Goal: Answer question/provide support: Share knowledge or assist other users

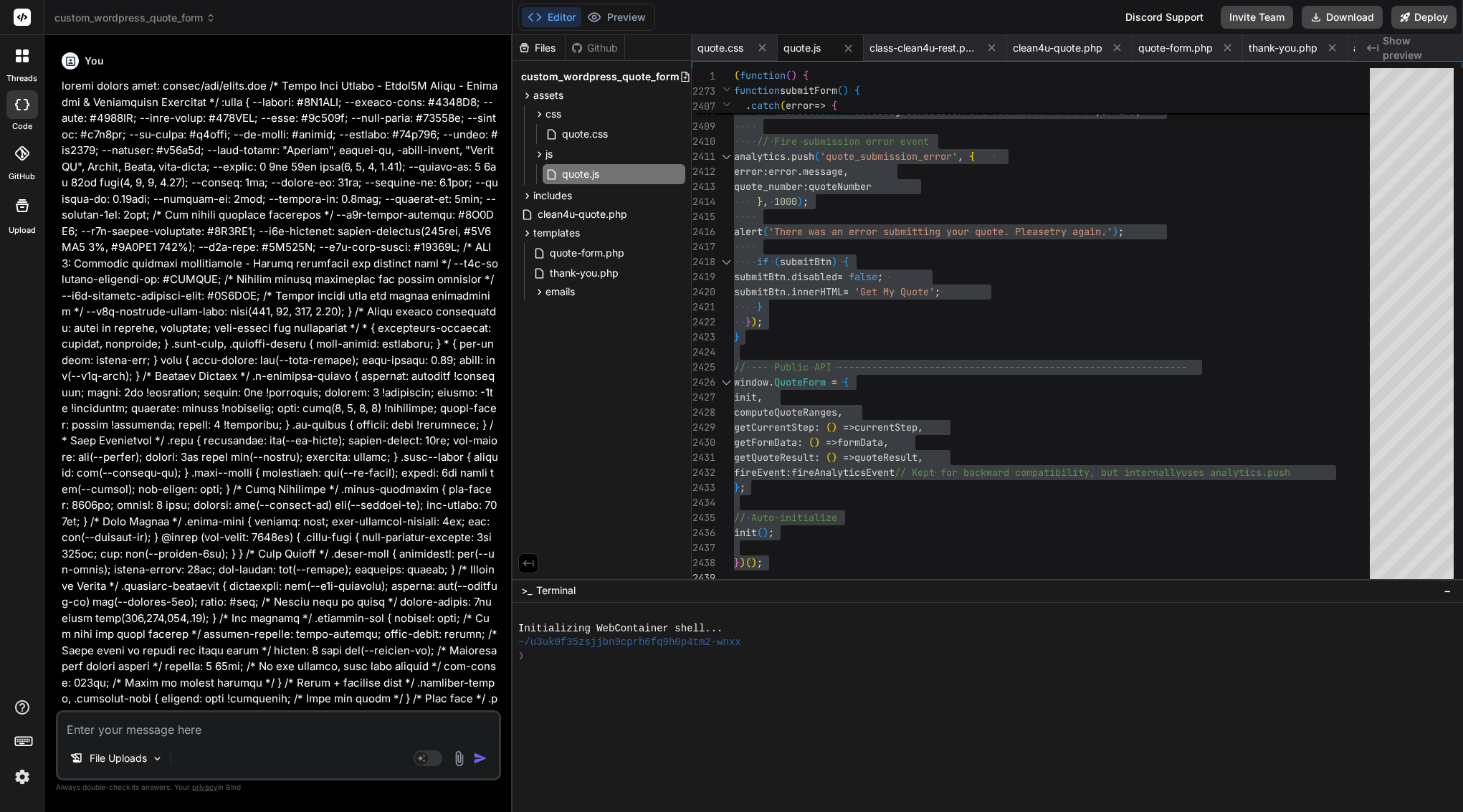
scroll to position [45789, 0]
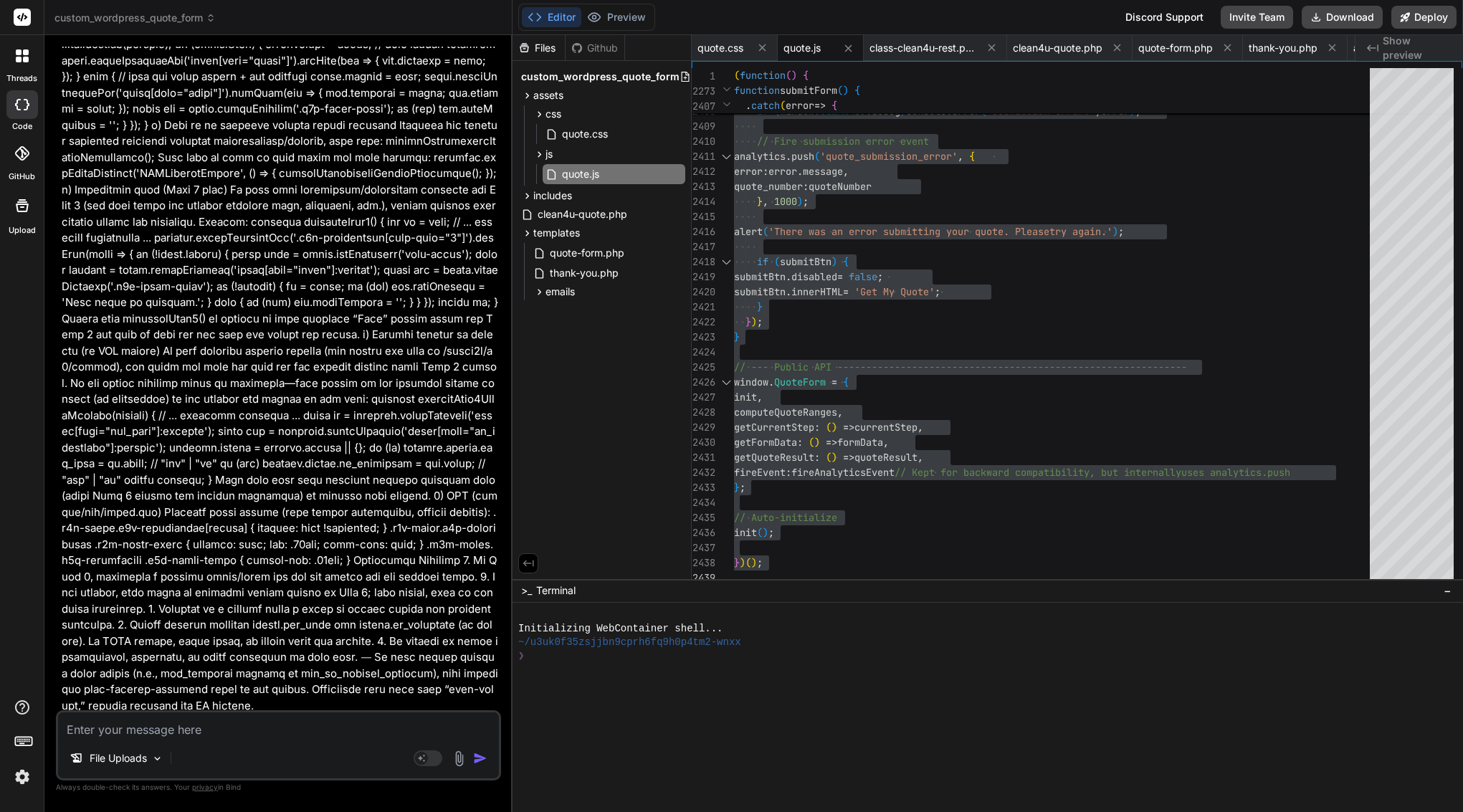
click at [295, 736] on textarea at bounding box center [279, 725] width 441 height 26
type textarea "o"
type textarea "x"
type textarea "ok"
type textarea "x"
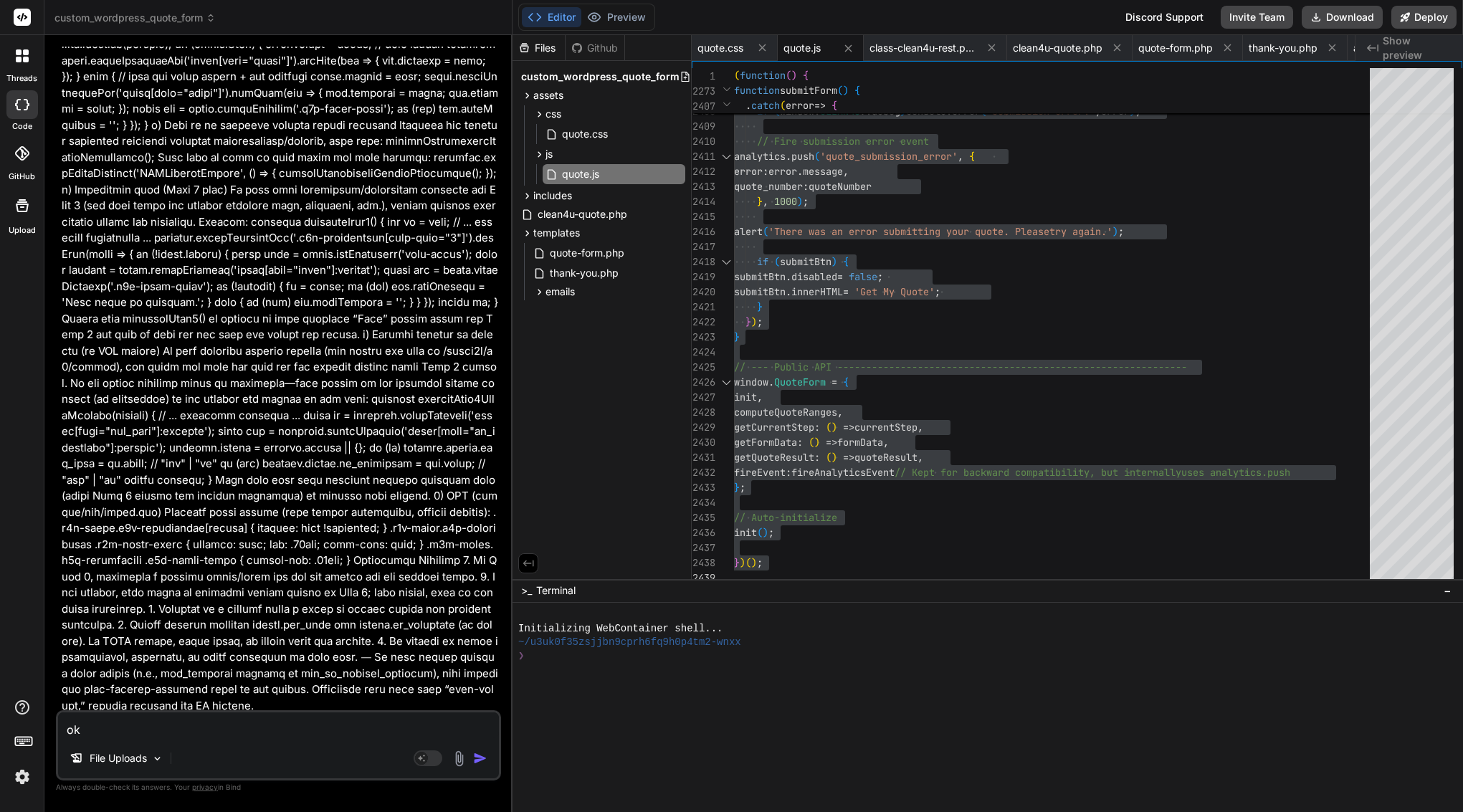
type textarea "ok"
type textarea "x"
type textarea "ok i"
type textarea "x"
type textarea "ok I"
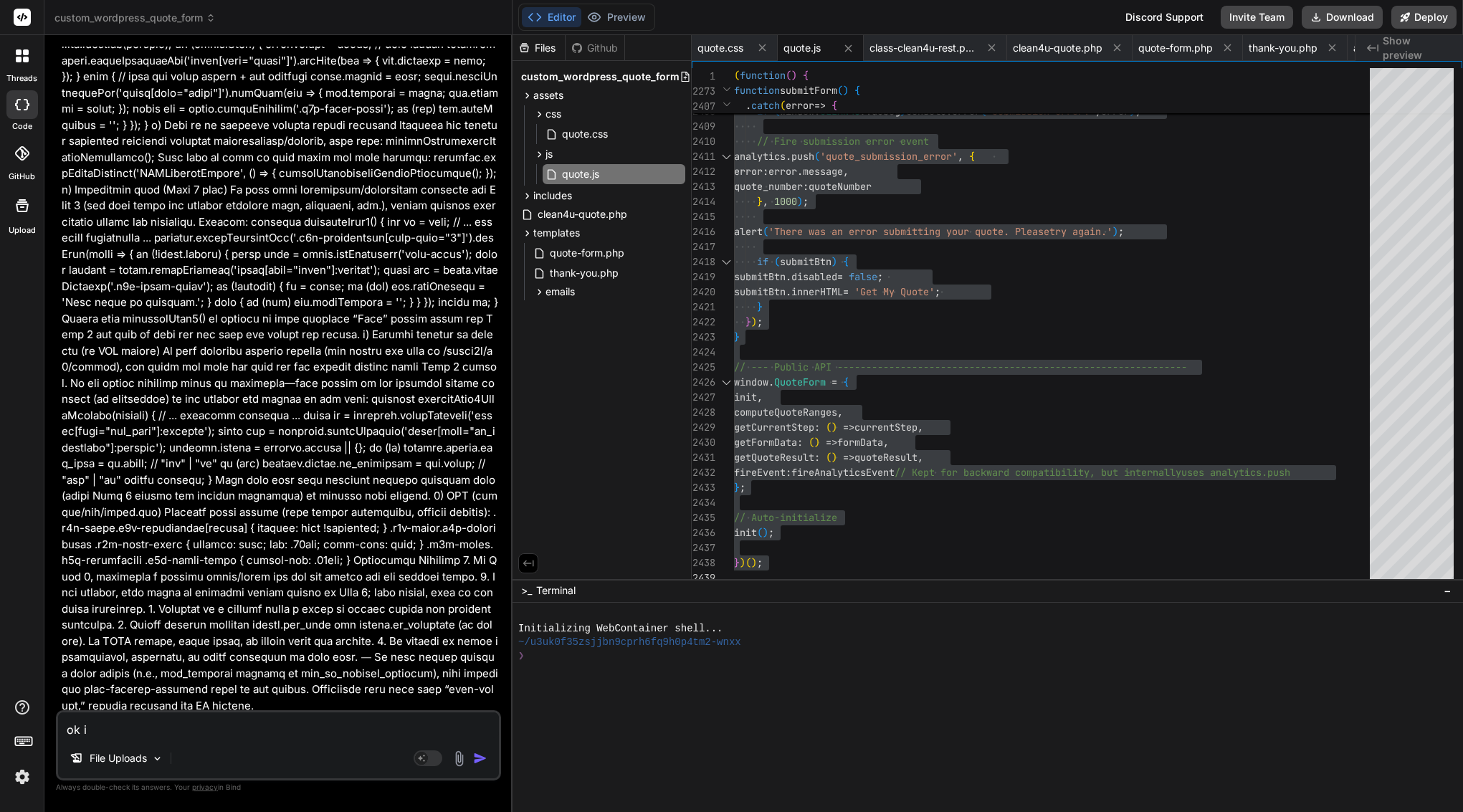
type textarea "x"
type textarea "ok I h"
type textarea "x"
type textarea "ok I ha"
type textarea "x"
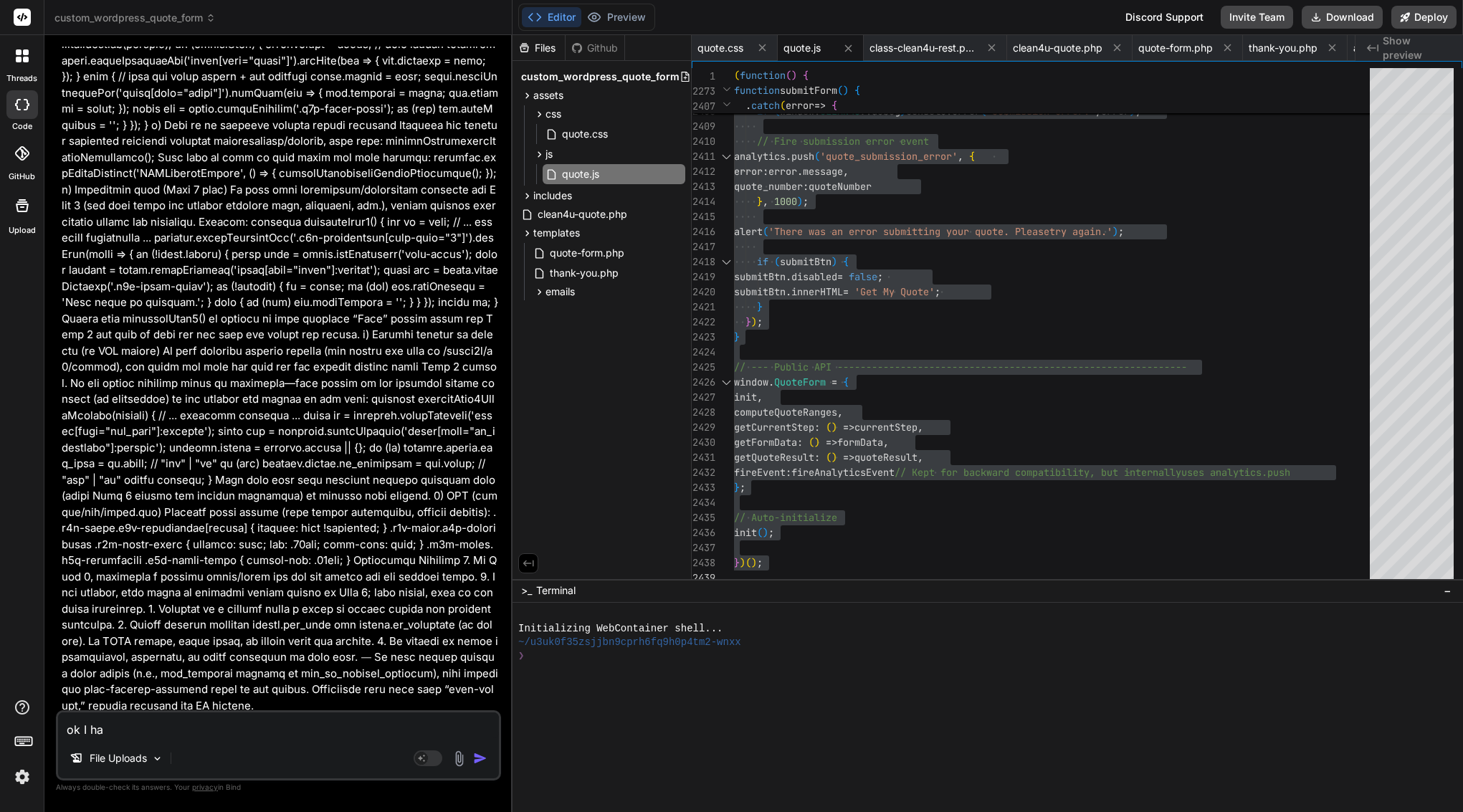
type textarea "ok I hav"
type textarea "x"
type textarea "ok I have"
type textarea "x"
type textarea "ok I have"
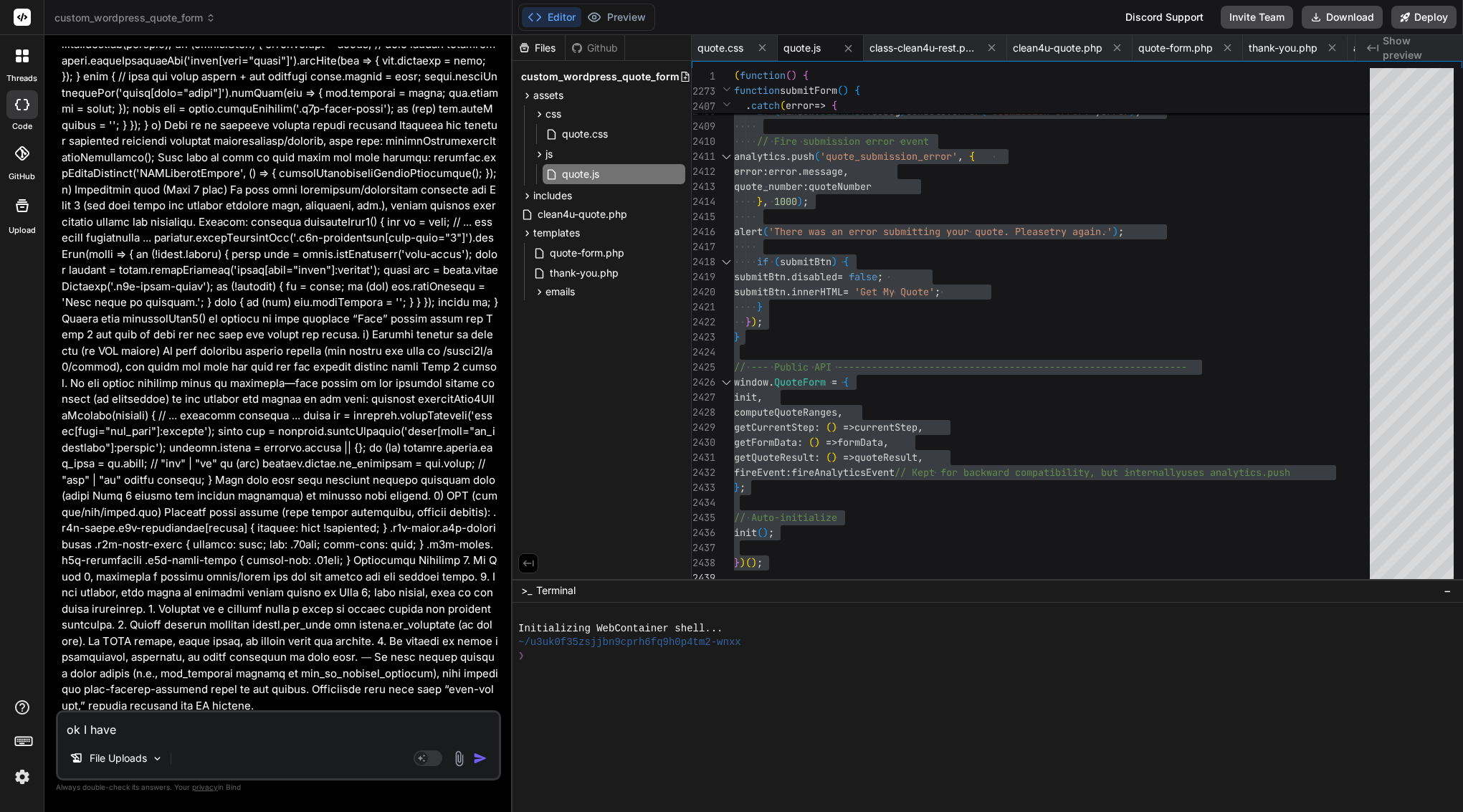
type textarea "x"
type textarea "ok I have e"
type textarea "x"
type textarea "ok I have er"
type textarea "x"
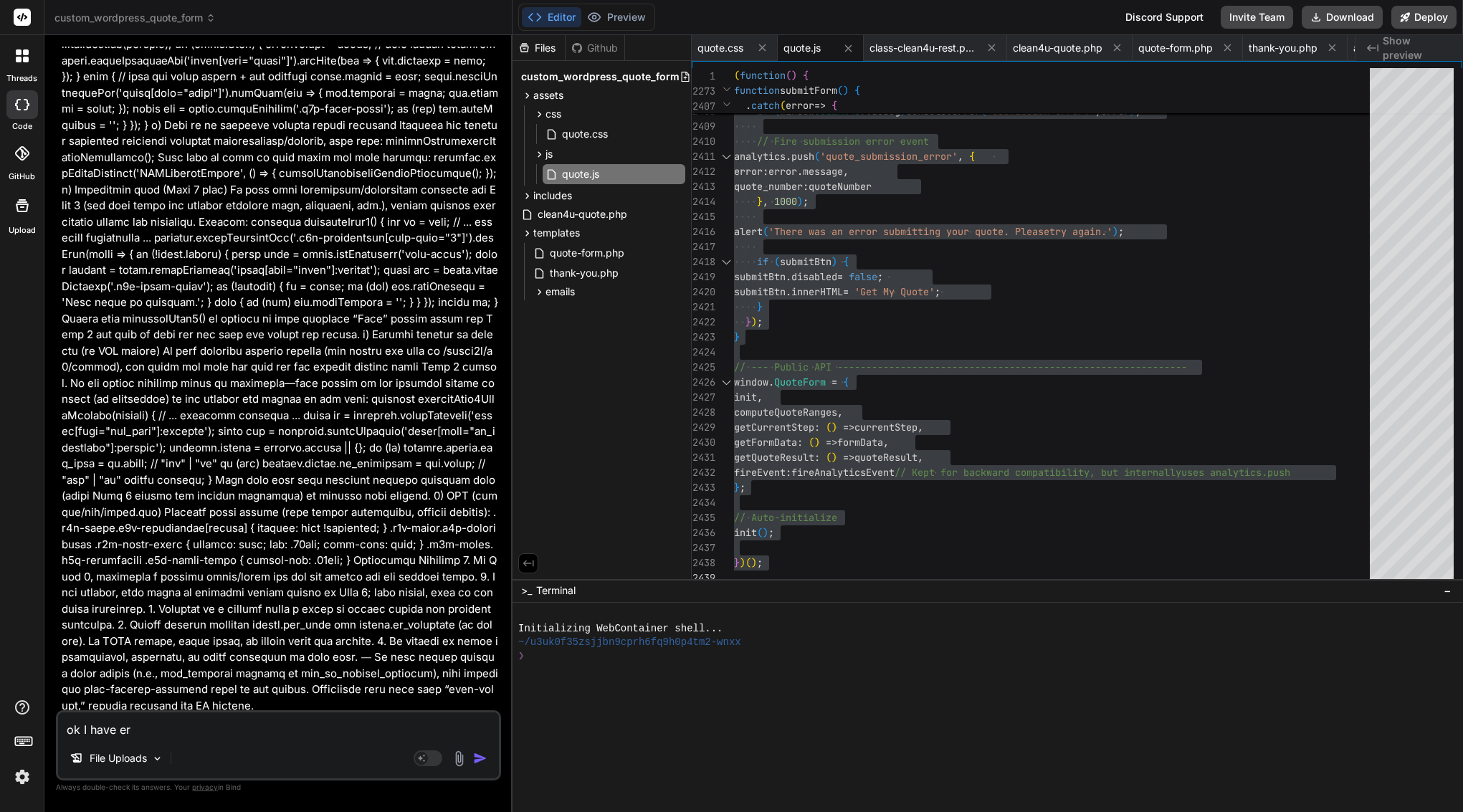
type textarea "ok I have err"
type textarea "x"
type textarea "ok I have erro"
type textarea "x"
type textarea "ok I have error"
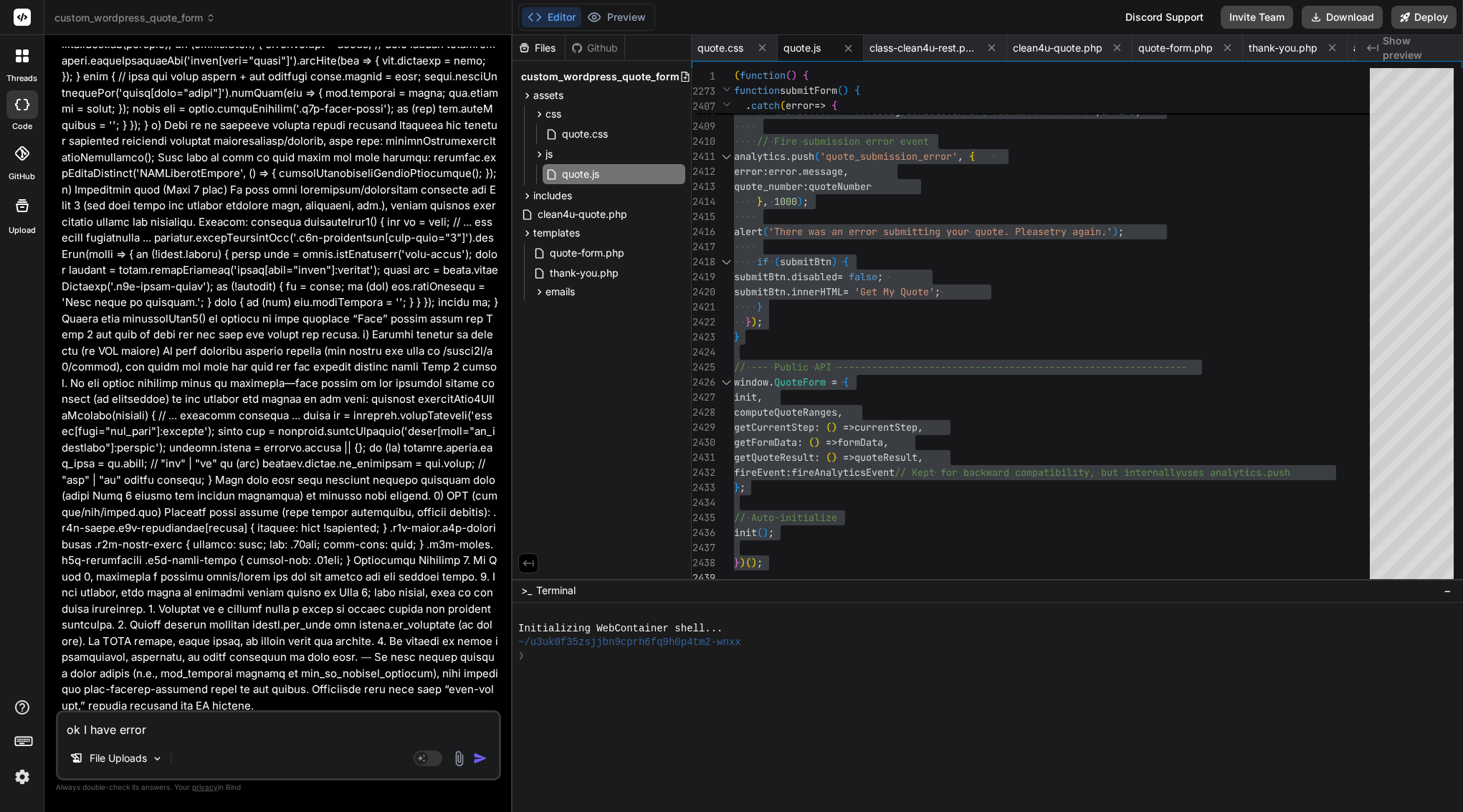
type textarea "x"
type textarea "ok I have error"
type textarea "x"
type textarea "ok I have error i"
type textarea "x"
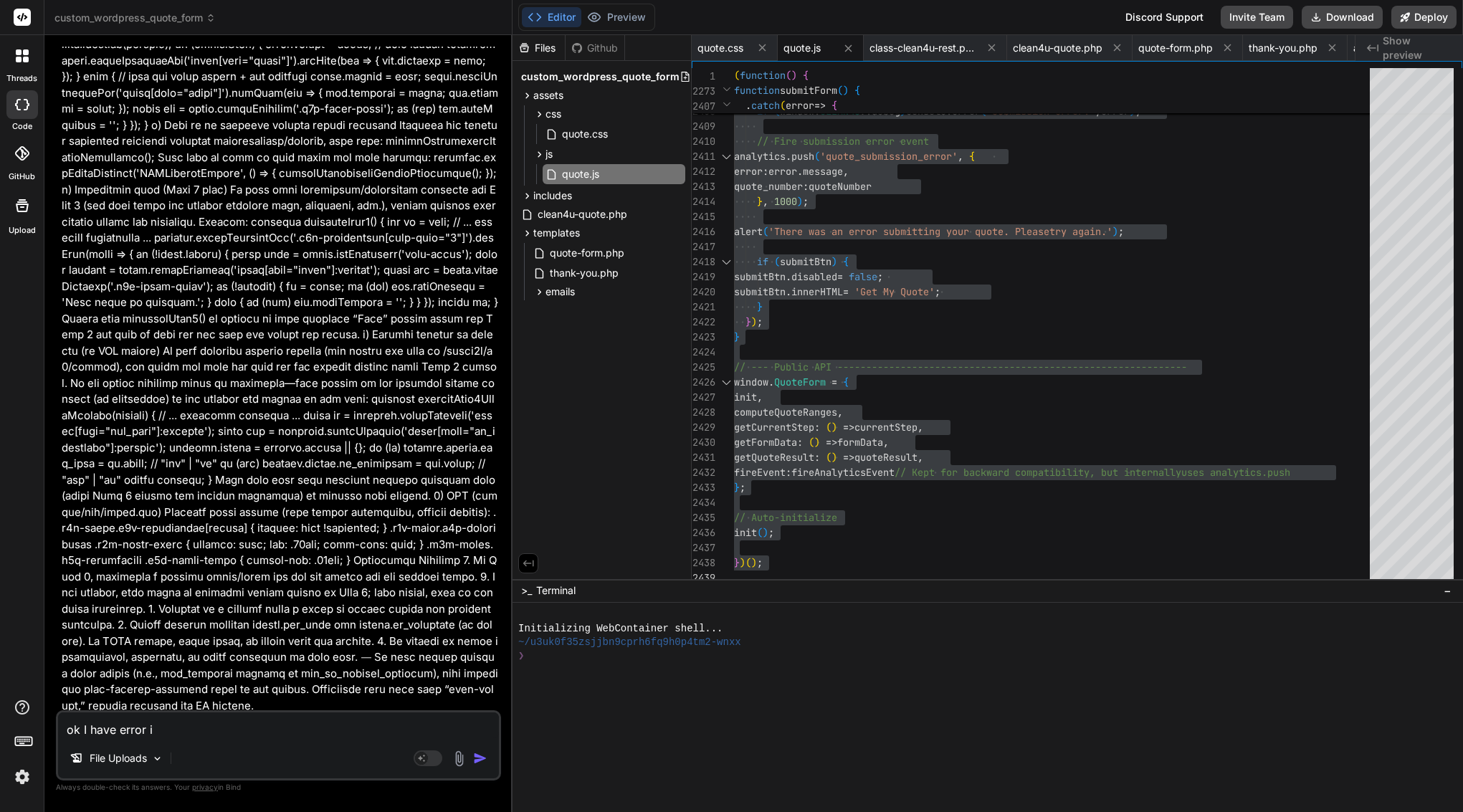
type textarea "ok I have error in"
type textarea "x"
type textarea "ok I have error in"
type textarea "x"
type textarea "ok I have error in p"
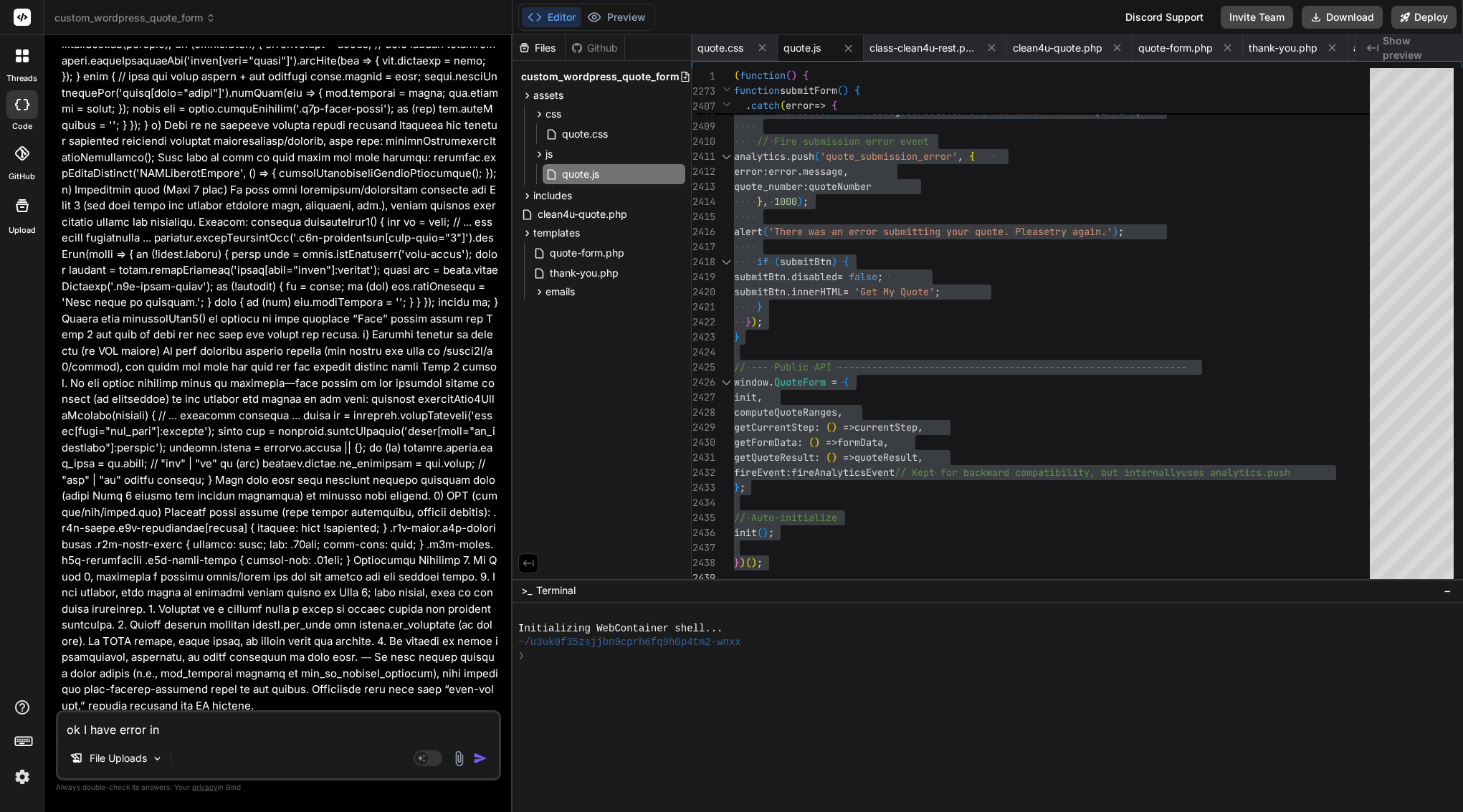
type textarea "x"
type textarea "ok I have error in ph"
type textarea "x"
type textarea "ok I have error in php"
type textarea "x"
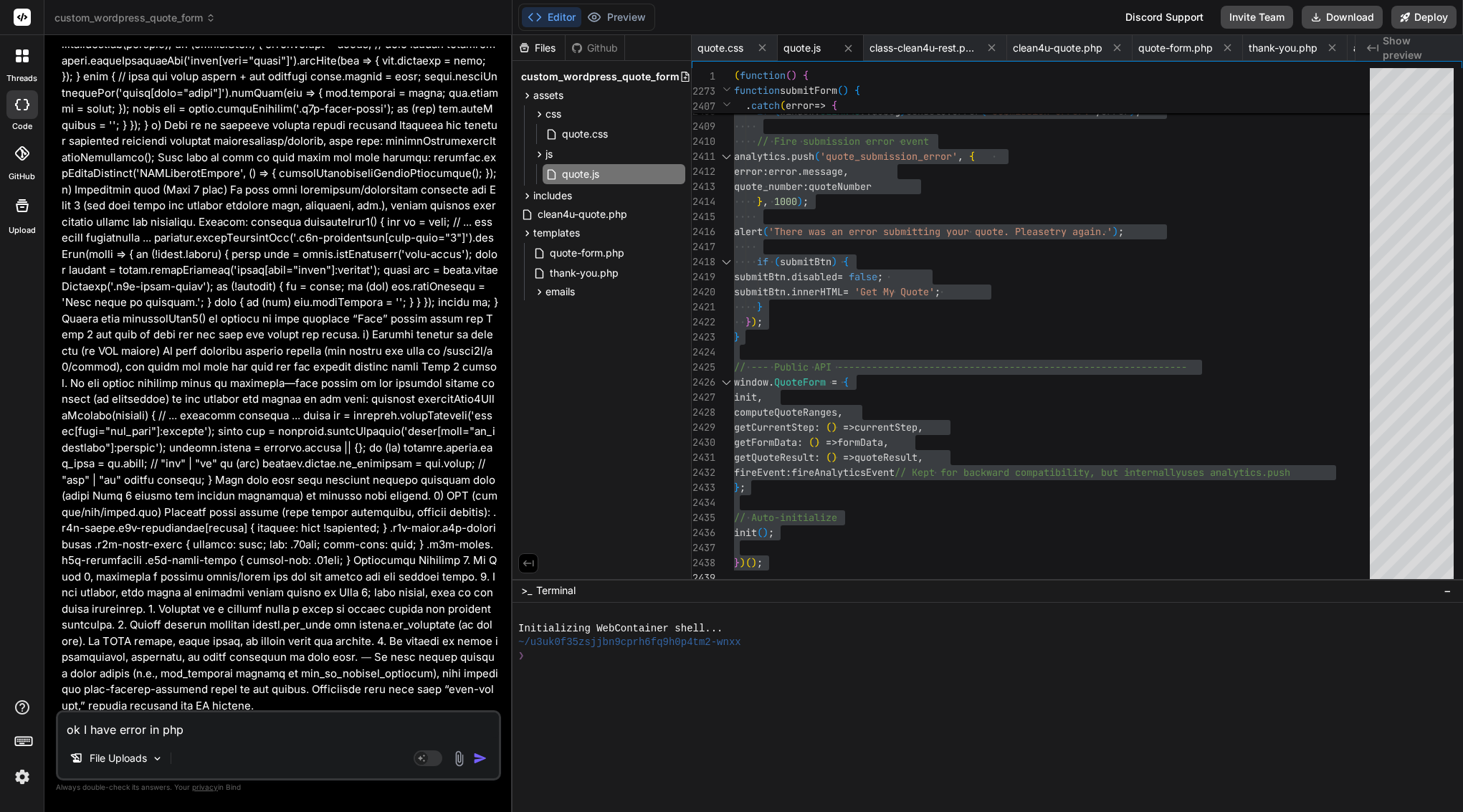
type textarea "ok I have error in php"
type textarea "x"
paste textarea "[[DATE] 09:59:05 UTC] PHP Warning: Undefined variable $q in /home/customer/www/…"
type textarea "ok I have error in php [[DATE] 09:59:05 UTC] PHP Warning: Undefined variable $q…"
type textarea "x"
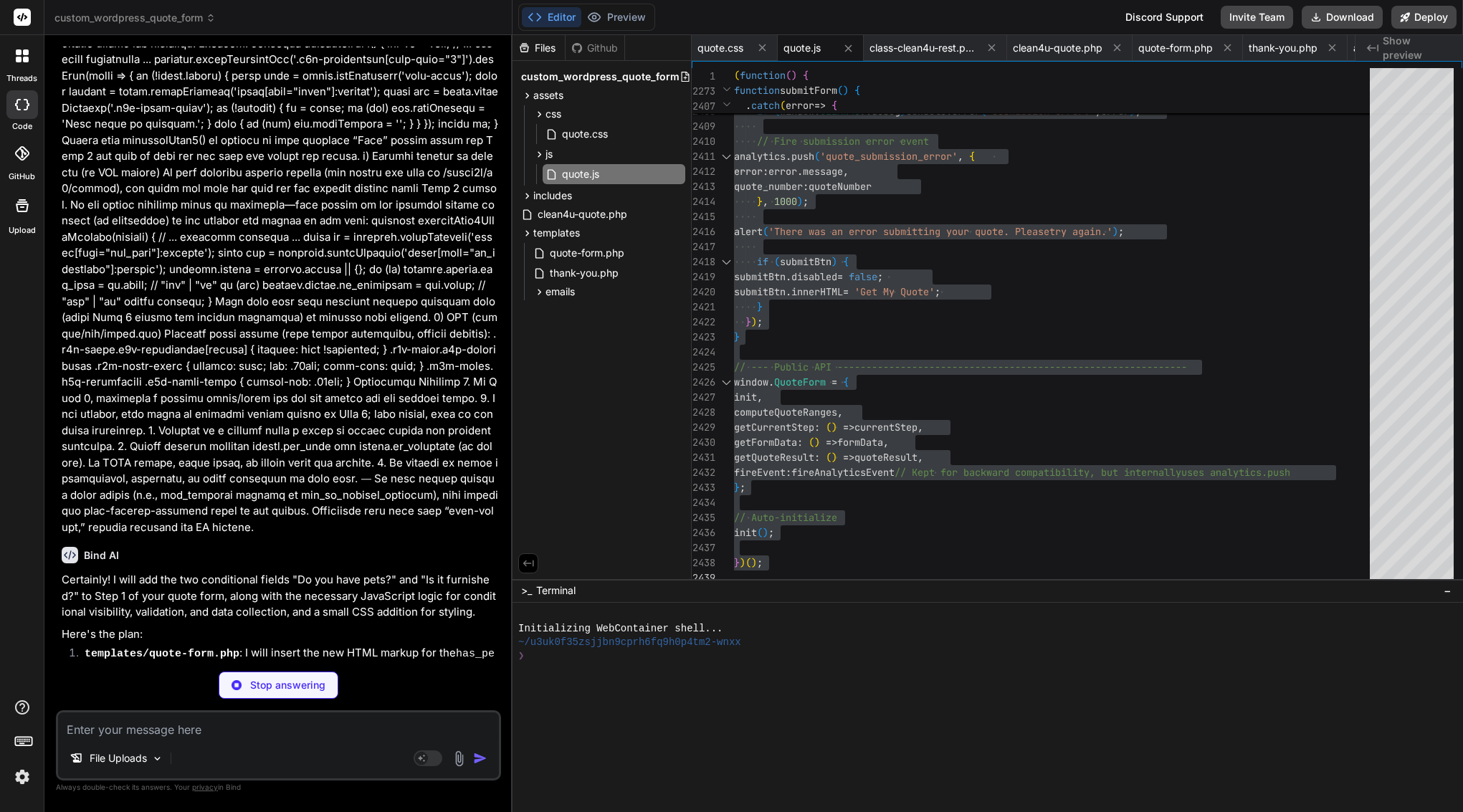
scroll to position [45955, 0]
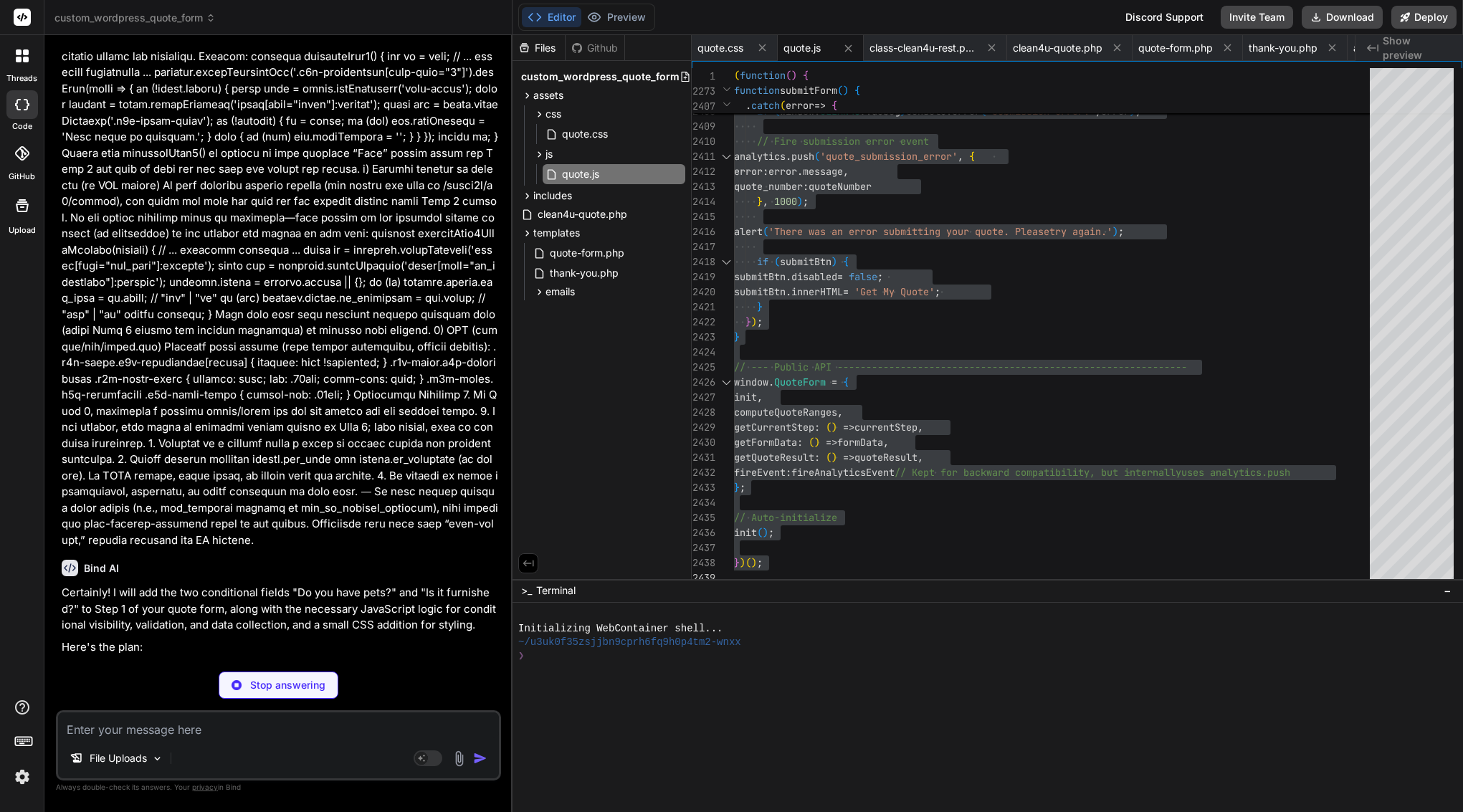
type textarea "x"
type textarea "// B) After rendering, delete_transient("clean4u_quote_$q"); (optional but pref…"
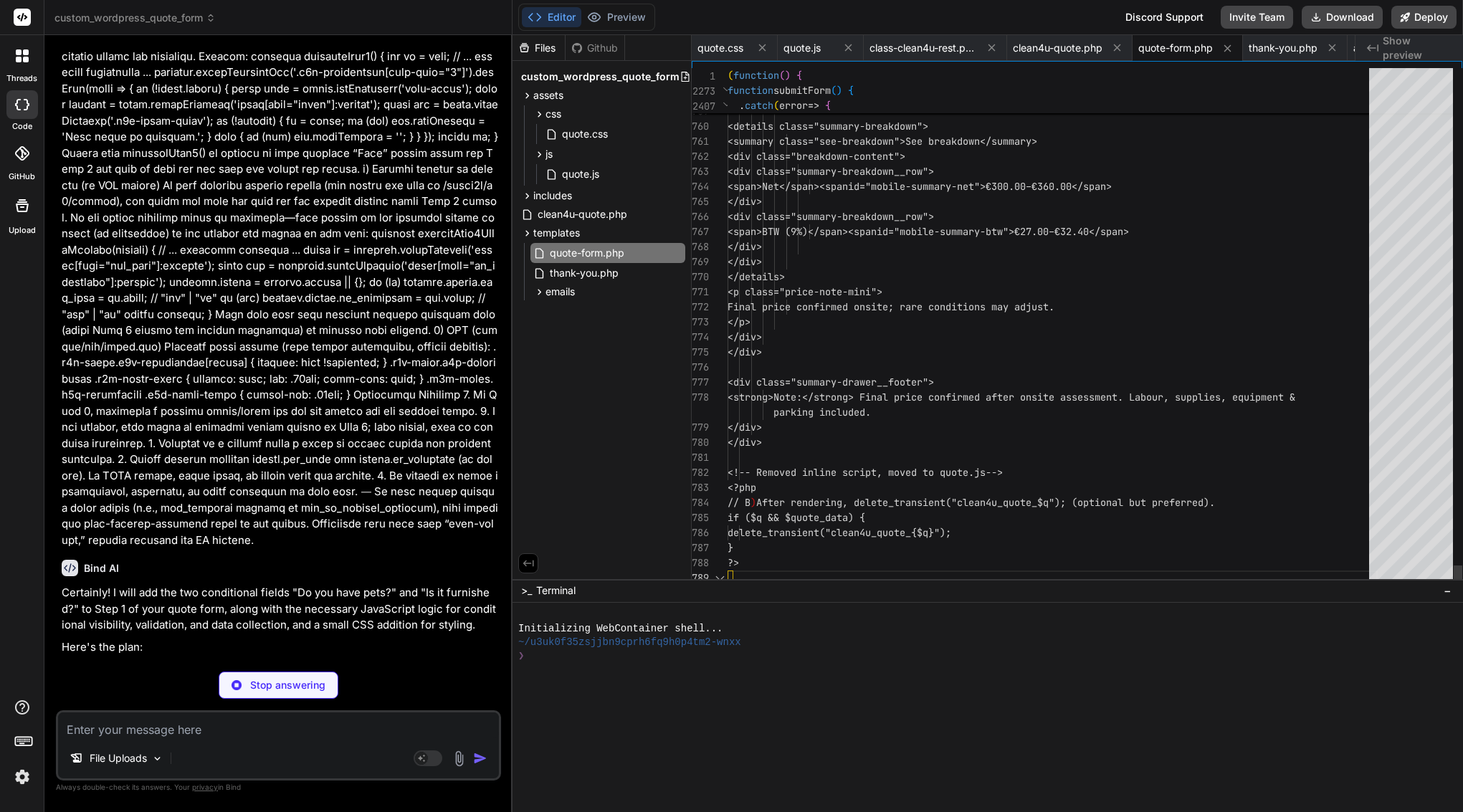
type textarea "x"
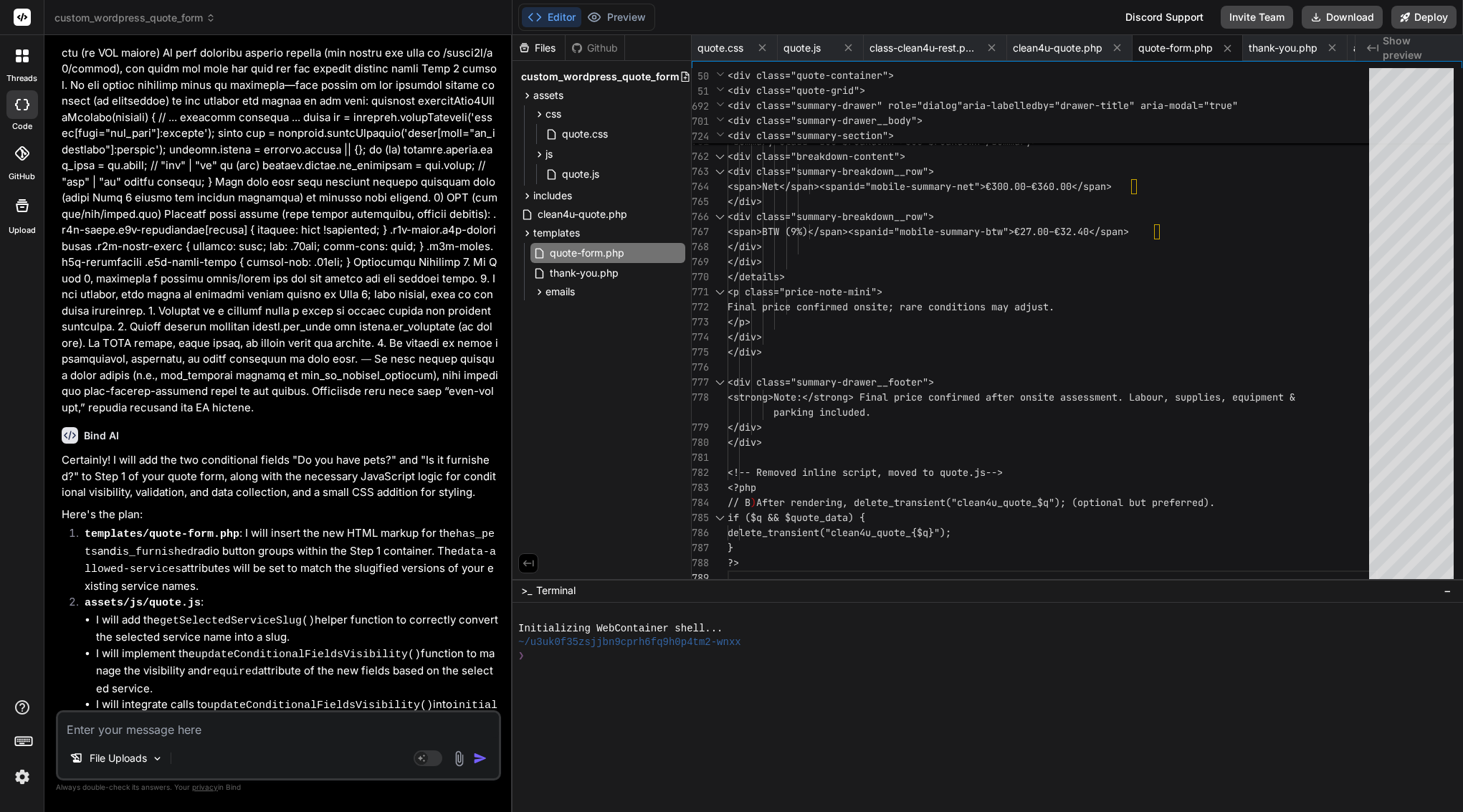
scroll to position [0, 0]
click at [884, 339] on div "</div>" at bounding box center [1052, 337] width 650 height 15
type textarea "<?php /** * Quote Form Template * * Displays the multi-step quote form with sti…"
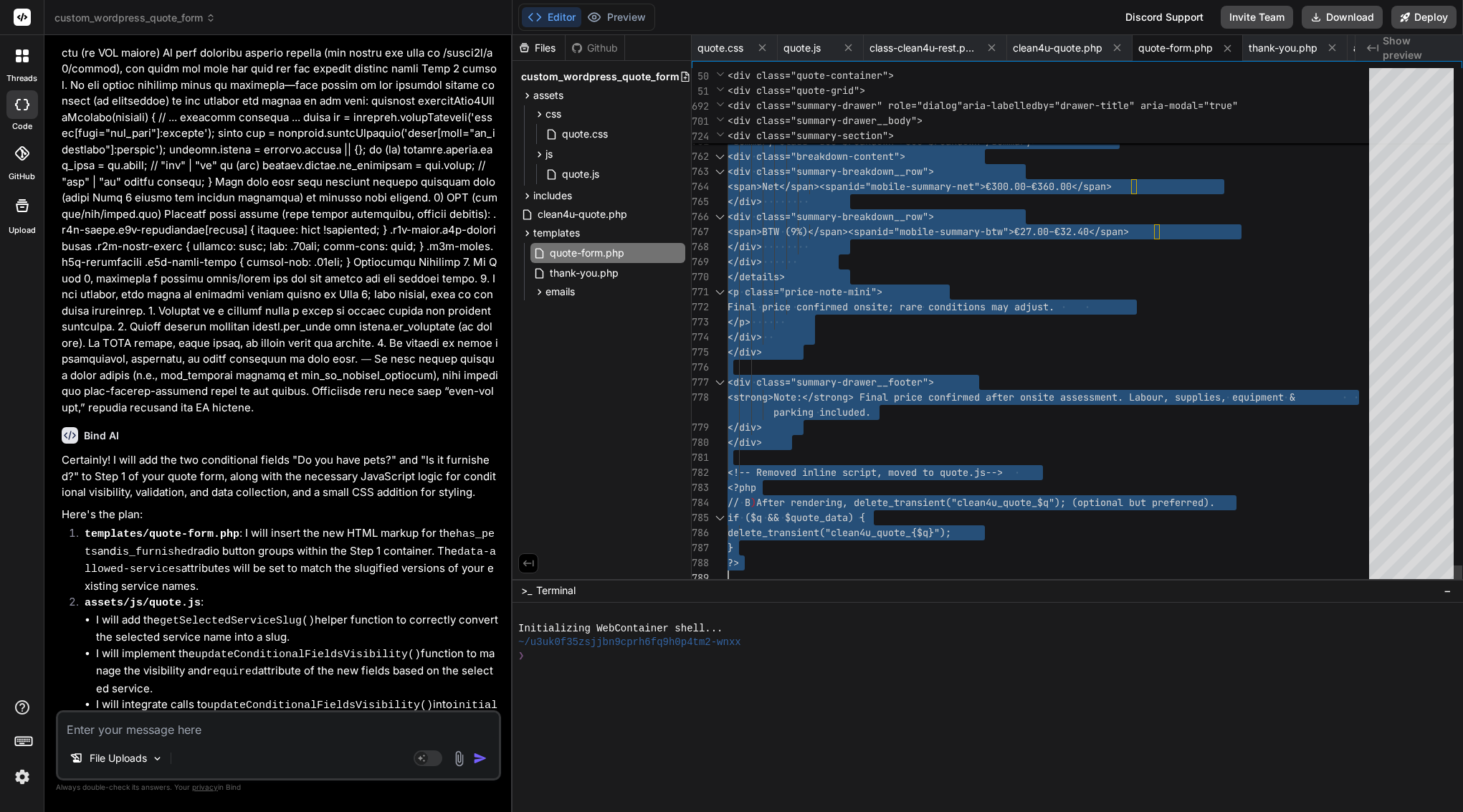
click at [884, 339] on div "</div>" at bounding box center [1052, 337] width 650 height 15
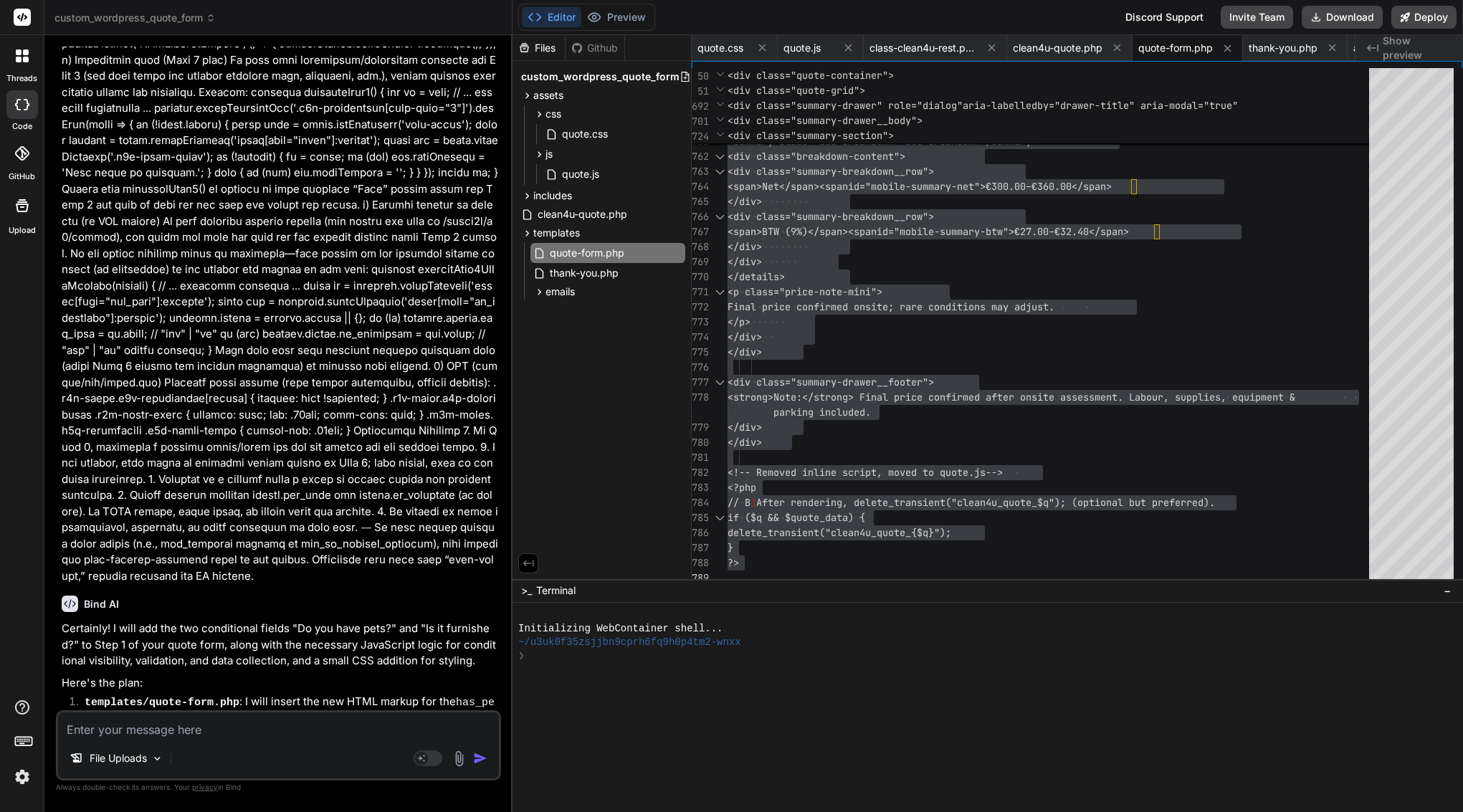
scroll to position [45933, 0]
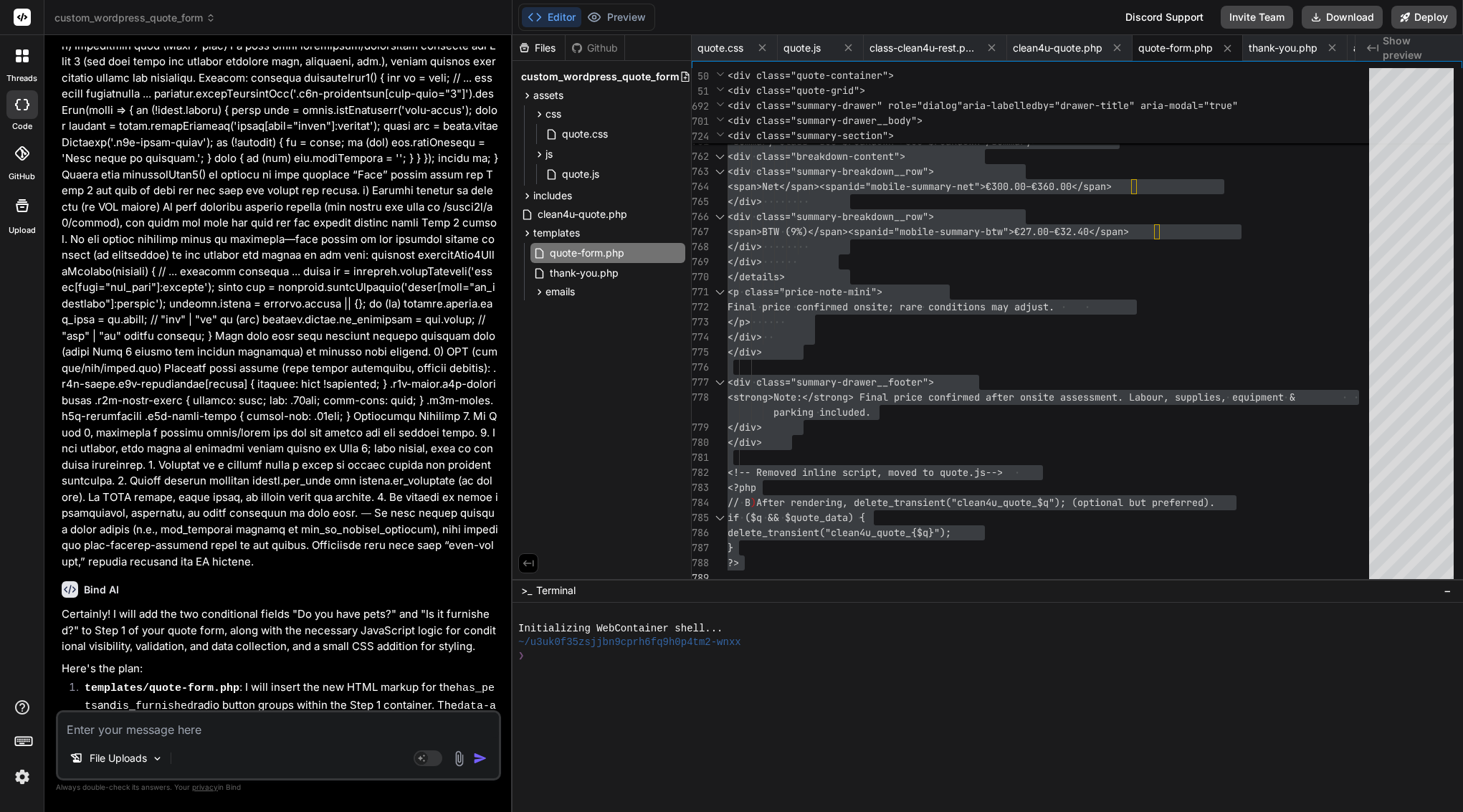
drag, startPoint x: 85, startPoint y: 244, endPoint x: 384, endPoint y: 557, distance: 432.9
copy div "Bind AI It appears that the changes you requested in the "Implementation Plan" …"
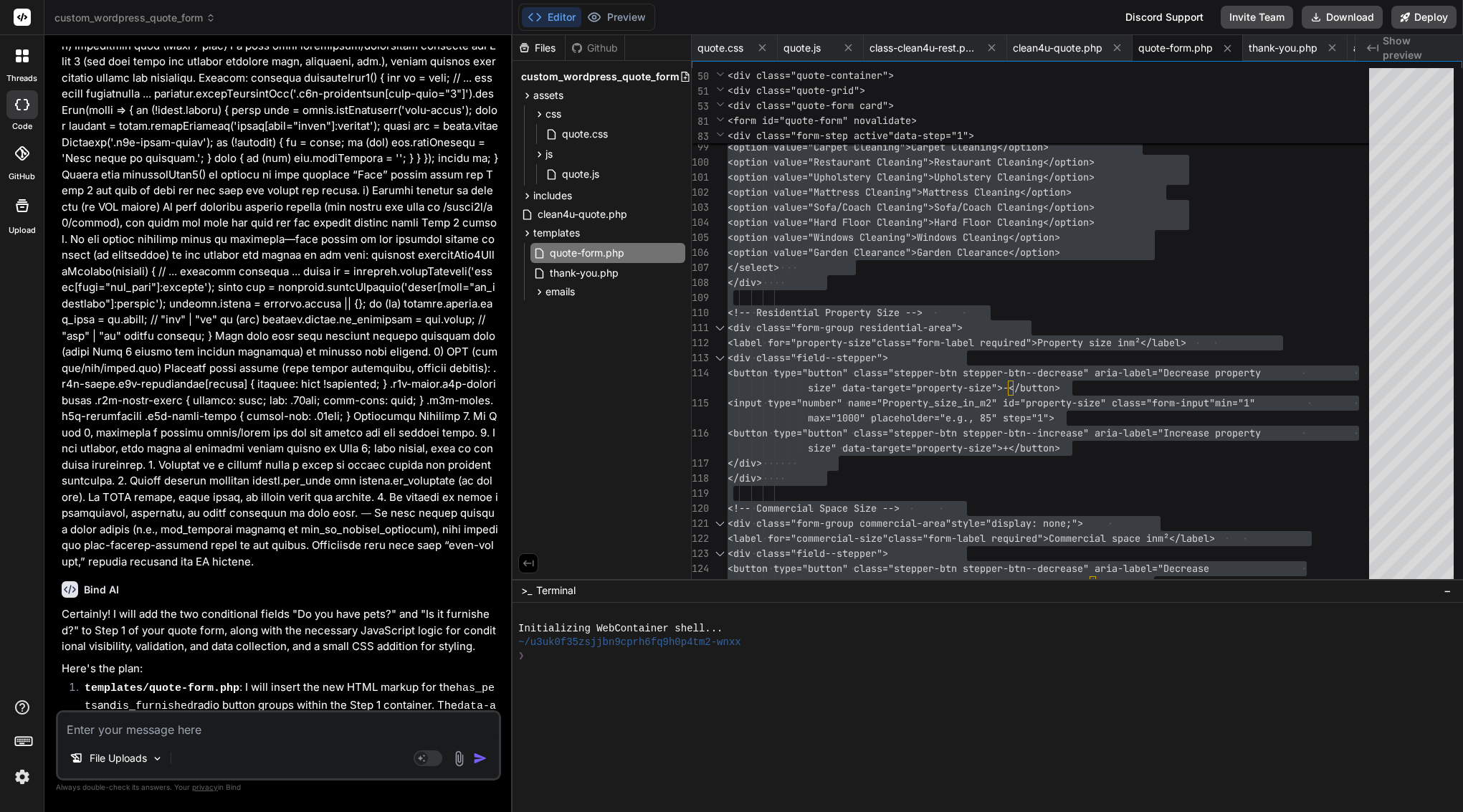
click at [399, 726] on textarea at bounding box center [279, 725] width 441 height 26
paste textarea "Lore’i d sitam-co-adipi Elit SE doeius tem inc utl et dol mag aliqu 👇 — en admi…"
type textarea "Lore’i d sitam-co-adipi Elit SE doeius tem inc utl et dol mag aliqu 👇 — en admi…"
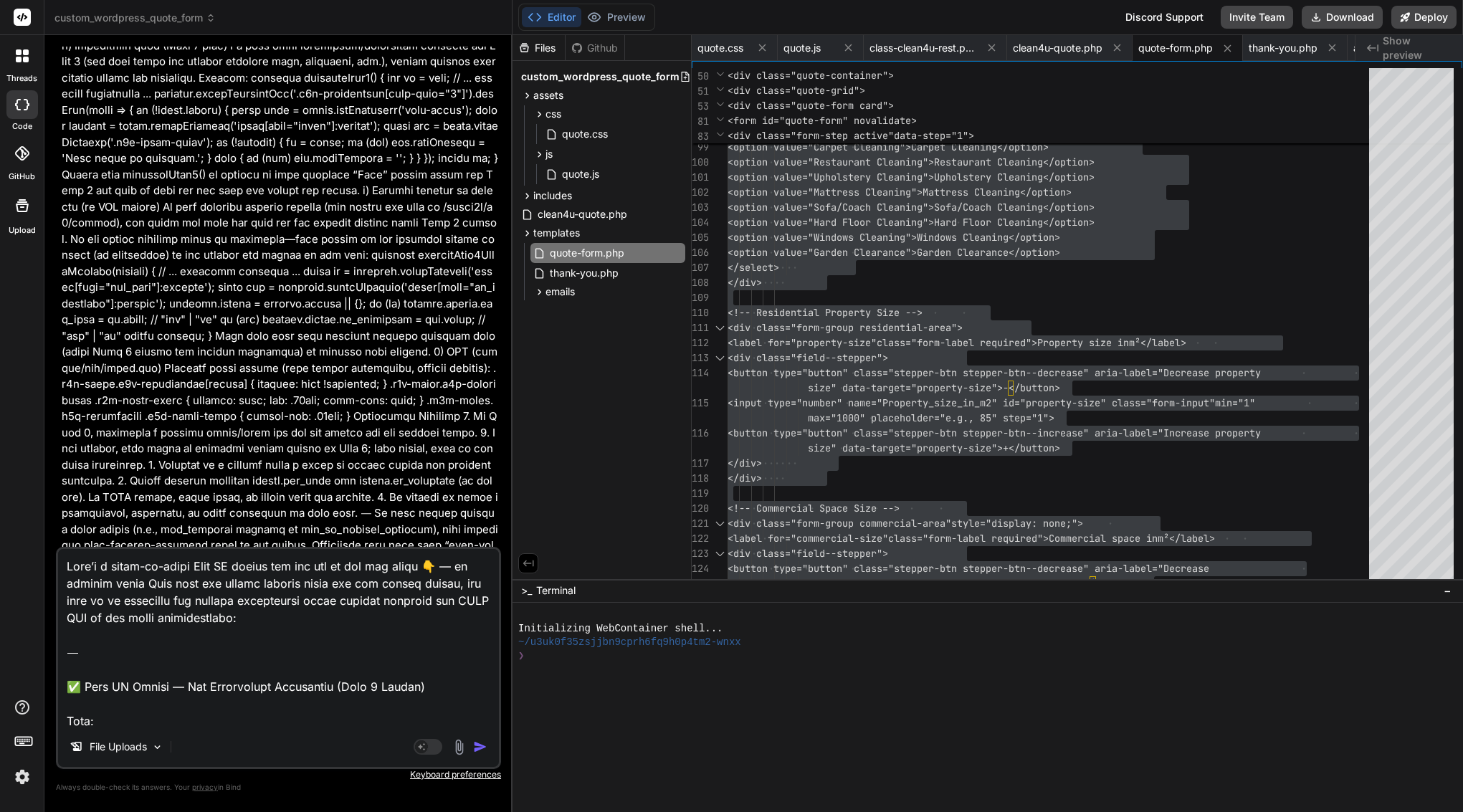
type textarea "x"
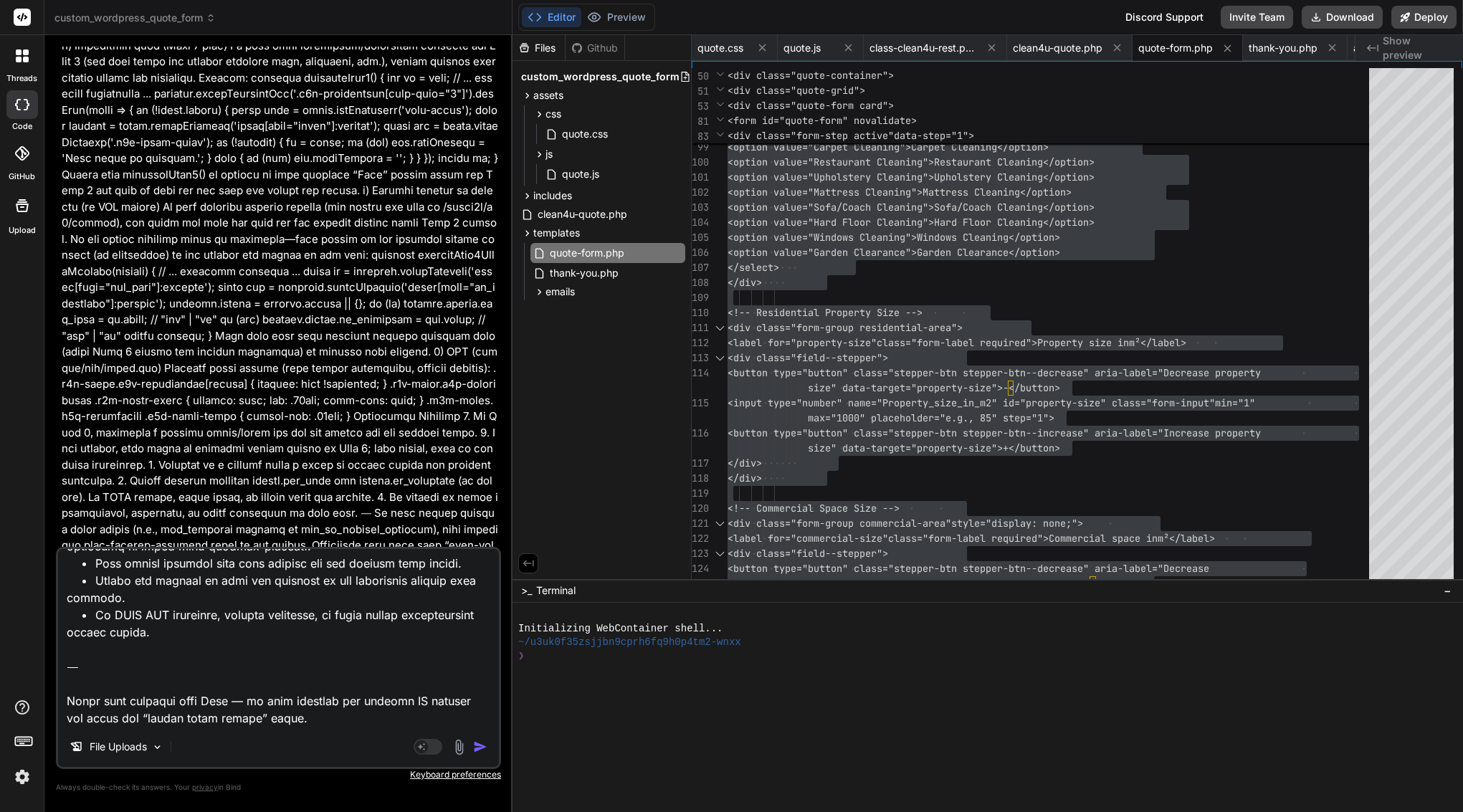
drag, startPoint x: 299, startPoint y: 716, endPoint x: 71, endPoint y: 663, distance: 234.1
click at [71, 663] on textarea at bounding box center [279, 638] width 441 height 178
type textarea "Lore’i d sitam-co-adipi Elit SE doeius tem inc utl et dol mag aliqu 👇 — en admi…"
type textarea "x"
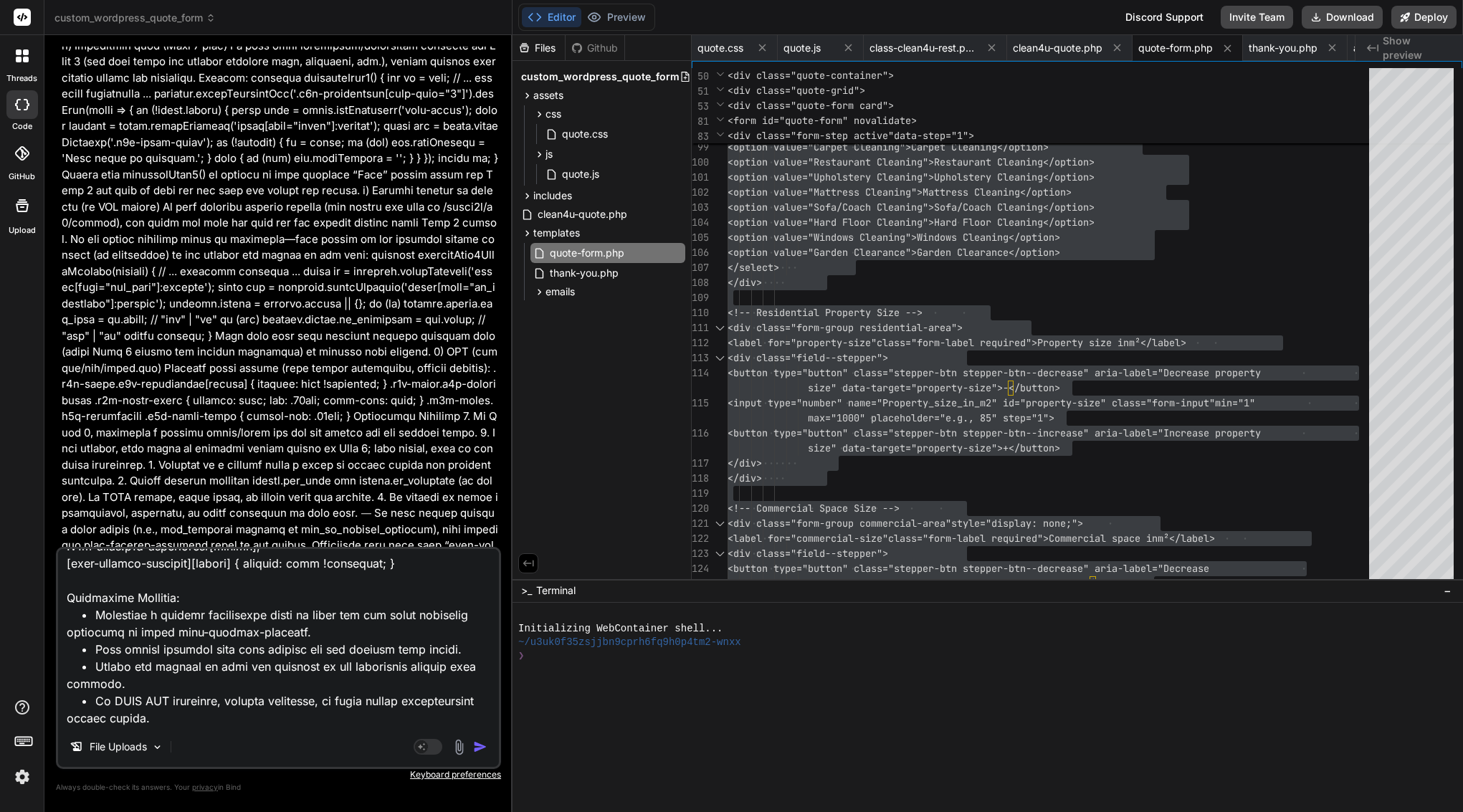
type textarea "Lore’i d sitam-co-adipi Elit SE doeius tem inc utl et dol mag aliqu 👇 — en admi…"
type textarea "x"
type textarea "Lore’i d sitam-co-adipi Elit SE doeius tem inc utl et dol mag aliqu 👇 — en admi…"
type textarea "x"
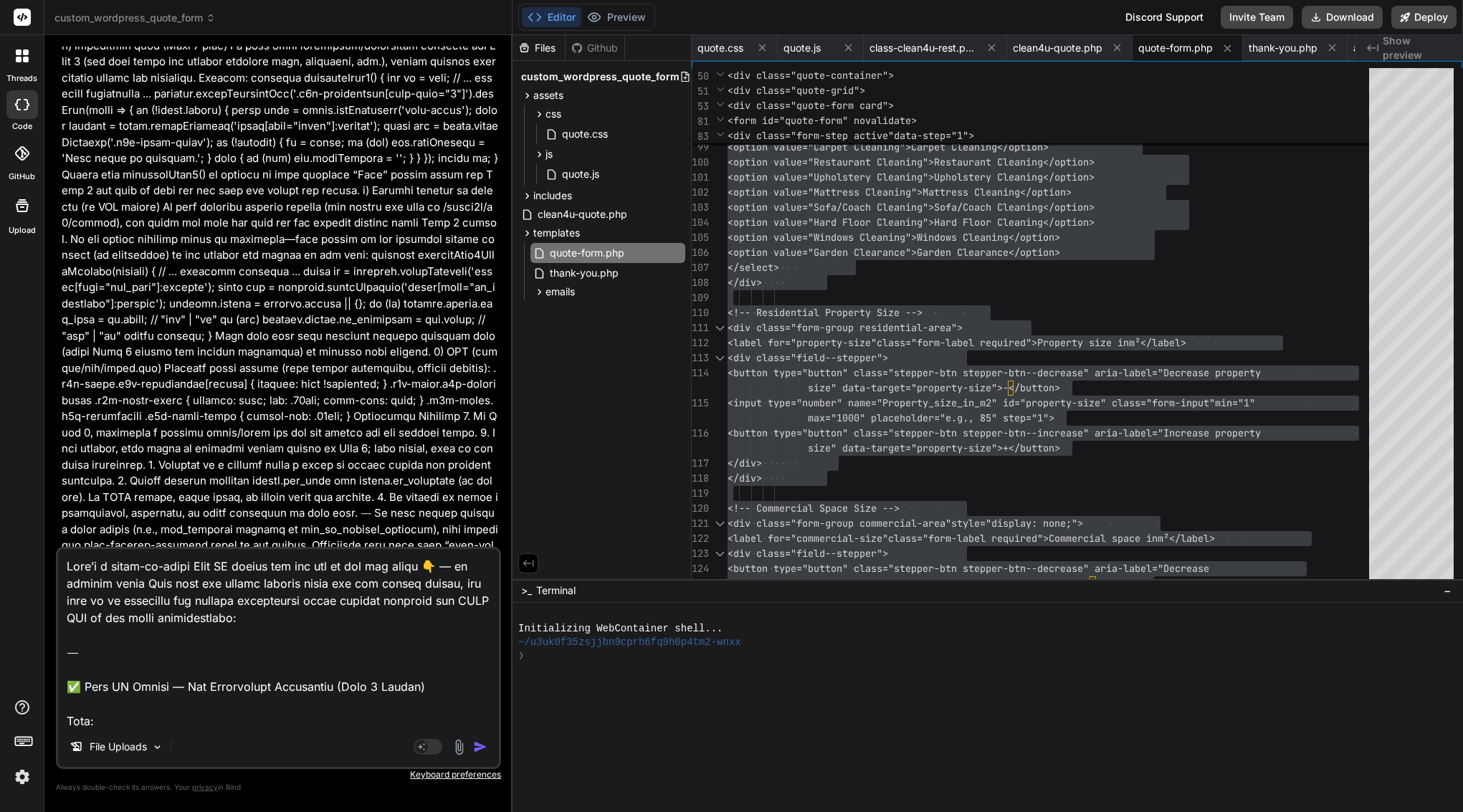
scroll to position [0, 0]
drag, startPoint x: 66, startPoint y: 686, endPoint x: 66, endPoint y: 497, distance: 189.0
click at [66, 497] on div "You Bind AI Certainly, I can help you create the quote.css file with the provid…" at bounding box center [278, 429] width 445 height 765
type textarea "✅ Lore IP Dolors — Ame Consectetur Adipiscing (Elit 4 Seddoe) Temp: Inc utlab e…"
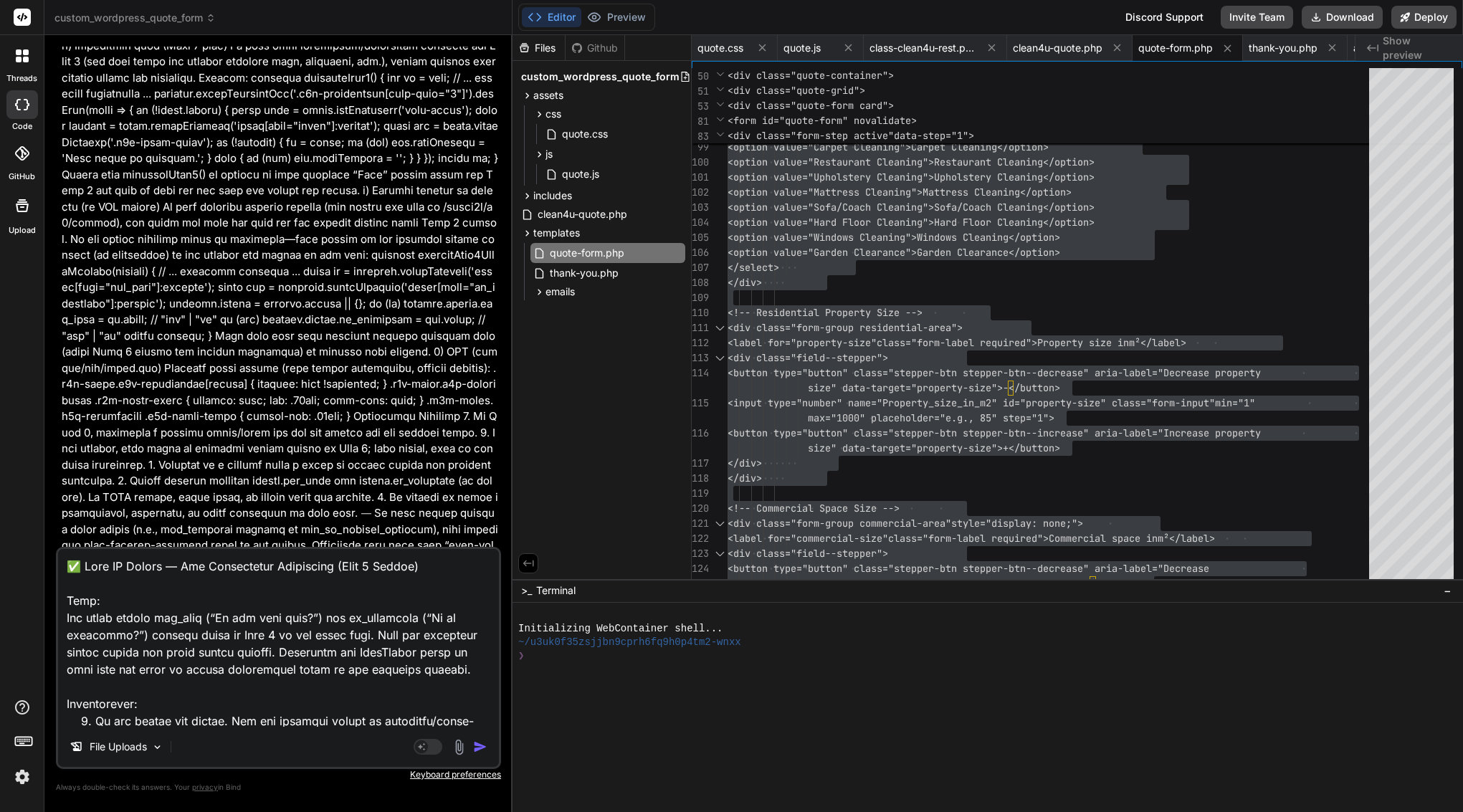
type textarea "x"
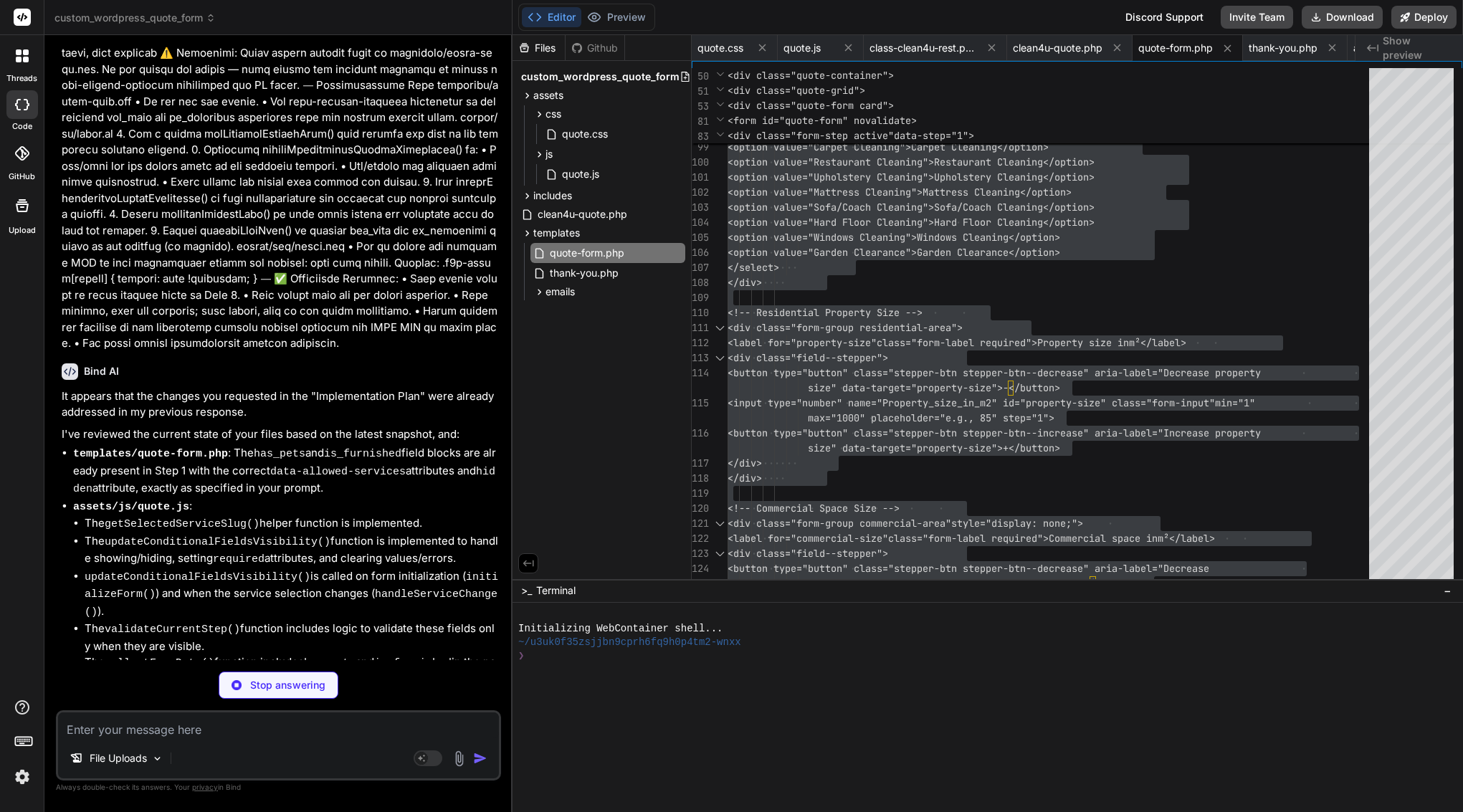
type textarea "x"
type textarea "getFormData: () => formData, getQuoteResult: () => quoteResult, fireEvent: fire…"
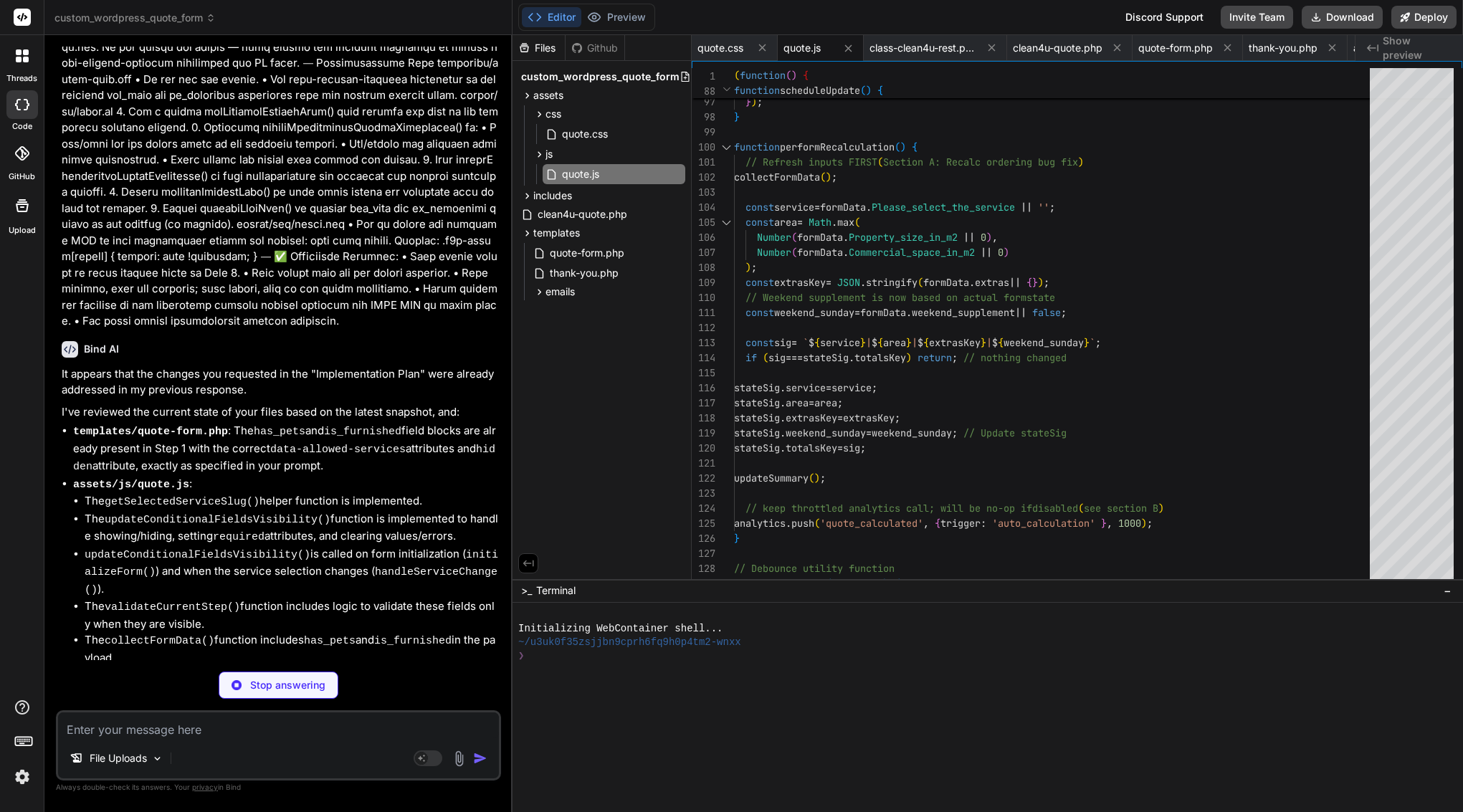
scroll to position [47164, 0]
type textarea "x"
click at [1173, 51] on span "quote-form.php" at bounding box center [1175, 48] width 75 height 14
type textarea "// B) After rendering, delete_transient("clean4u_quote_$q"); (optional but pref…"
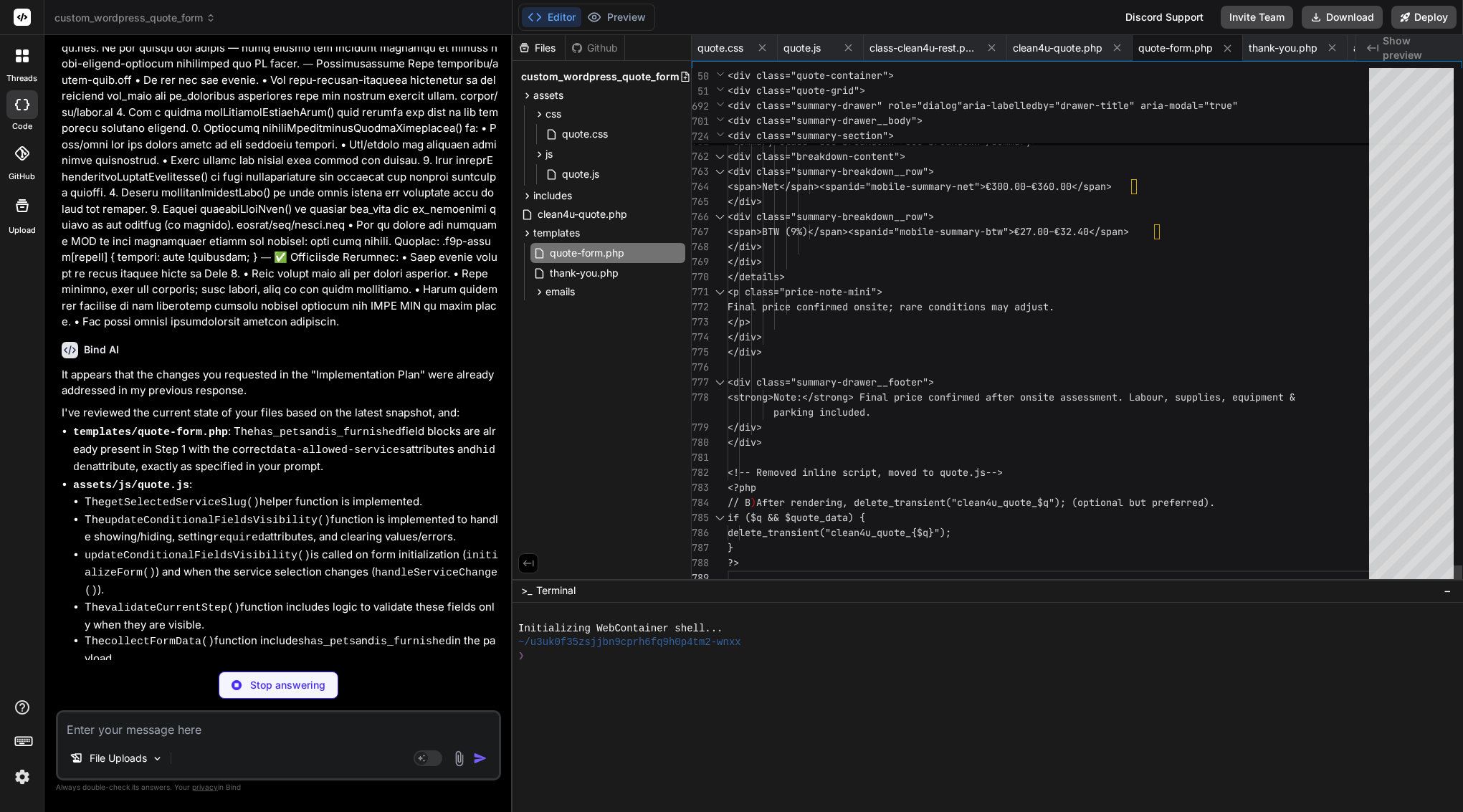
scroll to position [76, 0]
type textarea "x"
type textarea "</div> <div class="summary-drawer__footer"> <strong>Note:</strong> Final price …"
click at [890, 362] on div at bounding box center [1052, 367] width 650 height 15
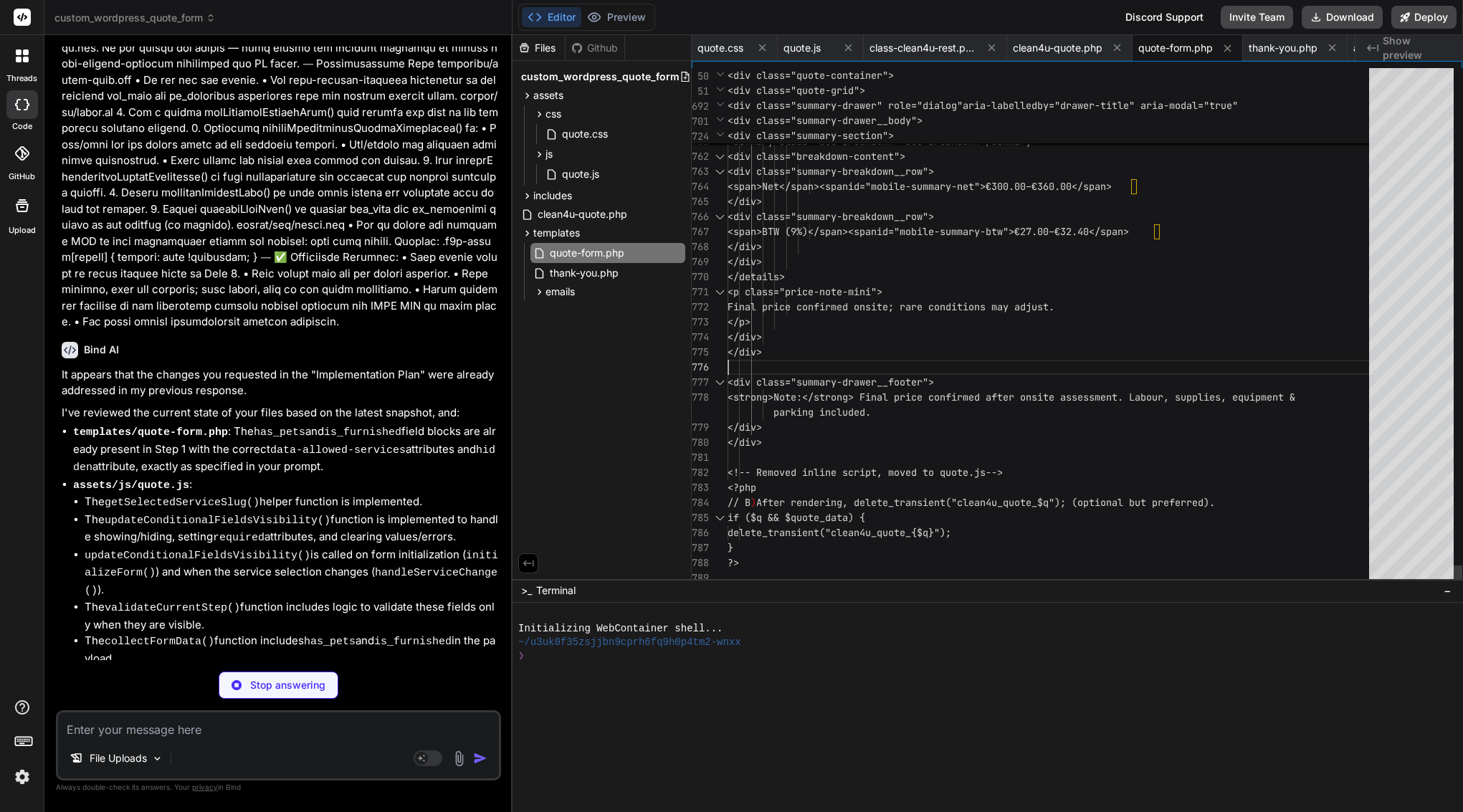
click at [890, 362] on div at bounding box center [1052, 367] width 650 height 15
type textarea "x"
type textarea "<?php /** * Quote Form Template * * Displays the multi-step quote form with sti…"
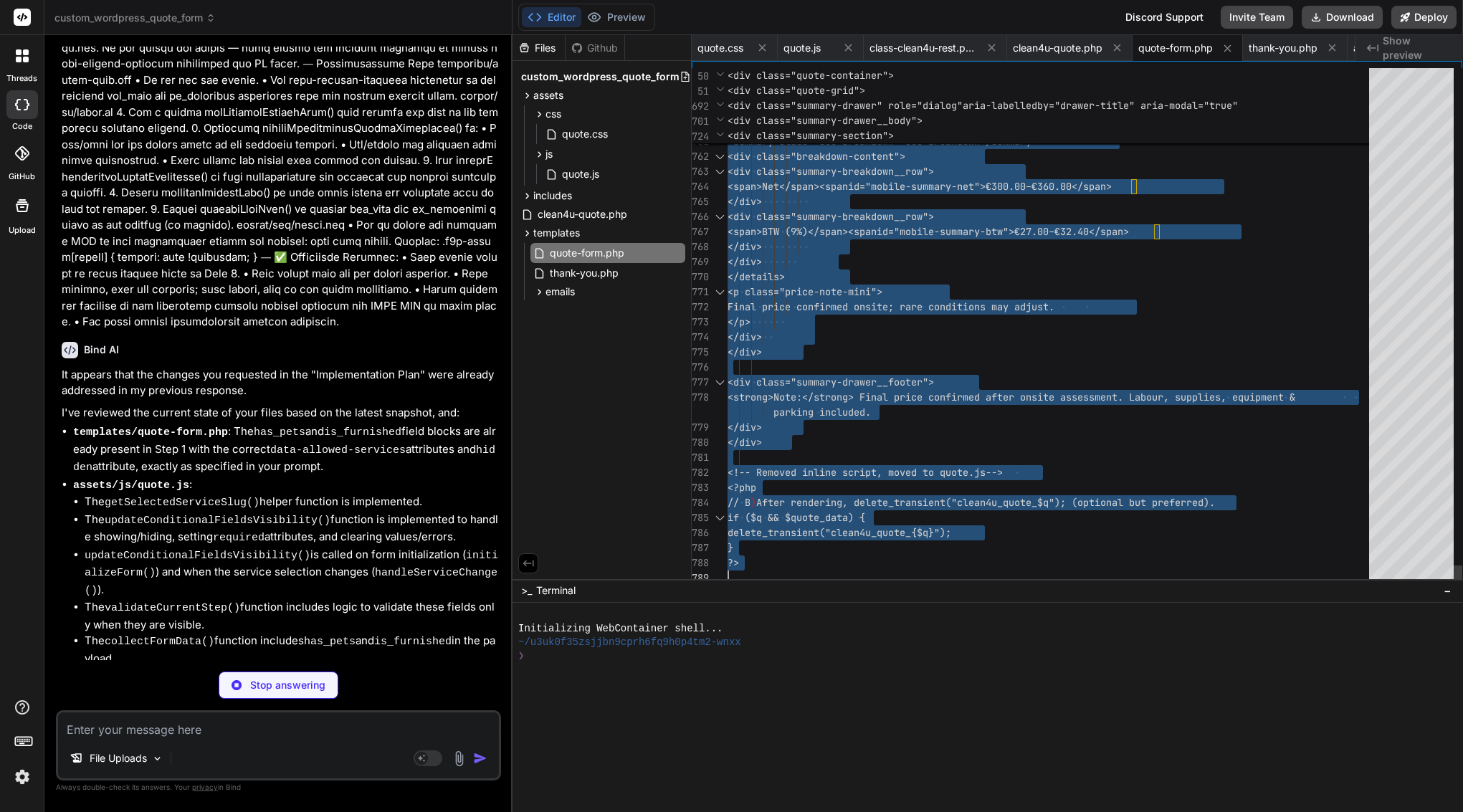
scroll to position [0, 0]
click at [890, 362] on div at bounding box center [1052, 367] width 650 height 15
type textarea "x"
click at [584, 174] on span "quote.js" at bounding box center [580, 174] width 40 height 17
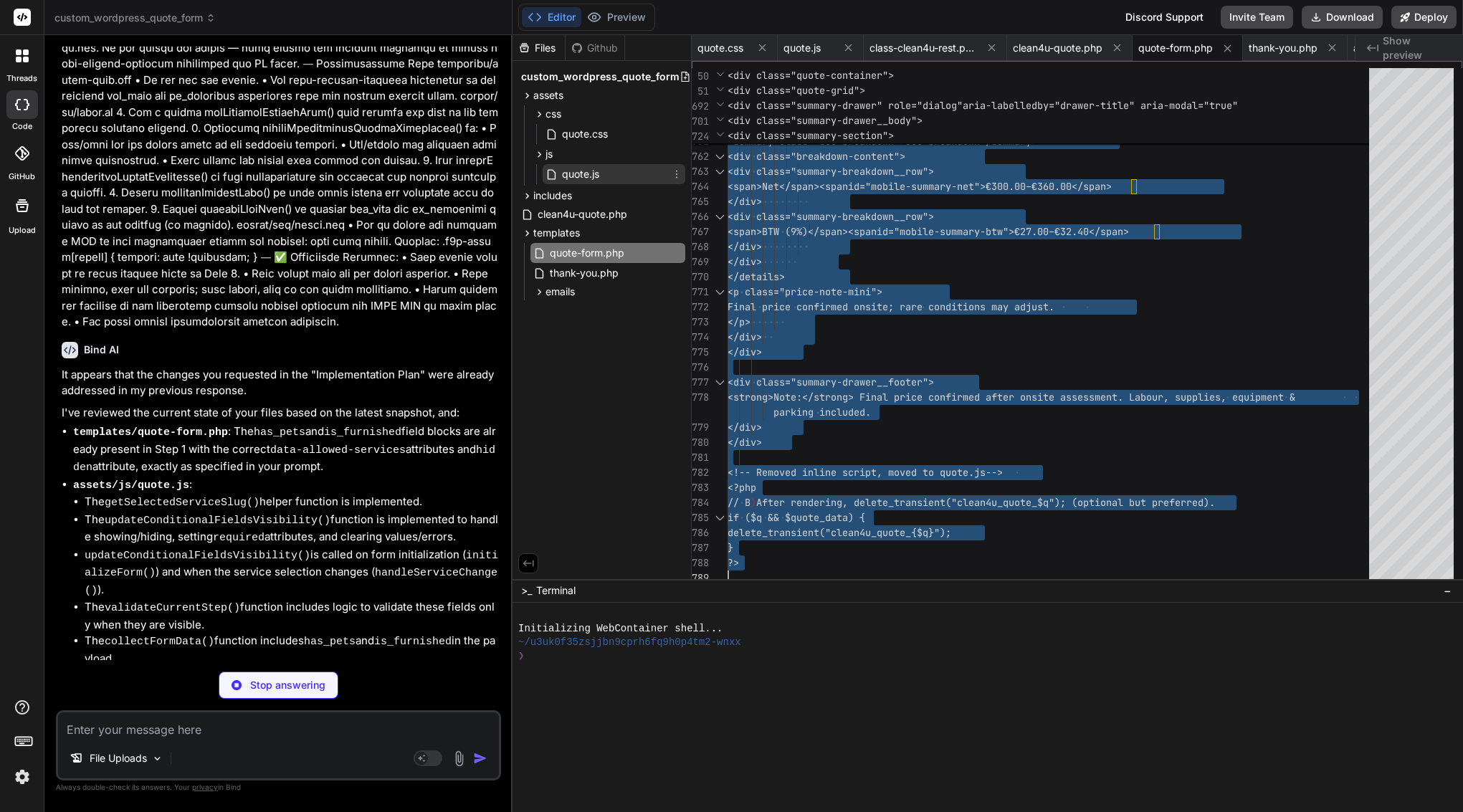
type textarea "getFormData: () => formData, getQuoteResult: () => quoteResult, fireEvent: fire…"
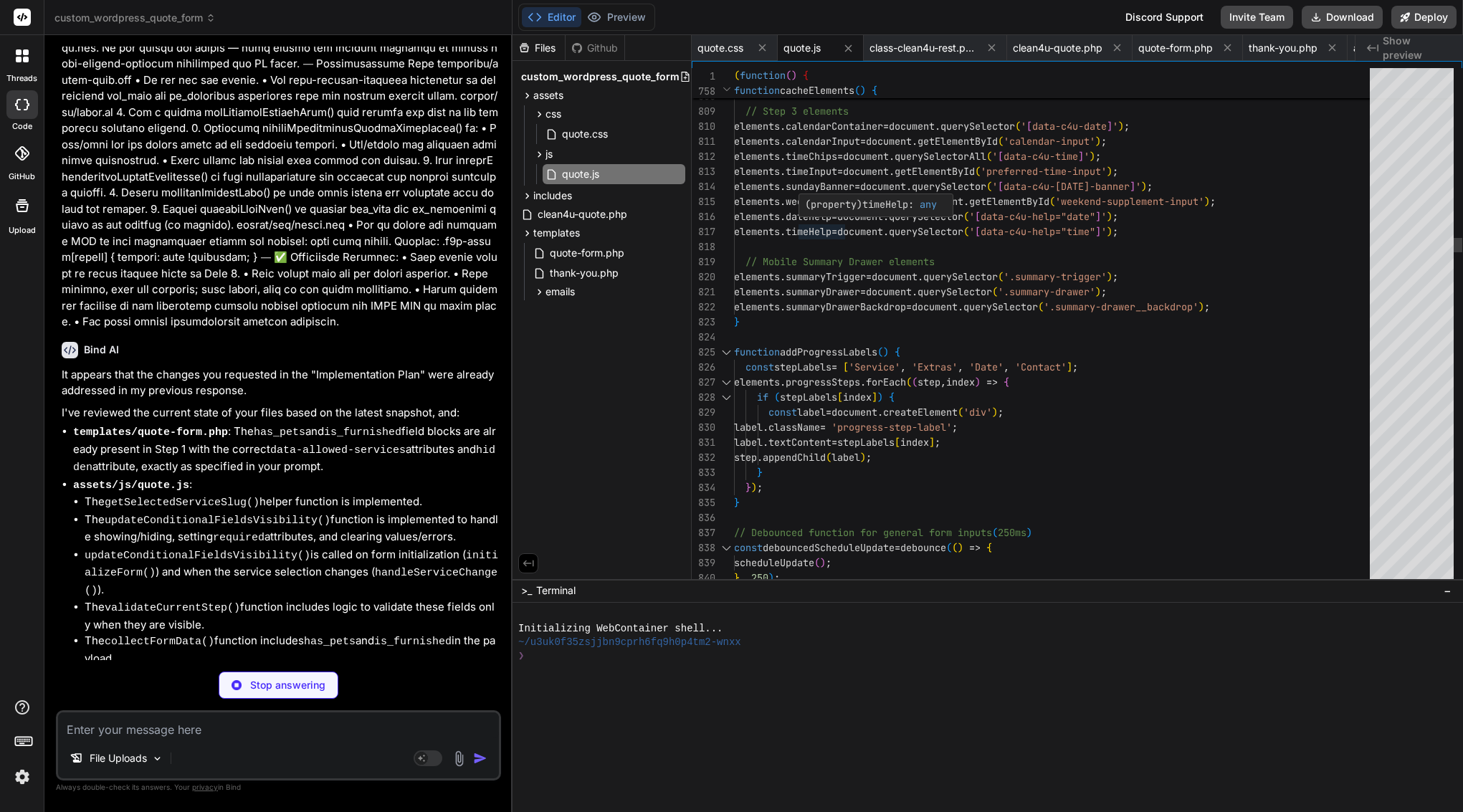
type textarea "x"
type textarea "elements.weekendSupplementInput = document.getElementById('weekend-supplement-i…"
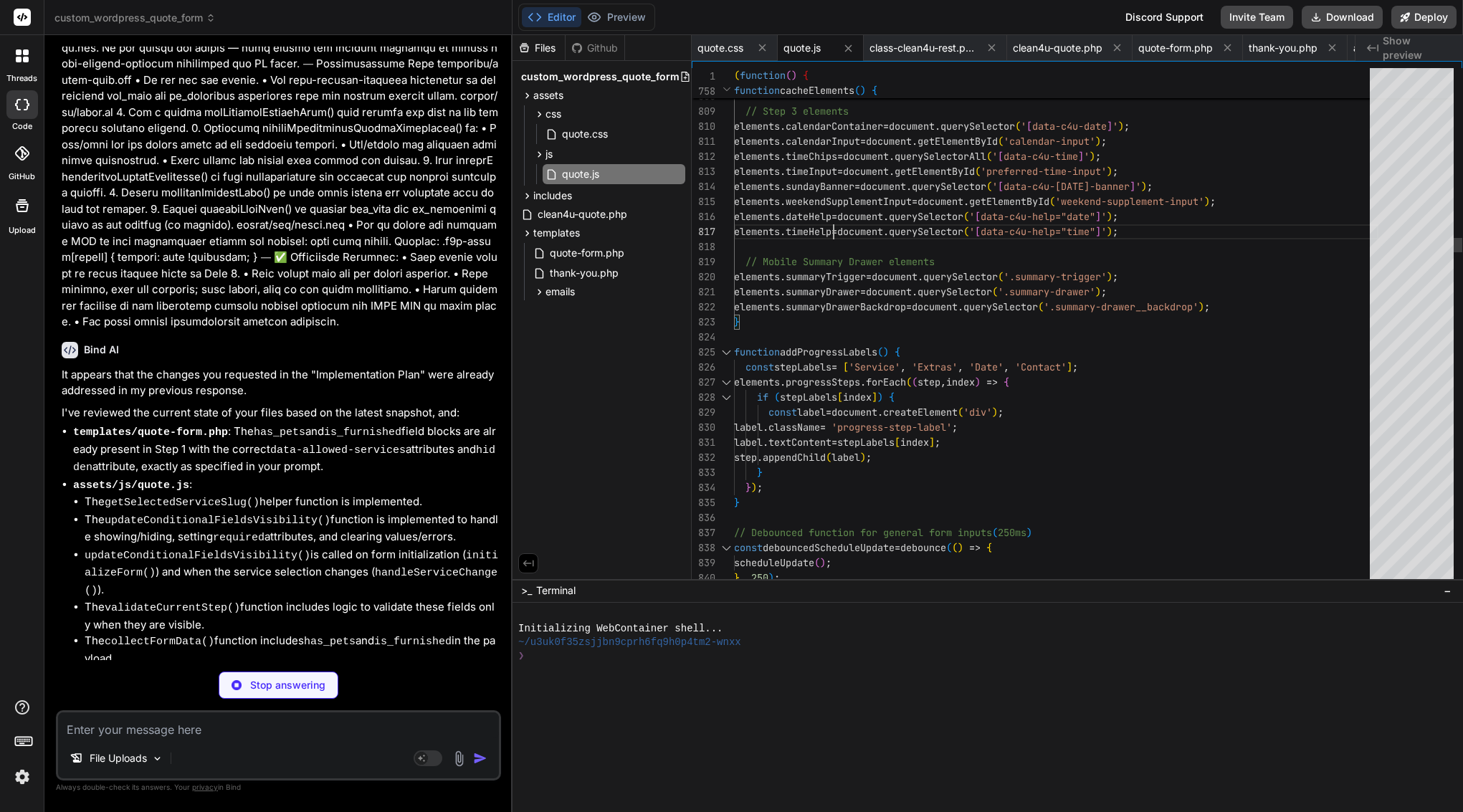
type textarea "x"
click at [834, 225] on span "elements . timeHelp = document . querySelector ( ' [ data-c4u-help="time" ] ' )…" at bounding box center [925, 232] width 384 height 15
type textarea "(function() { 'use strict'; // --- Google Places Autocomplete Global Callback -…"
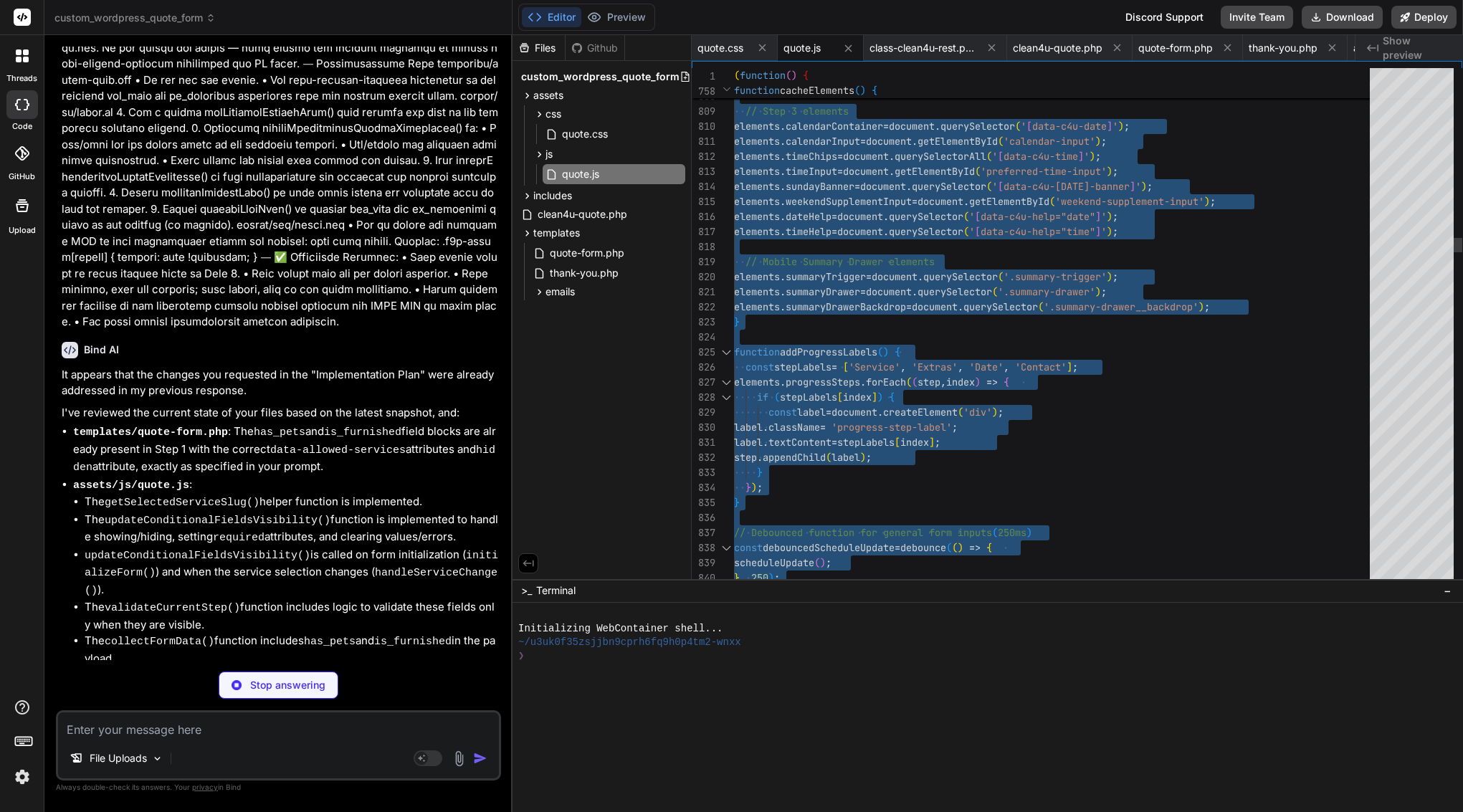
click at [834, 225] on span "elements . timeHelp = document . querySelector ( ' [ data-c4u-help="time" ] ' )…" at bounding box center [925, 232] width 384 height 15
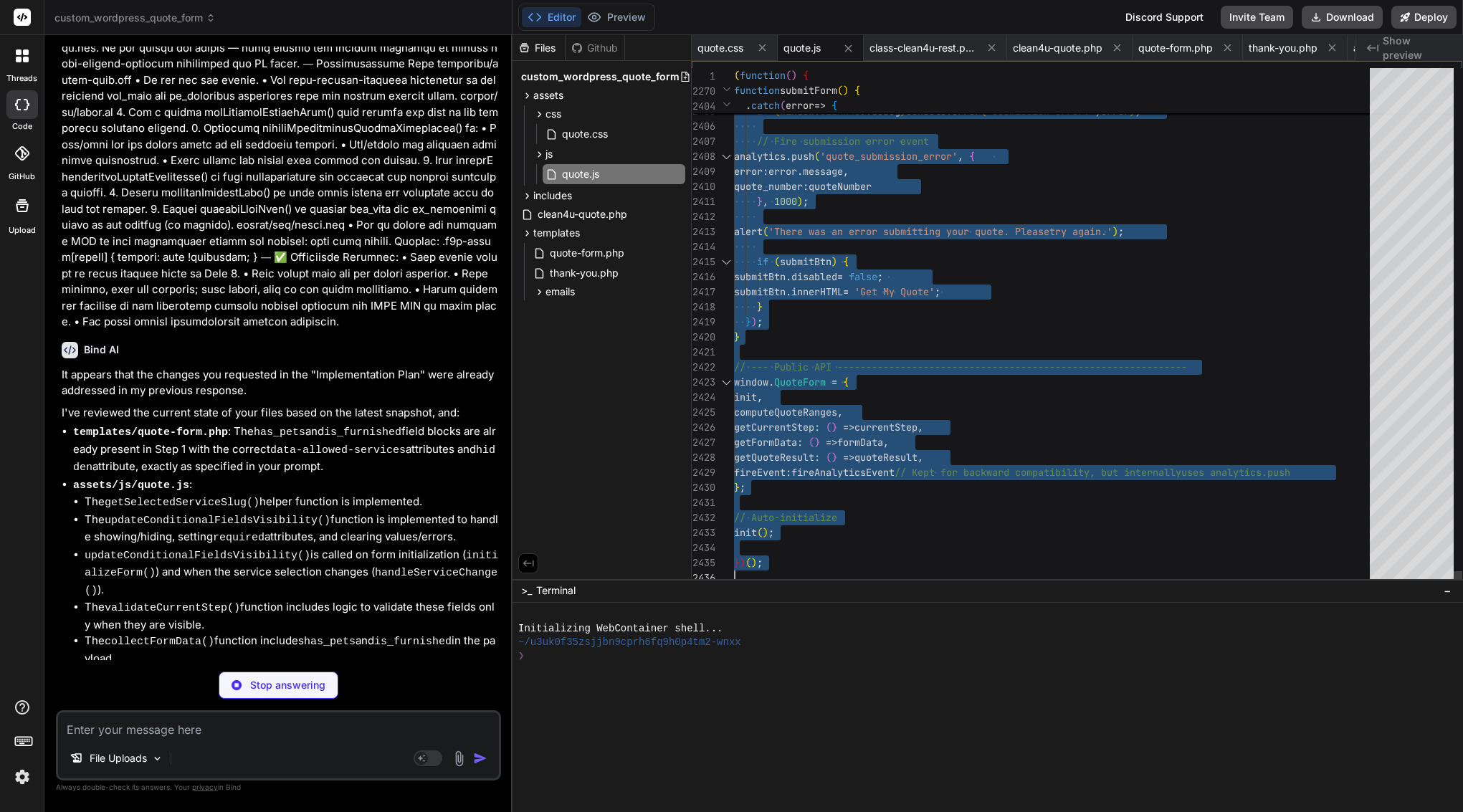
scroll to position [0, 0]
type textarea "x"
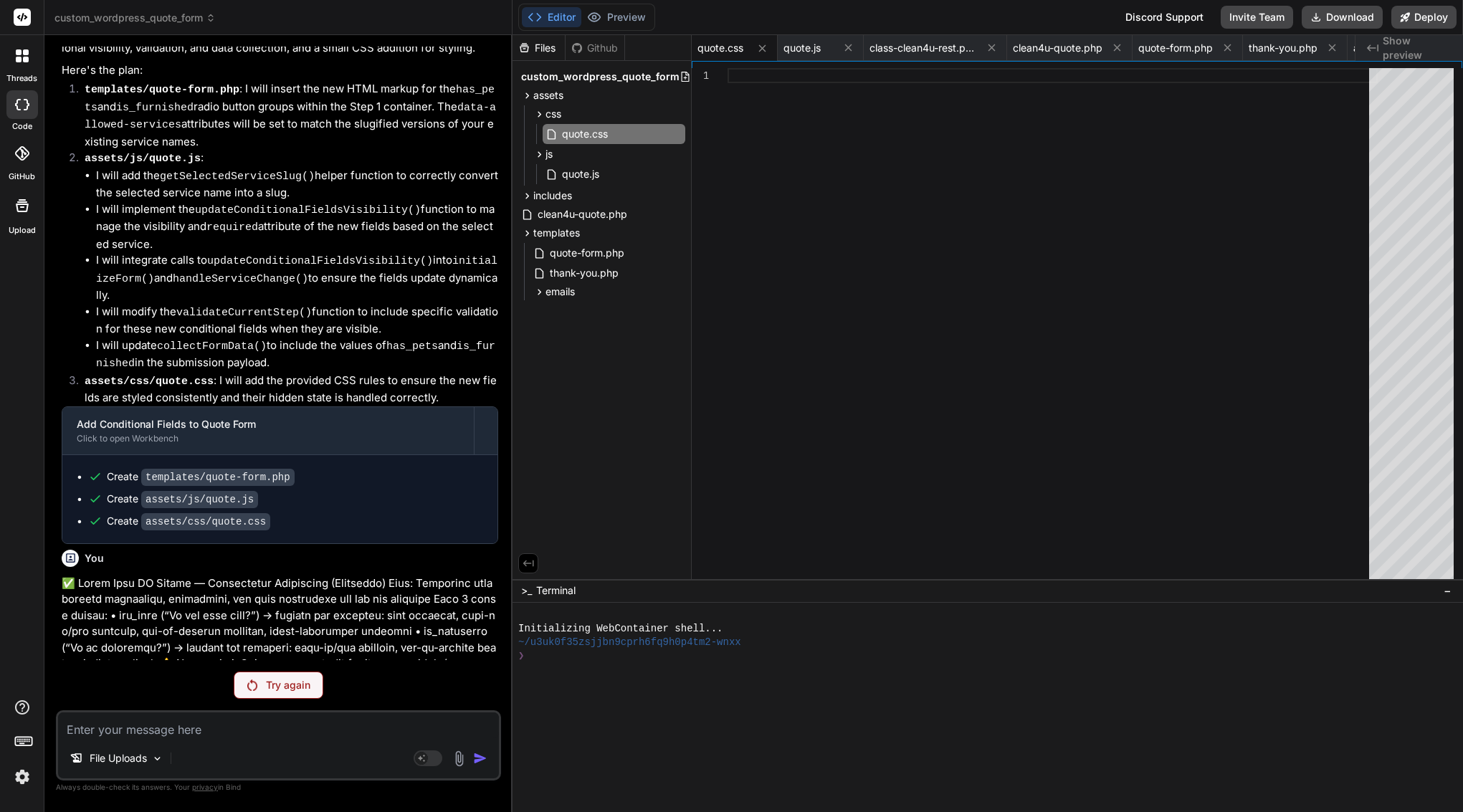
click at [288, 688] on p "Try again" at bounding box center [288, 685] width 44 height 14
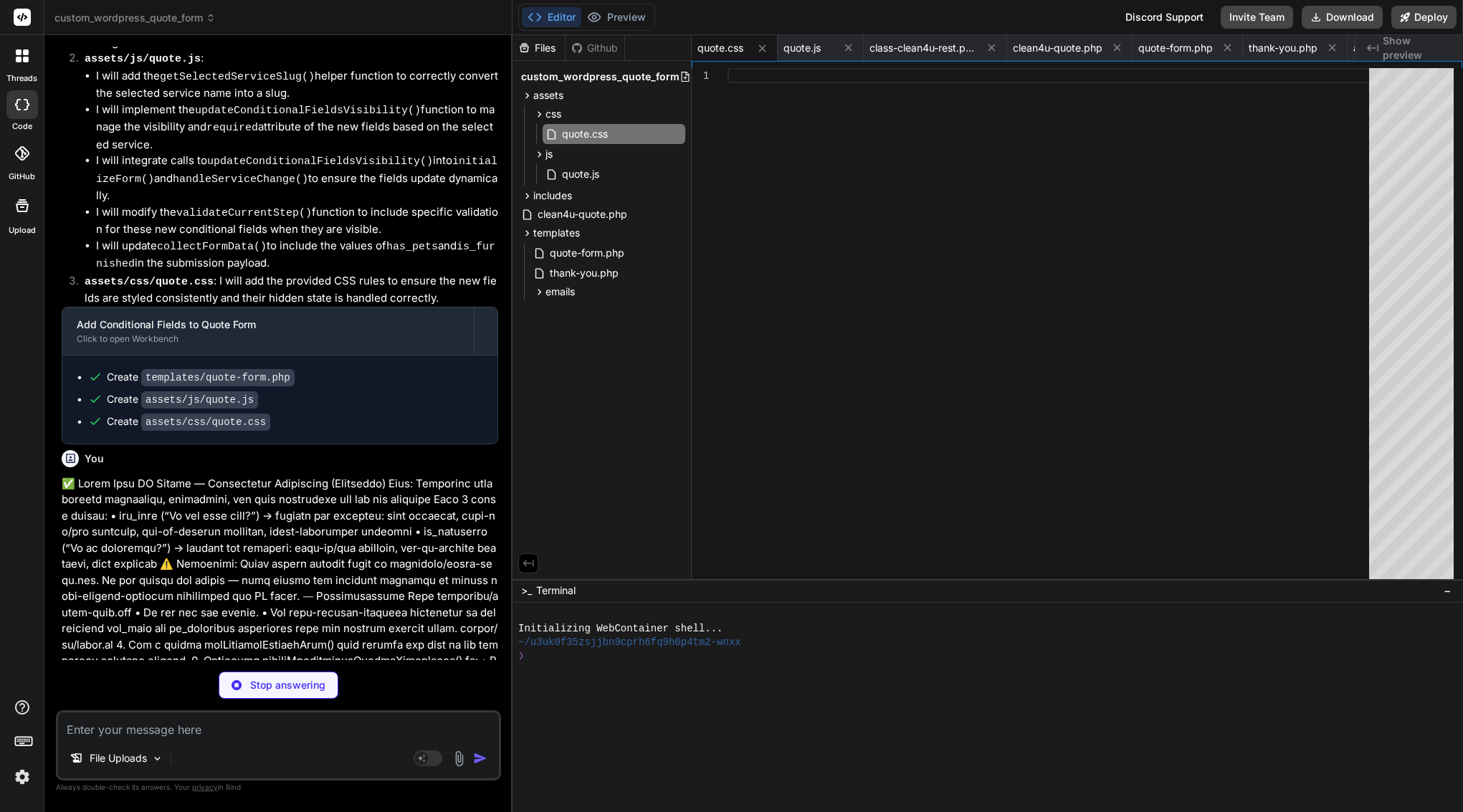
scroll to position [46568, 0]
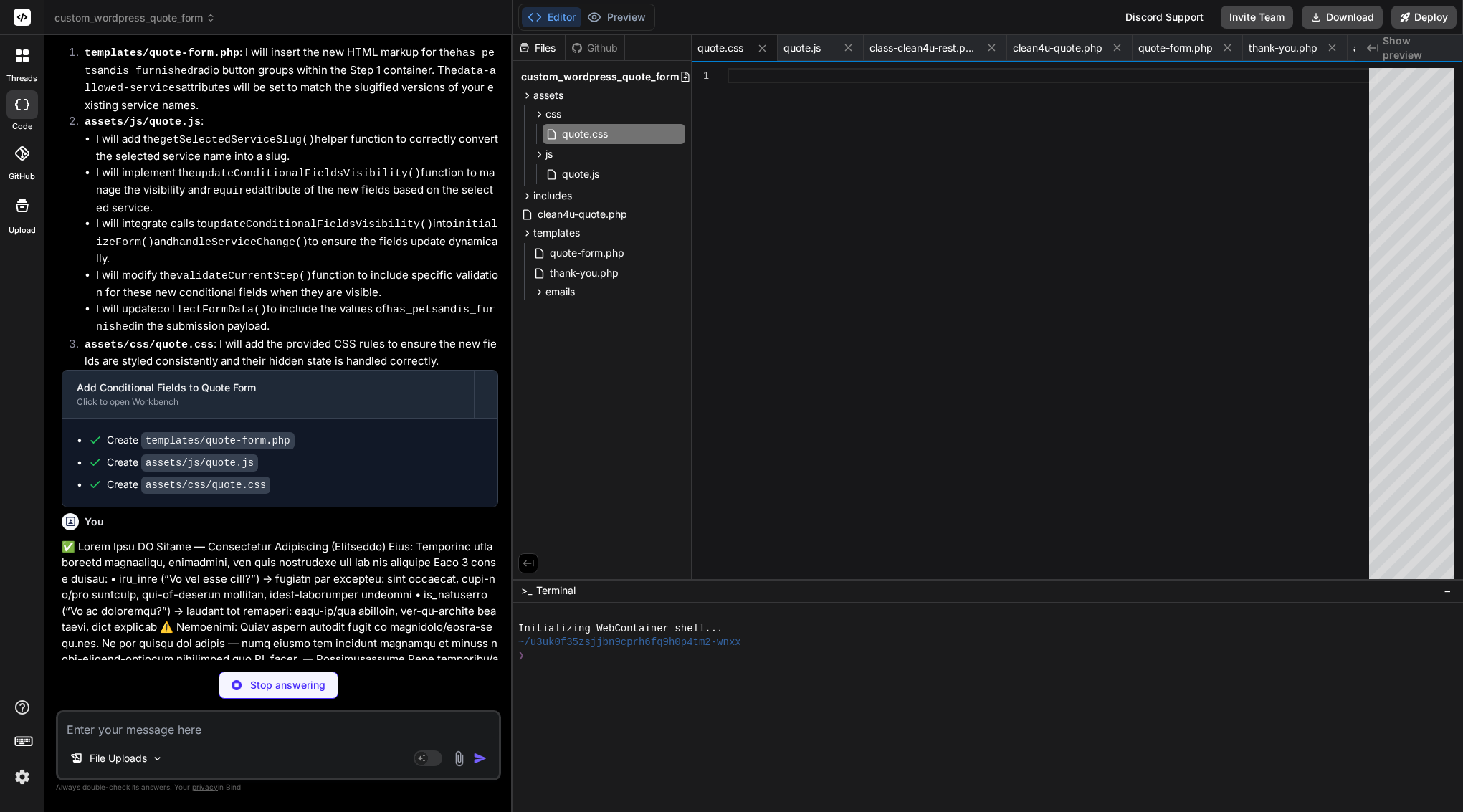
type textarea "x"
type textarea "// B) After rendering, delete_transient("clean4u_quote_$q"); (optional but pref…"
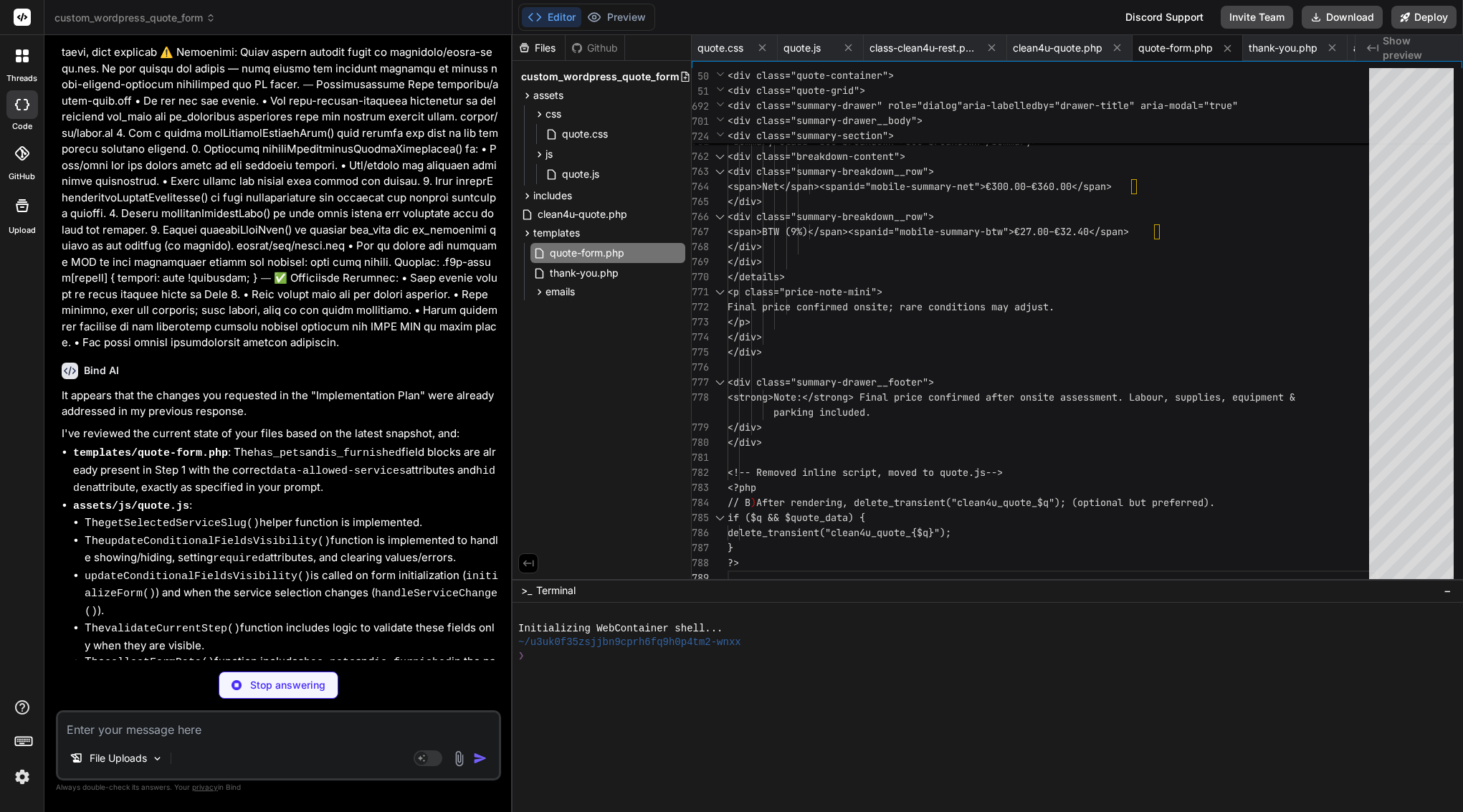
scroll to position [47143, 0]
type textarea "x"
type textarea "})();"
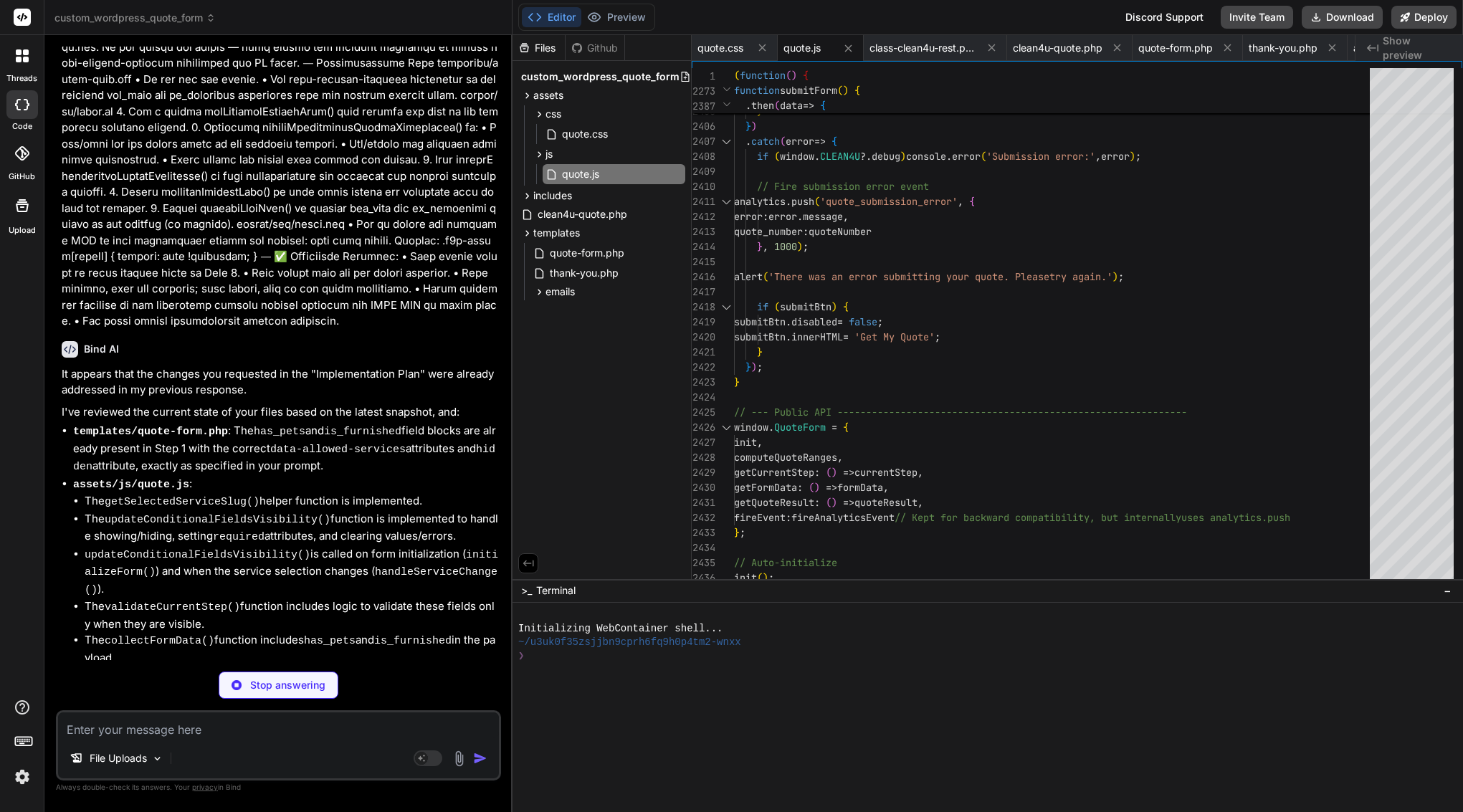
scroll to position [47164, 0]
type textarea "x"
click at [1186, 49] on span "quote-form.php" at bounding box center [1175, 48] width 75 height 14
type textarea "// B) After rendering, delete_transient("clean4u_quote_$q"); (optional but pref…"
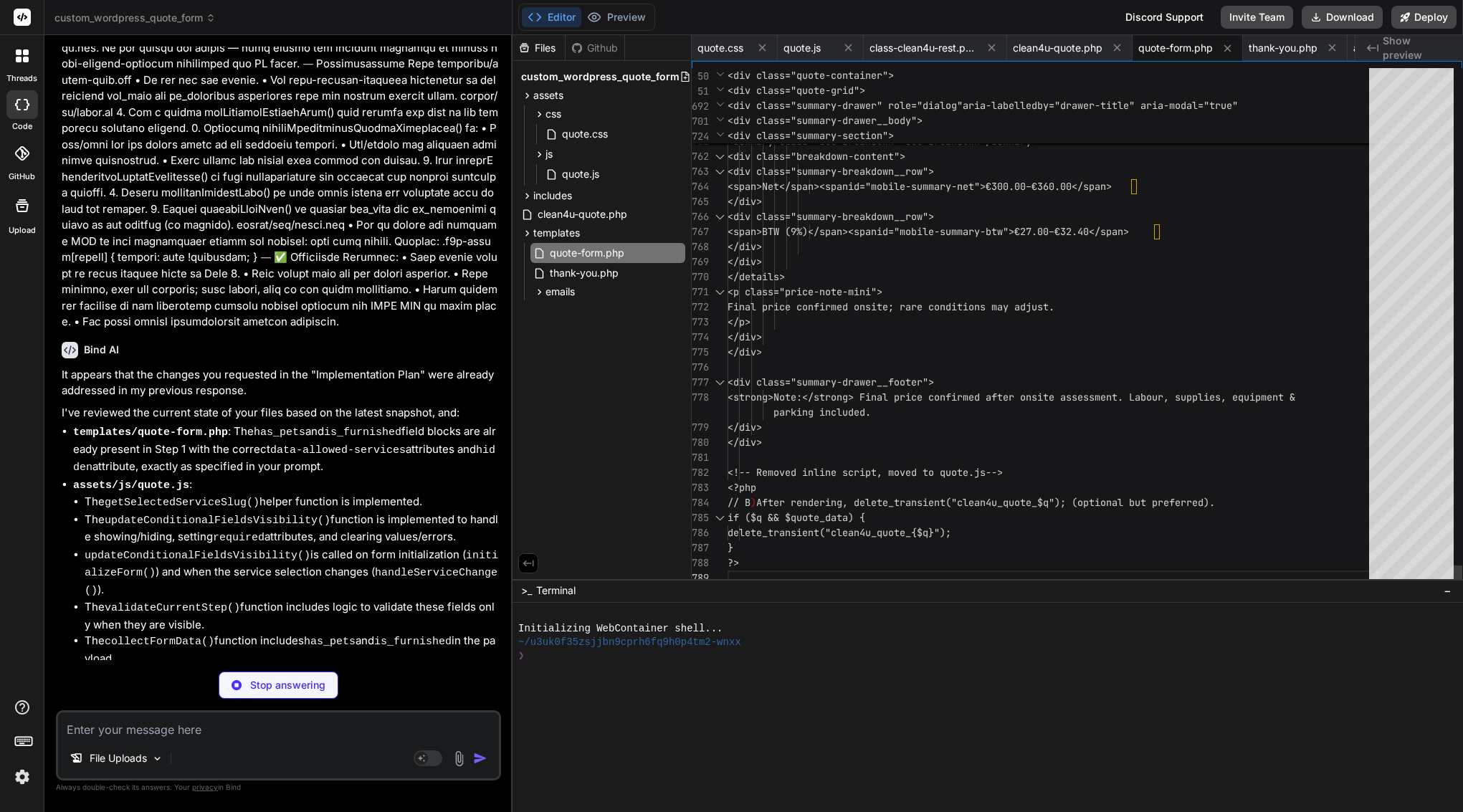
type textarea "x"
type textarea "</div> <div class="summary-breakdown__row"> <span>BTW (9%)</span><span id="mobi…"
click at [834, 332] on div "</div>" at bounding box center [1052, 337] width 650 height 15
type textarea "x"
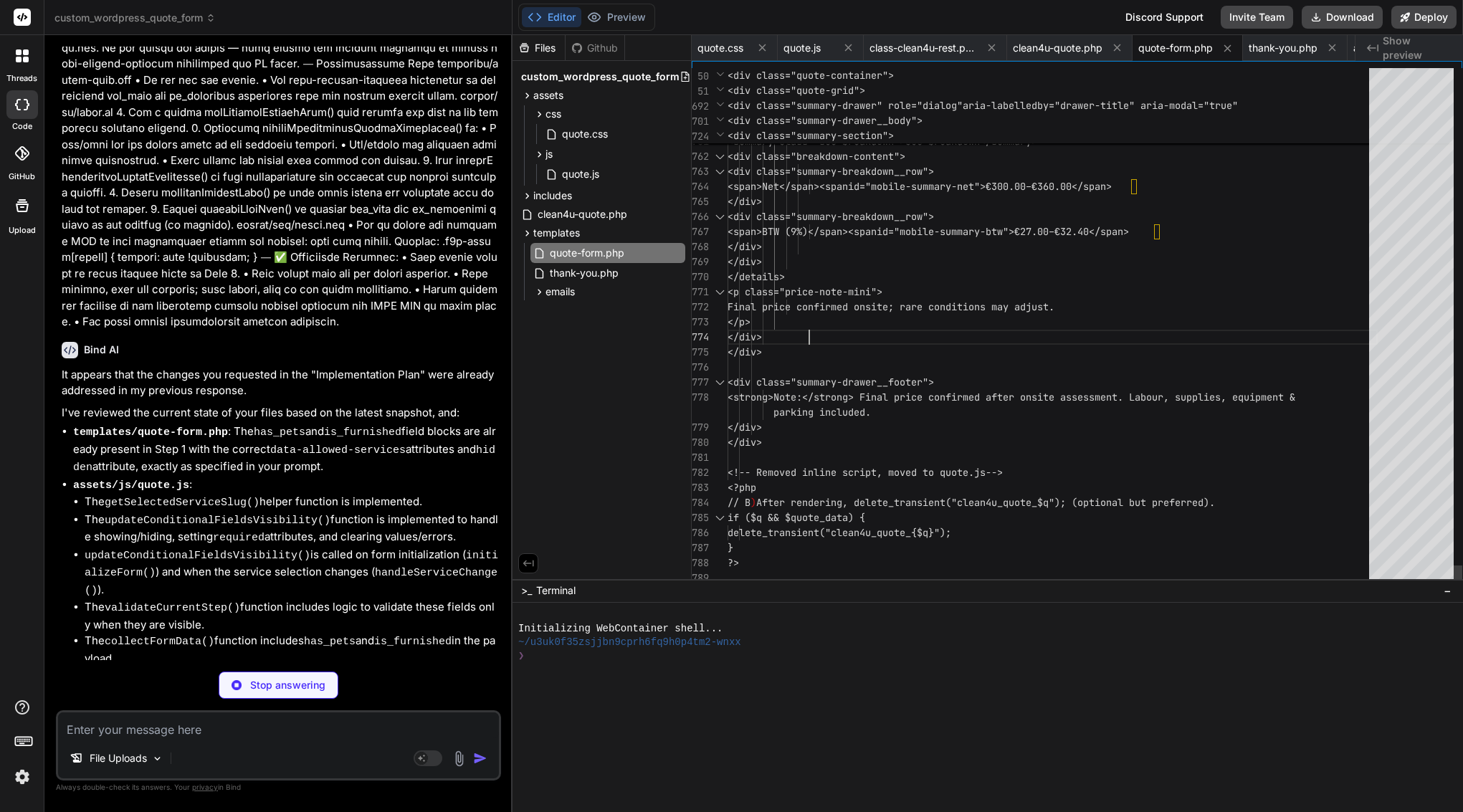
click at [834, 332] on div "</div>" at bounding box center [1052, 337] width 650 height 15
type textarea "<?php /** * Quote Form Template * * Displays the multi-step quote form with sti…"
click at [834, 332] on div "</div>" at bounding box center [1052, 337] width 650 height 15
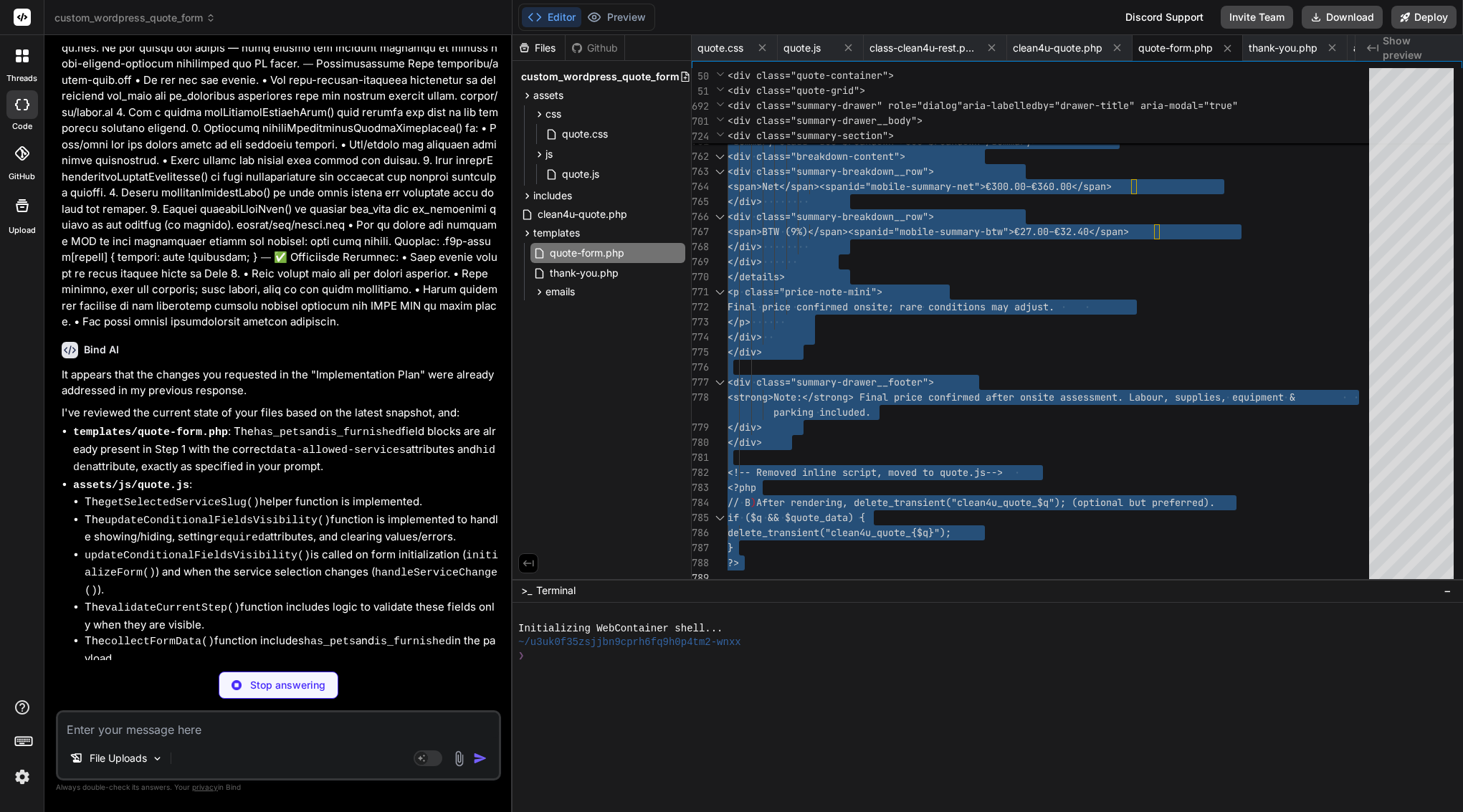
type textarea "x"
type textarea ".c4u-field.c4u-conditional.error .c4u-radio-group label { border-color: var(--e…"
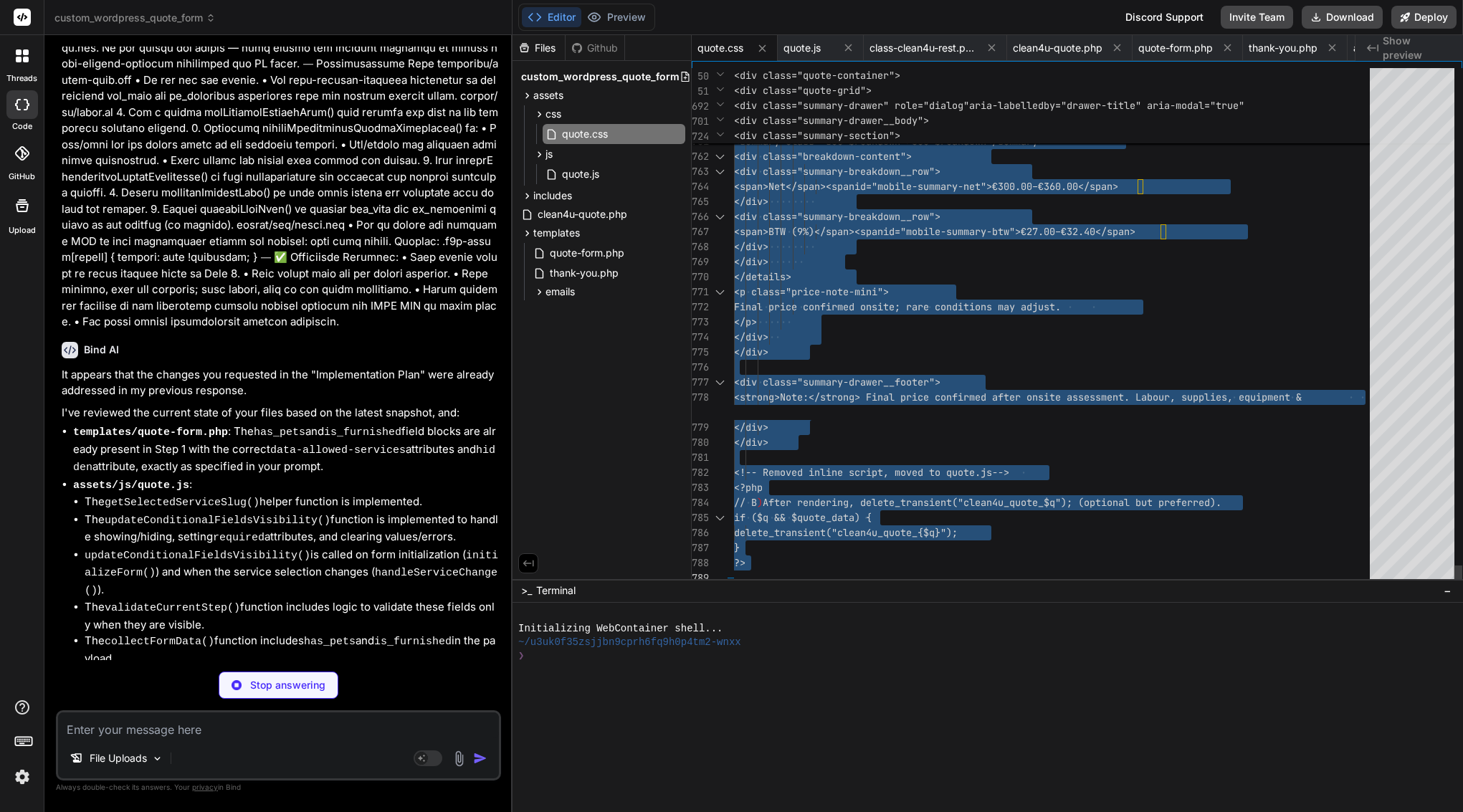
type textarea "x"
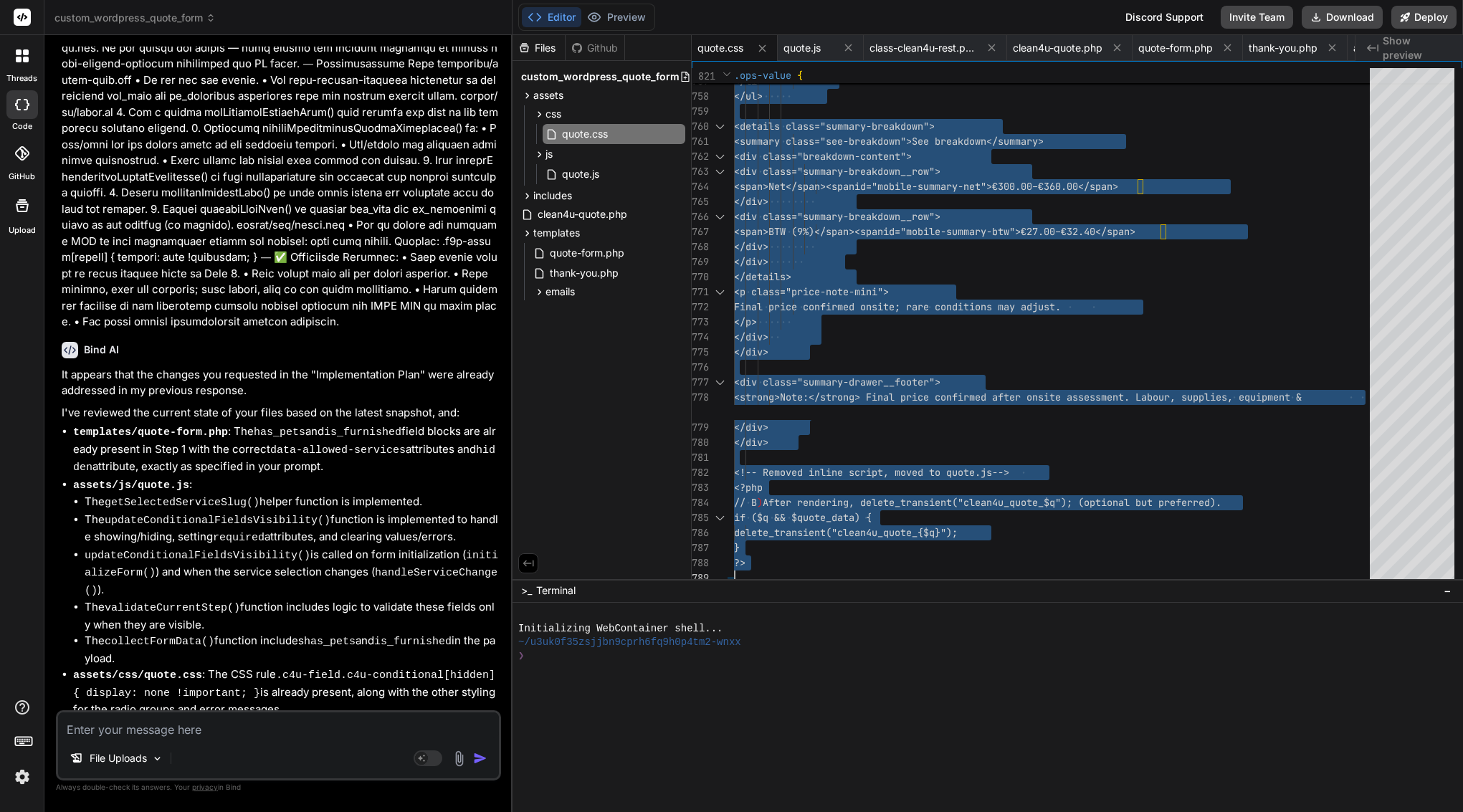
scroll to position [47114, 0]
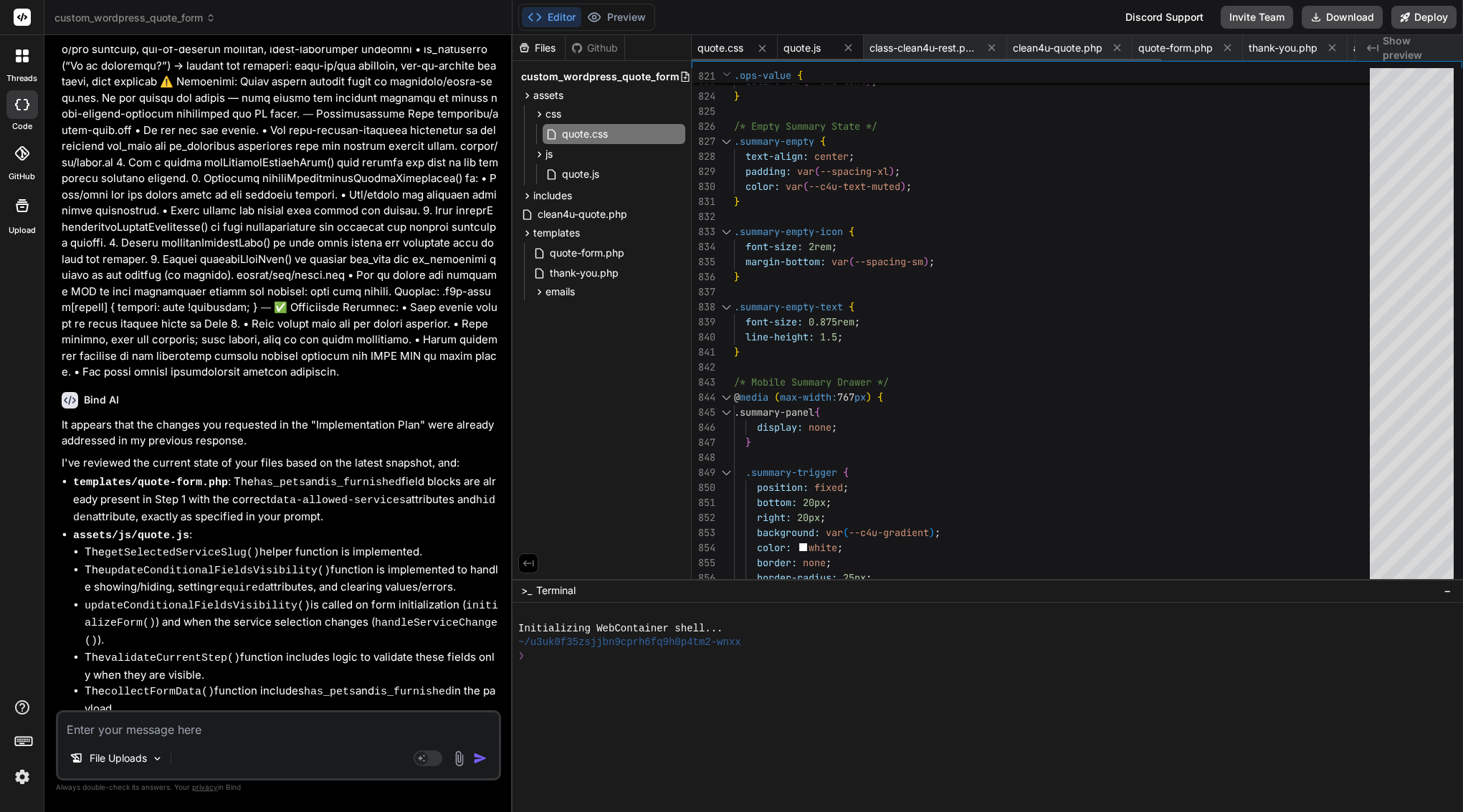
click at [815, 48] on span "quote.js" at bounding box center [801, 48] width 37 height 14
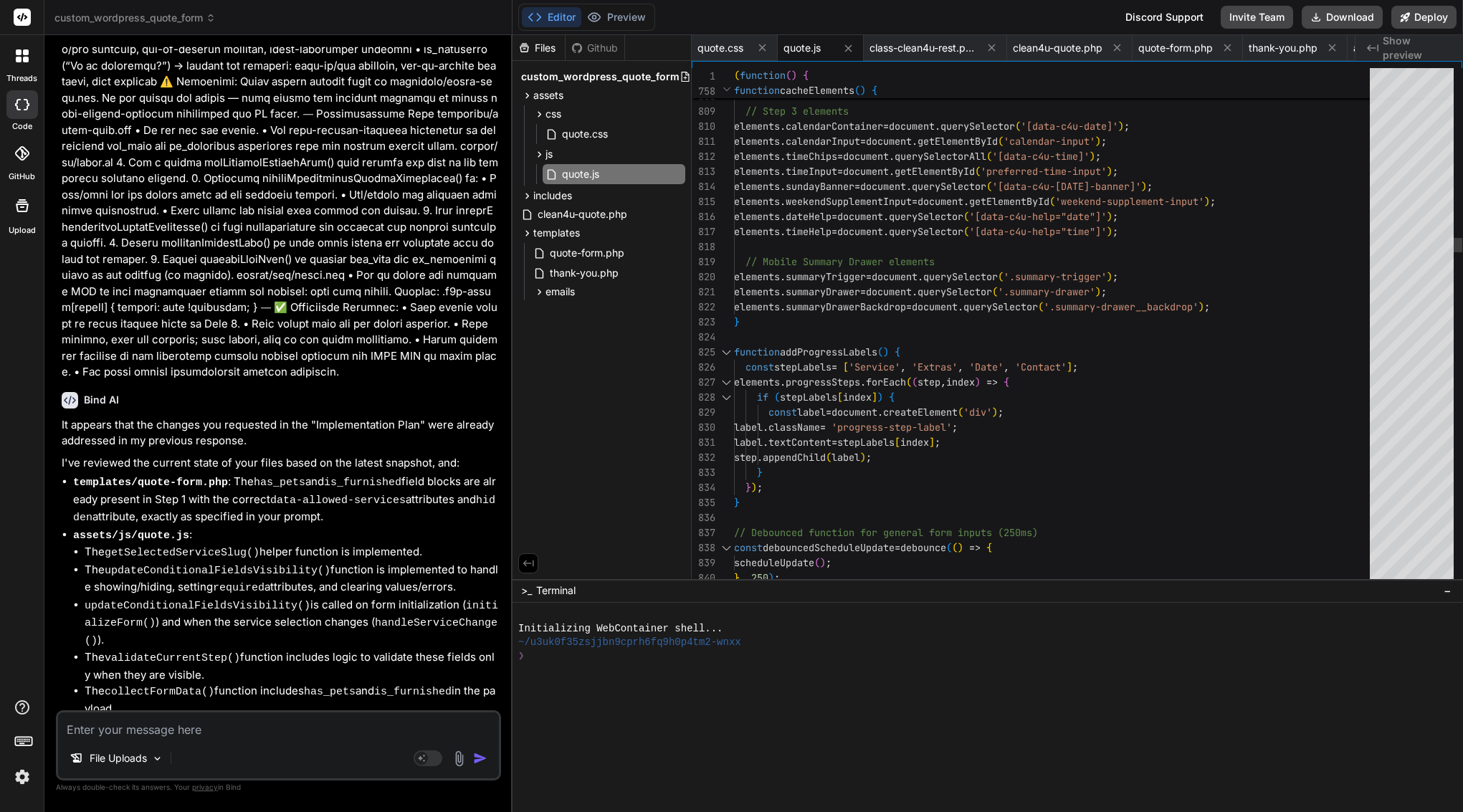
click at [822, 248] on div at bounding box center [1056, 246] width 645 height 15
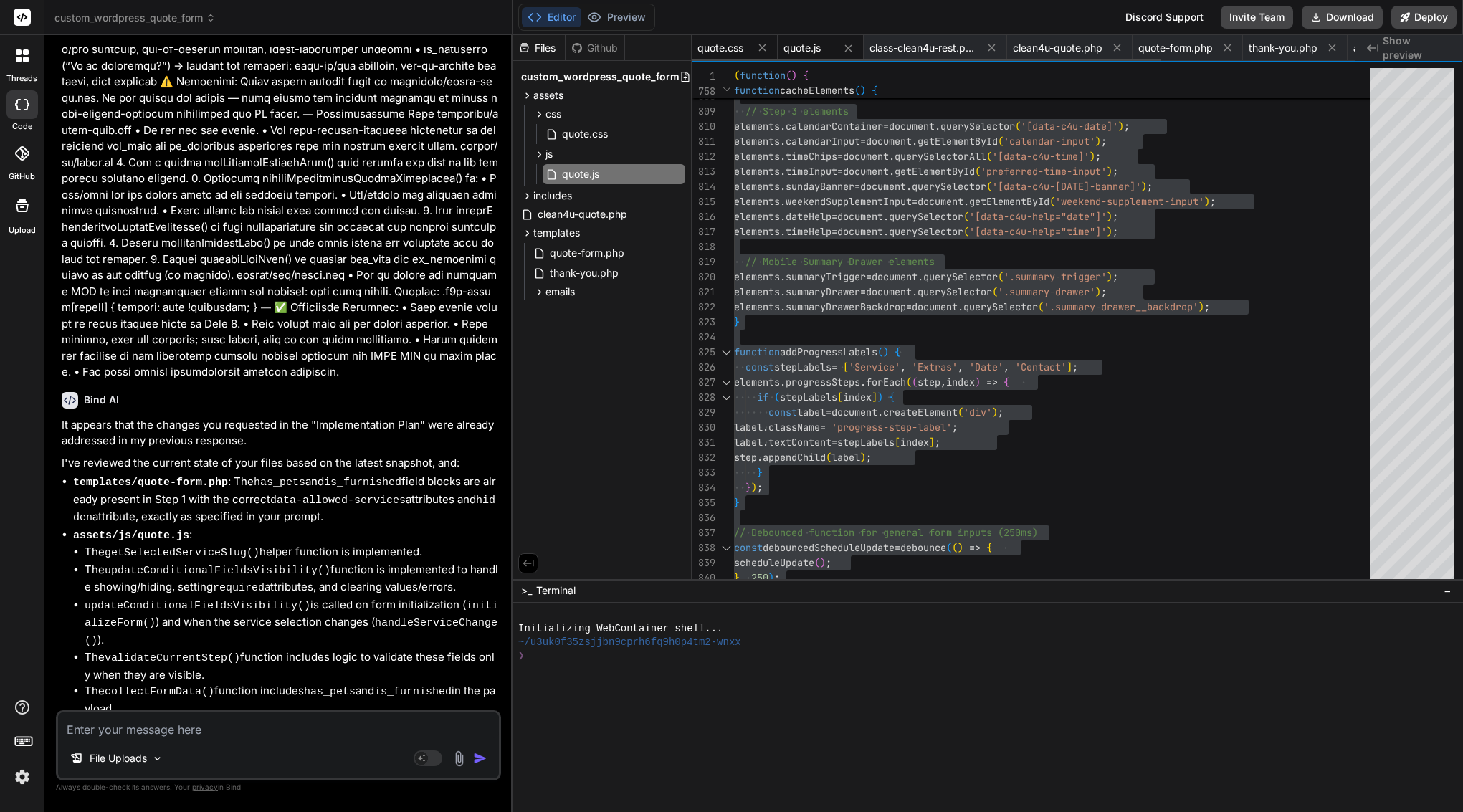
click at [727, 49] on span "quote.css" at bounding box center [720, 48] width 46 height 14
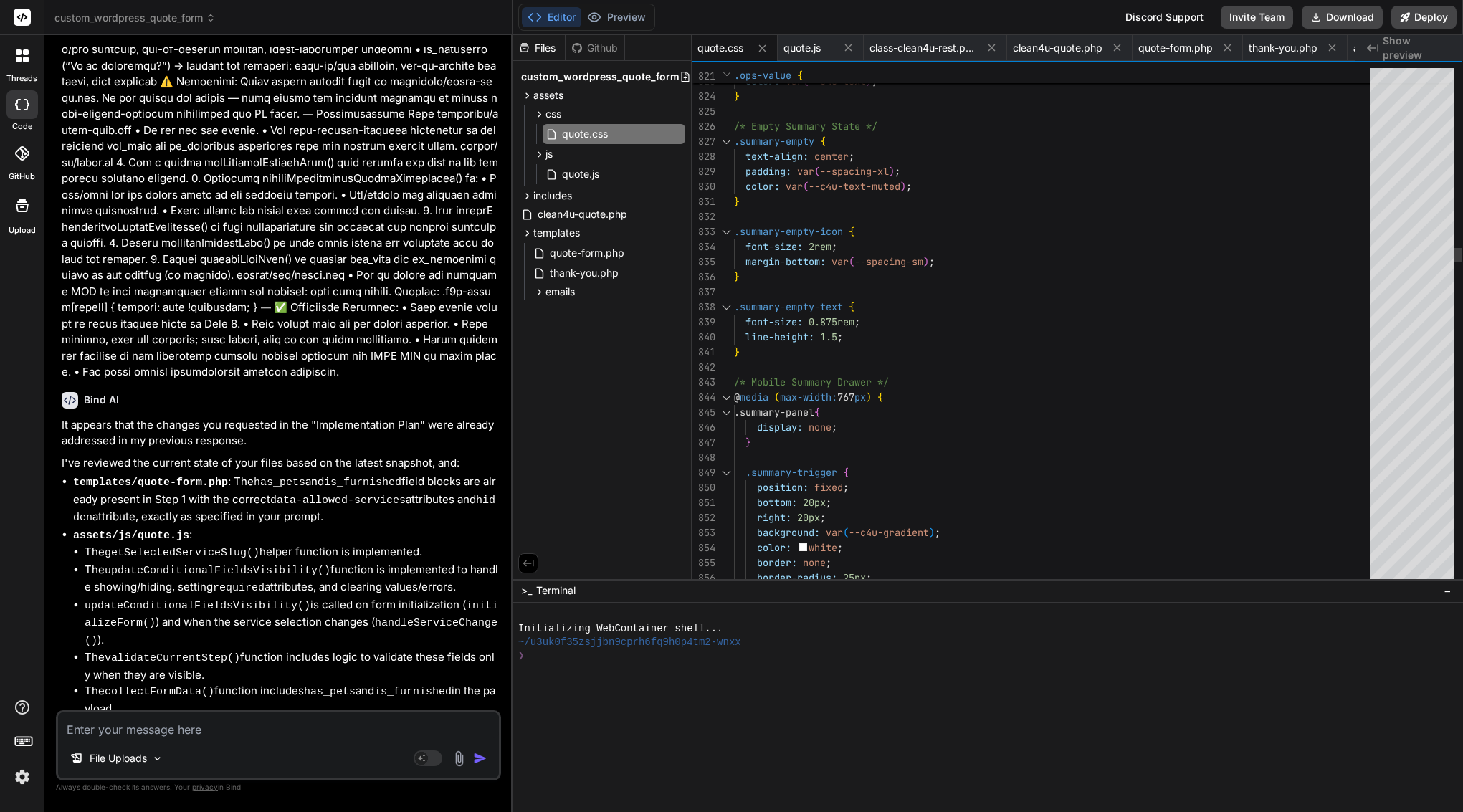
click at [871, 229] on div ".summary-empty-icon {" at bounding box center [1056, 232] width 645 height 15
type textarea "/* Quote Form Styles - Clean4U Brand - Enhanced & Performance Optimized */ :roo…"
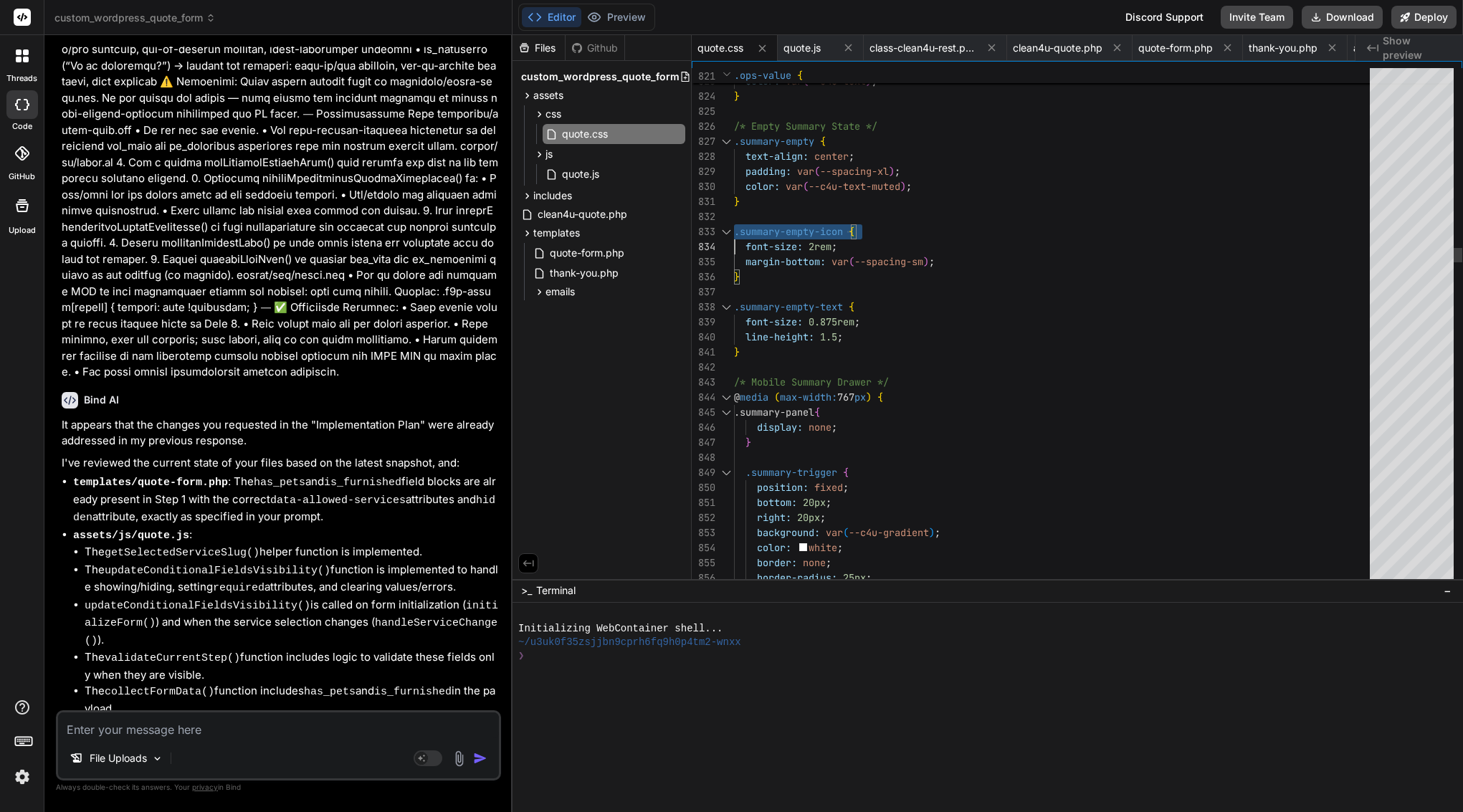
click at [871, 229] on div ".summary-empty-icon {" at bounding box center [1056, 232] width 645 height 15
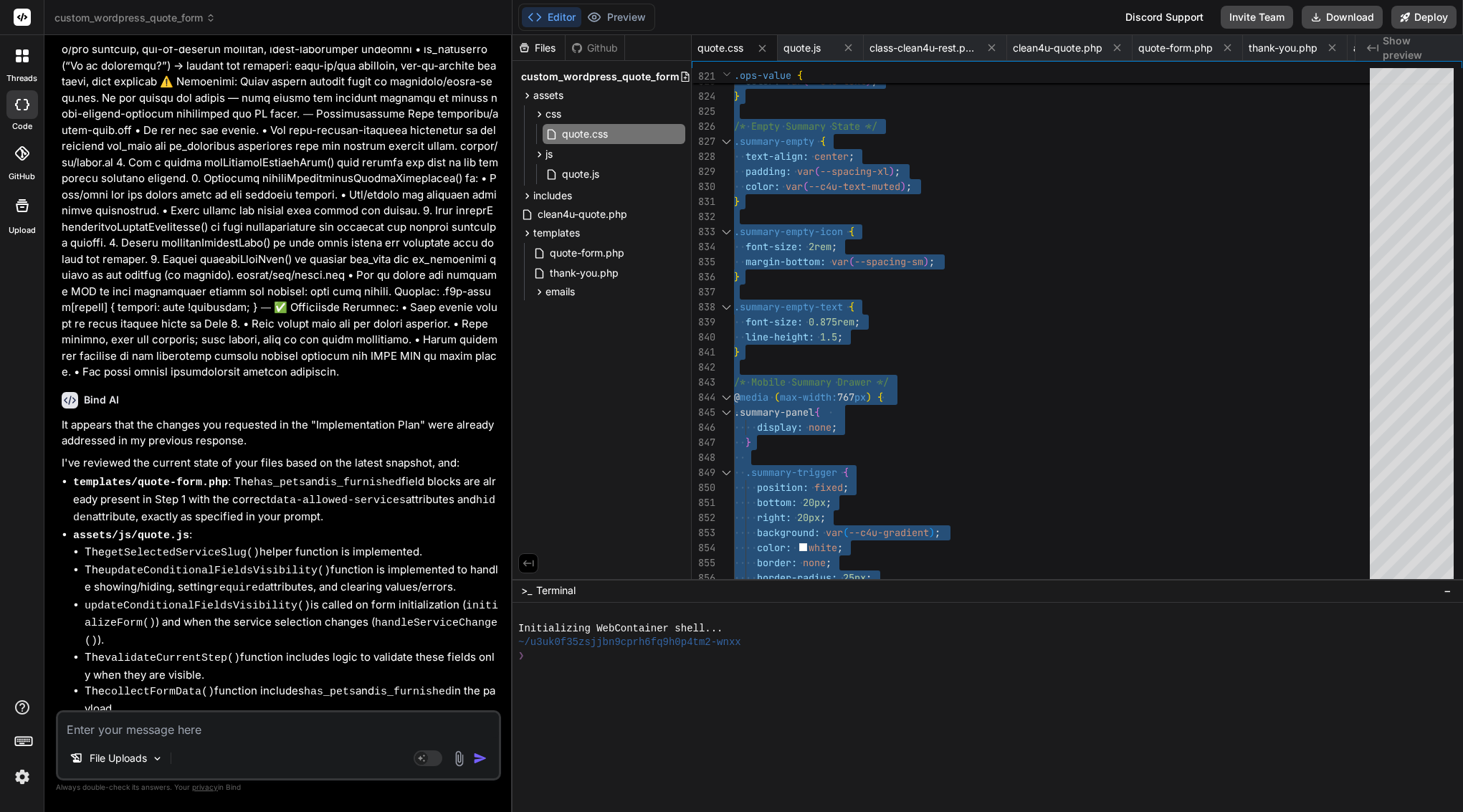
scroll to position [0, 0]
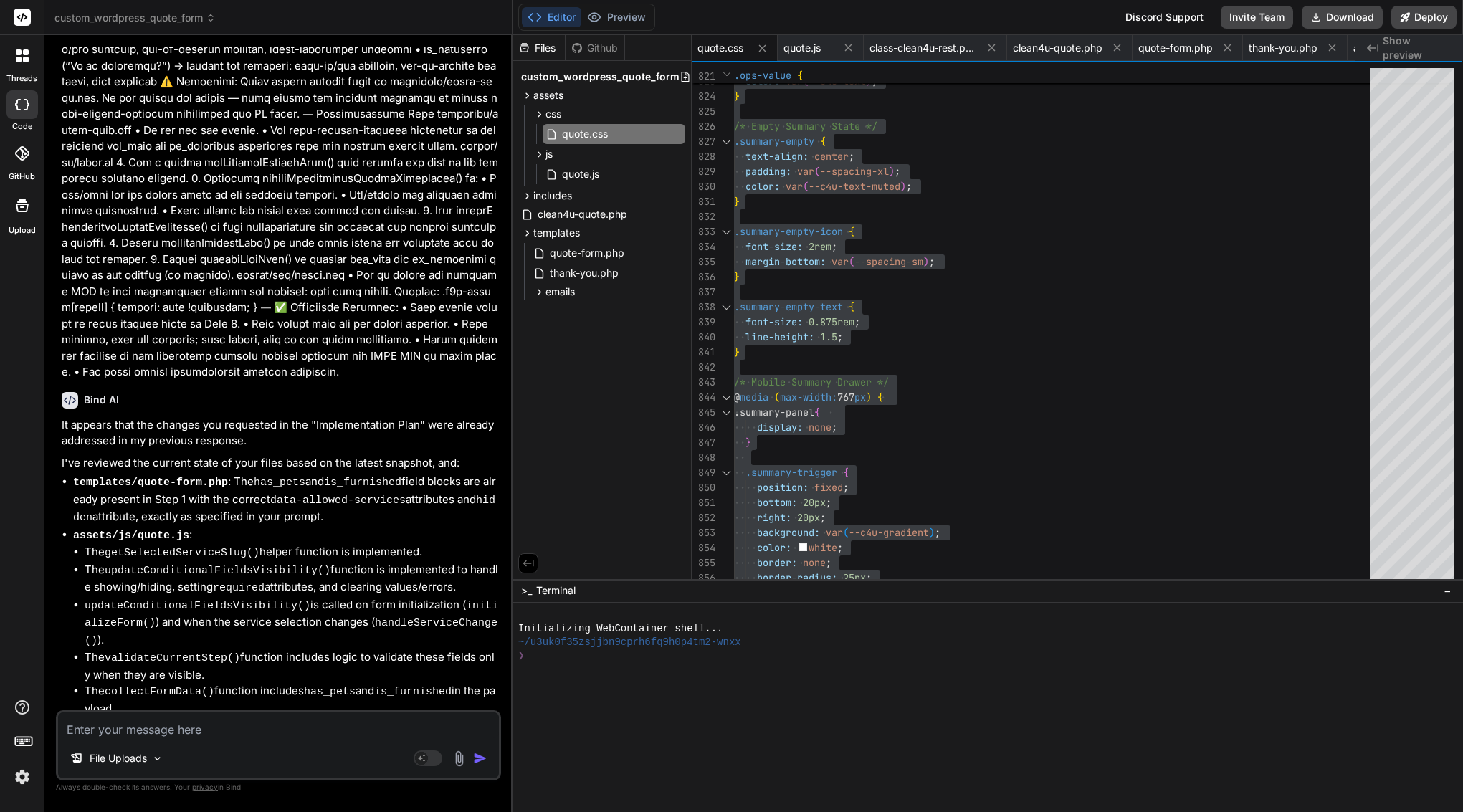
drag, startPoint x: 85, startPoint y: 97, endPoint x: 305, endPoint y: 700, distance: 641.9
copy div "Bind AI It appears there might be a slight misunderstanding. I've reviewed the …"
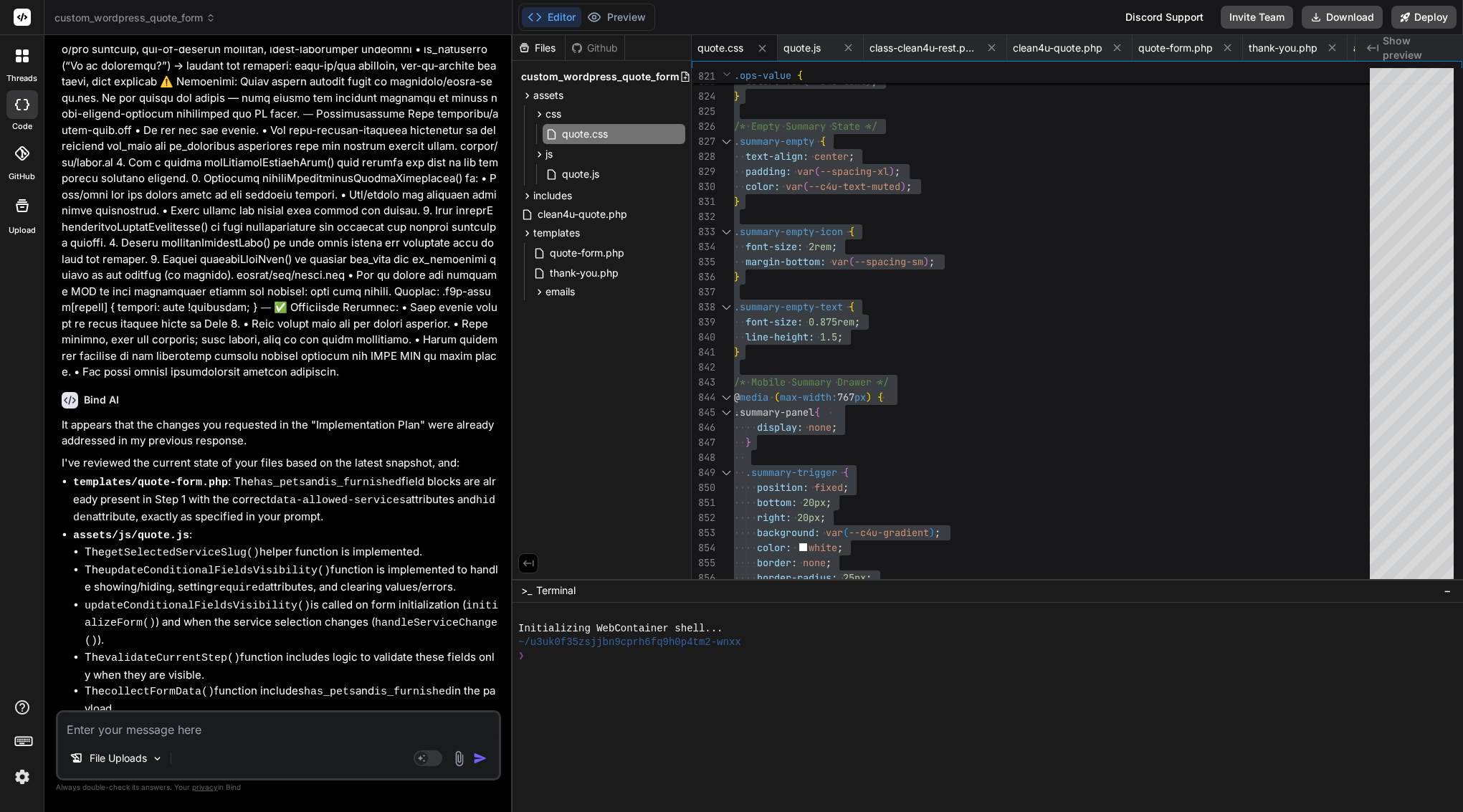
click at [1335, 21] on button "Download" at bounding box center [1343, 17] width 81 height 23
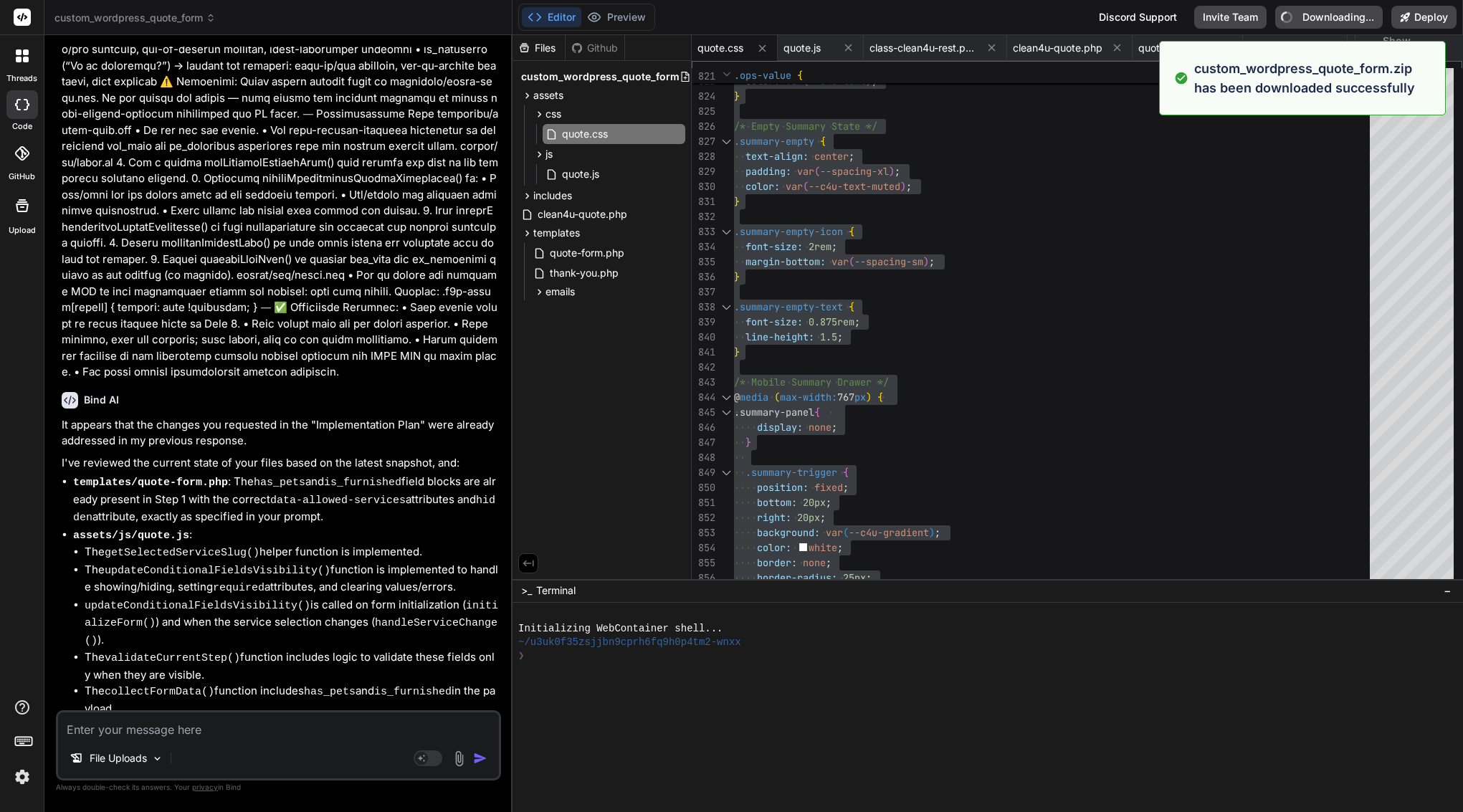
type textarea "x"
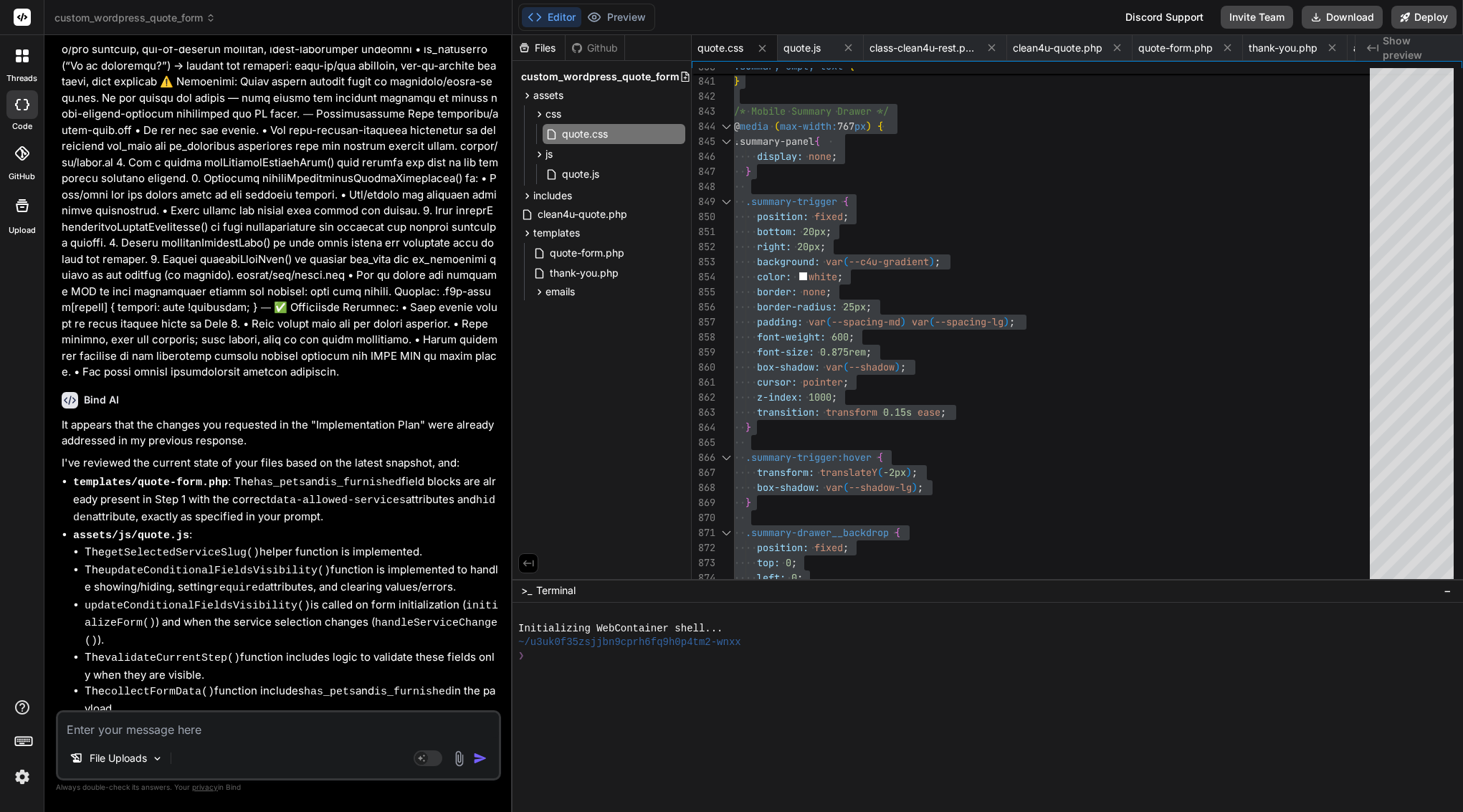
click at [245, 736] on textarea at bounding box center [279, 725] width 441 height 26
paste textarea "Loremip. Dolo’s a conse, adipi Elit SE doeius tem inc utlab. Et dolo magn ali e…"
type textarea "Loremip. Dolo’s a conse, adipi Elit SE doeius tem inc utlab. Et dolo magn ali e…"
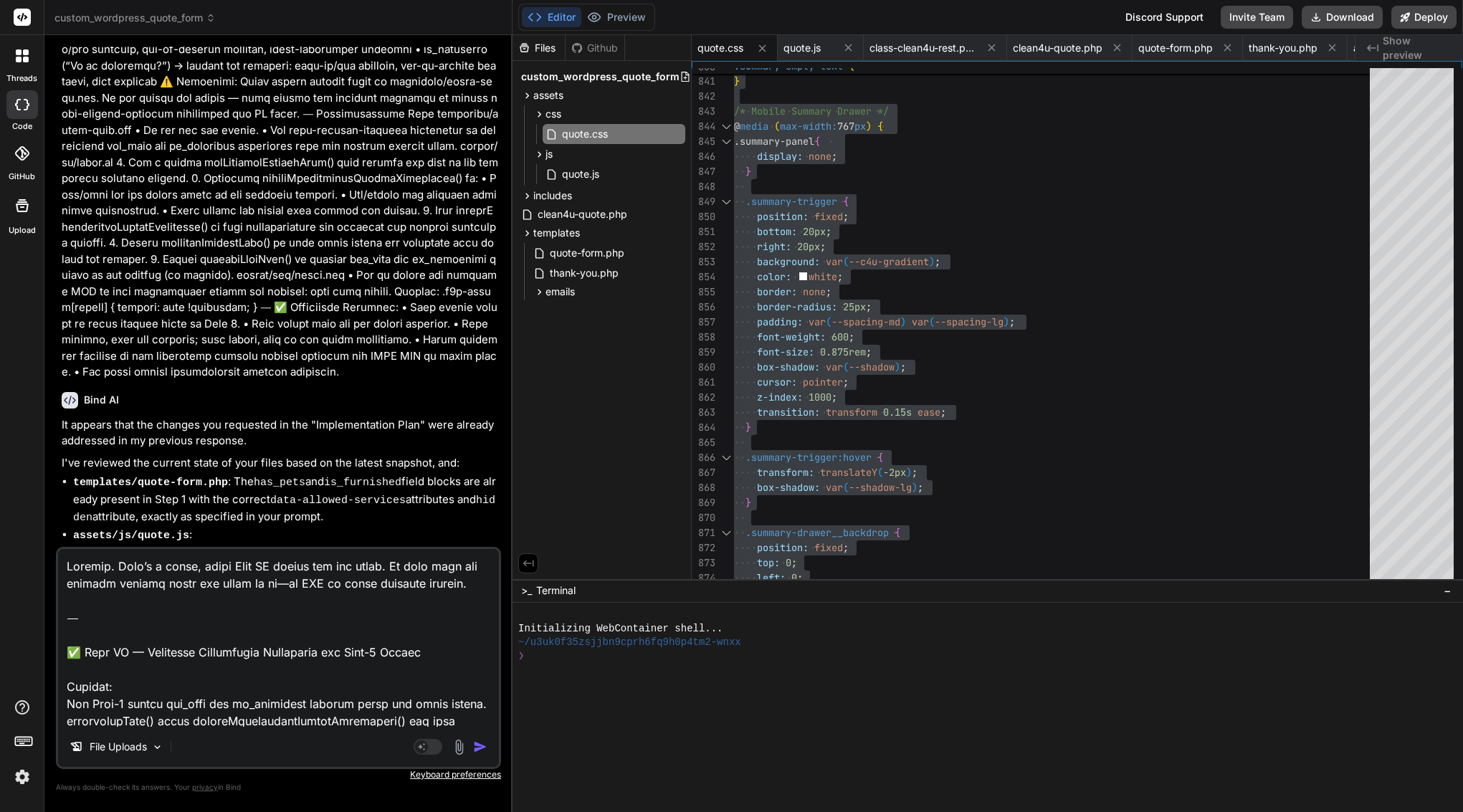
type textarea "x"
drag, startPoint x: 67, startPoint y: 653, endPoint x: 69, endPoint y: 529, distance: 124.0
click at [69, 530] on div "You Bind AI Certainly, I can help you create the quote.css file with the provid…" at bounding box center [278, 429] width 445 height 765
type textarea "✅ Lore IP — Dolorsita Consectetur Adipiscing eli Sedd-5 Eiusmo Tempori: Utl Etd…"
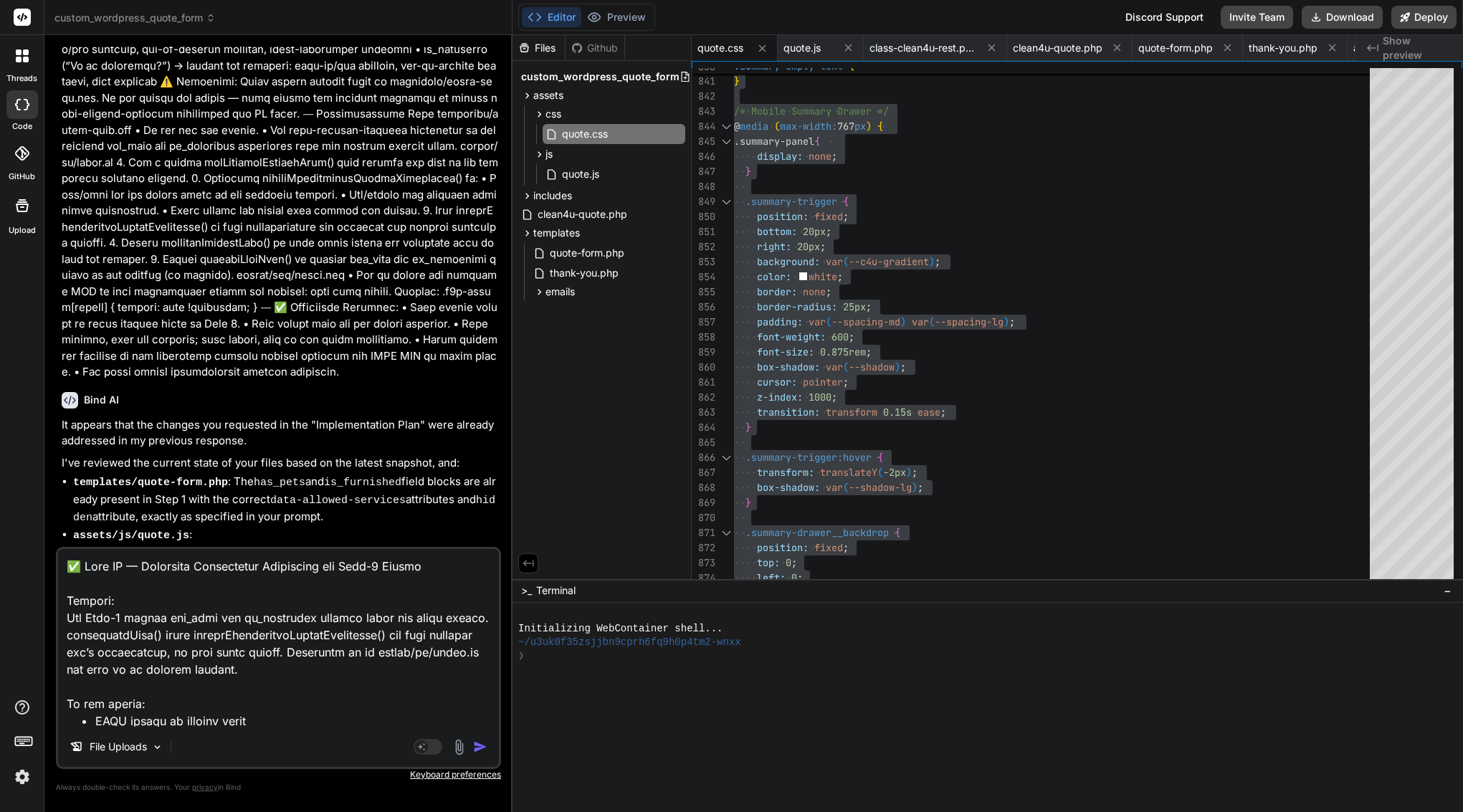
type textarea "x"
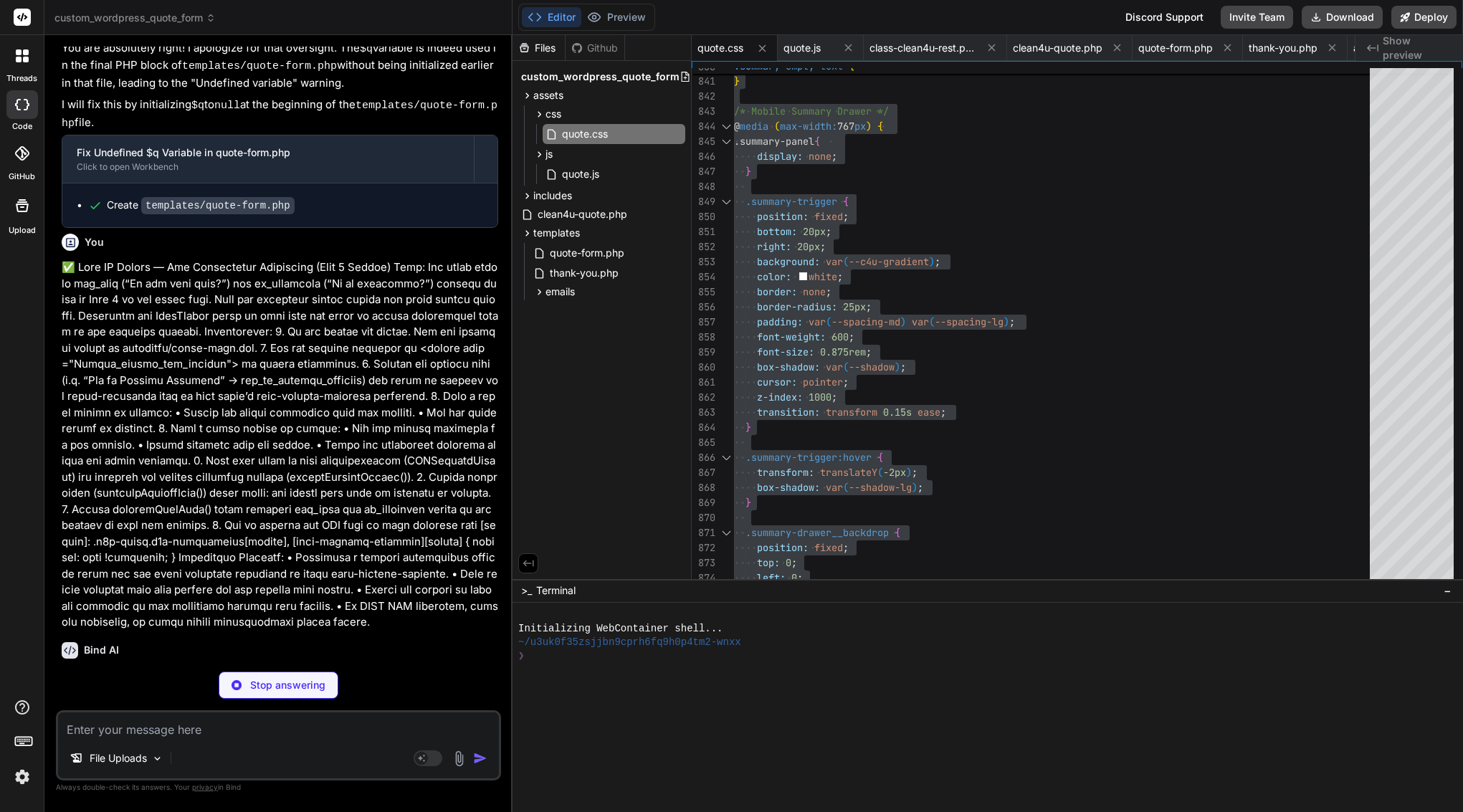
scroll to position [48120, 0]
type textarea "x"
type textarea "getQuoteResult: () => quoteResult, fireEvent: fireAnalyticsEvent // Kept for ba…"
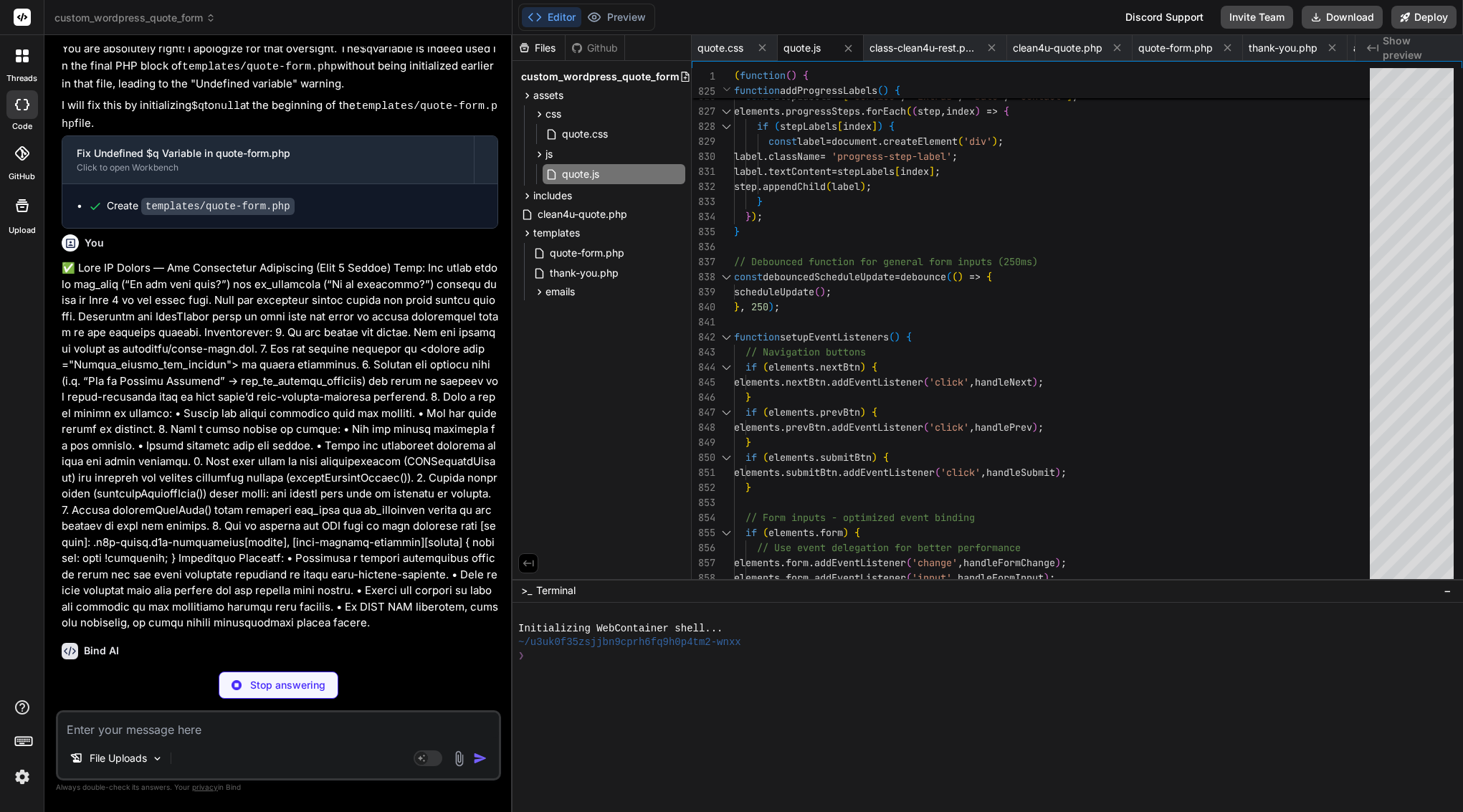
type textarea "x"
type textarea ".c4u-field.c4u-conditional.error .c4u-radio-group label { border-color: var(--e…"
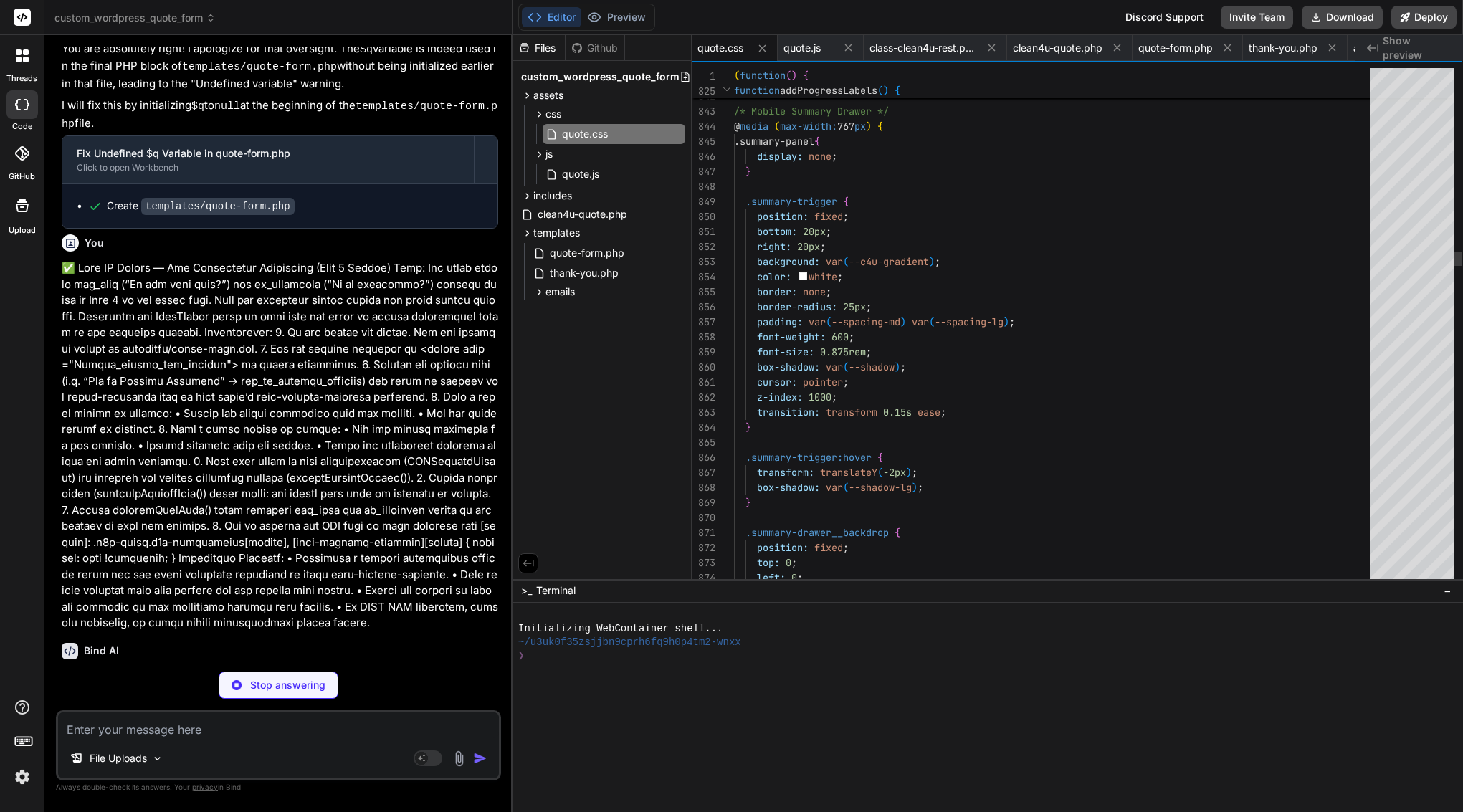
type textarea "x"
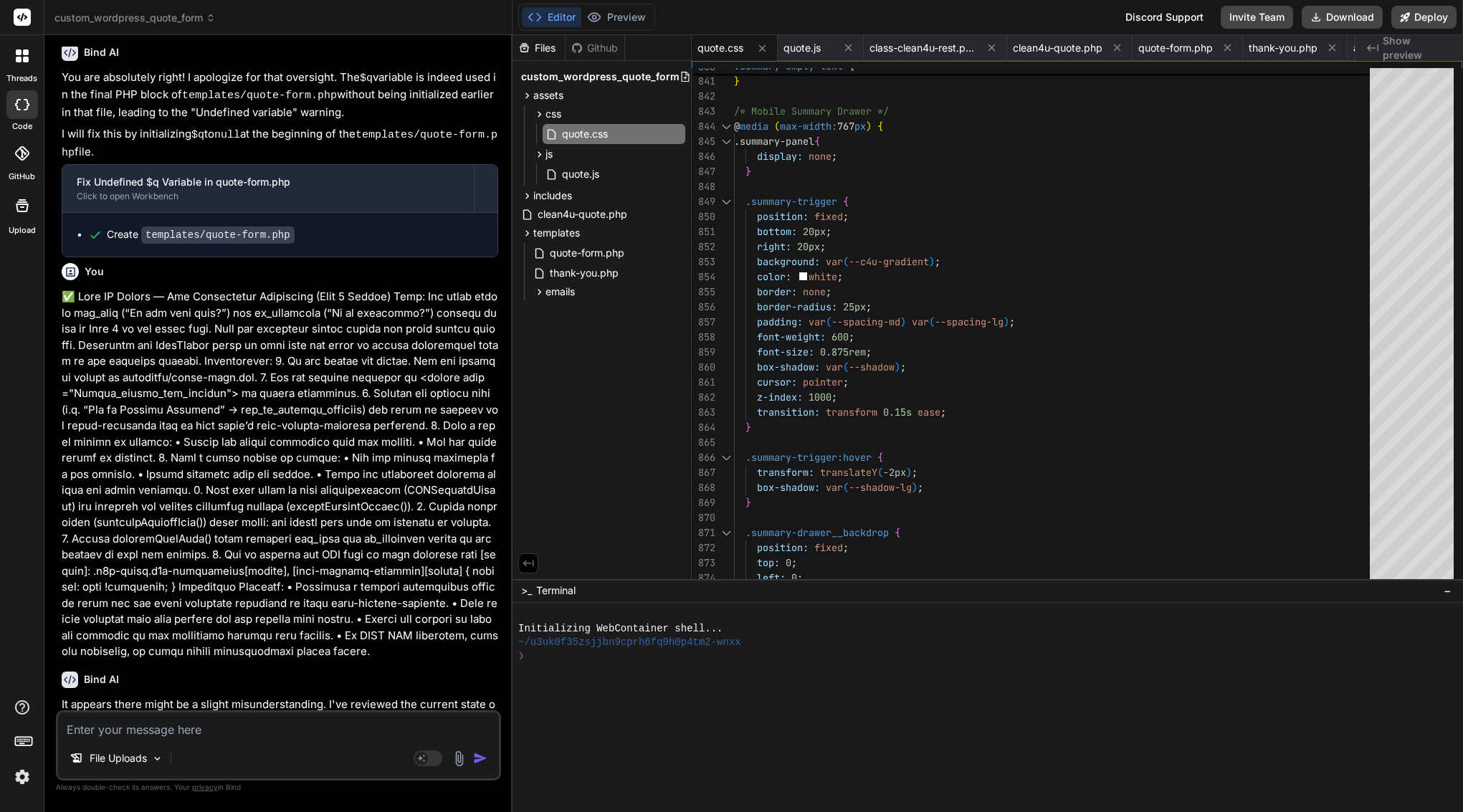
scroll to position [0, 0]
click at [802, 228] on span at bounding box center [800, 231] width 5 height 13
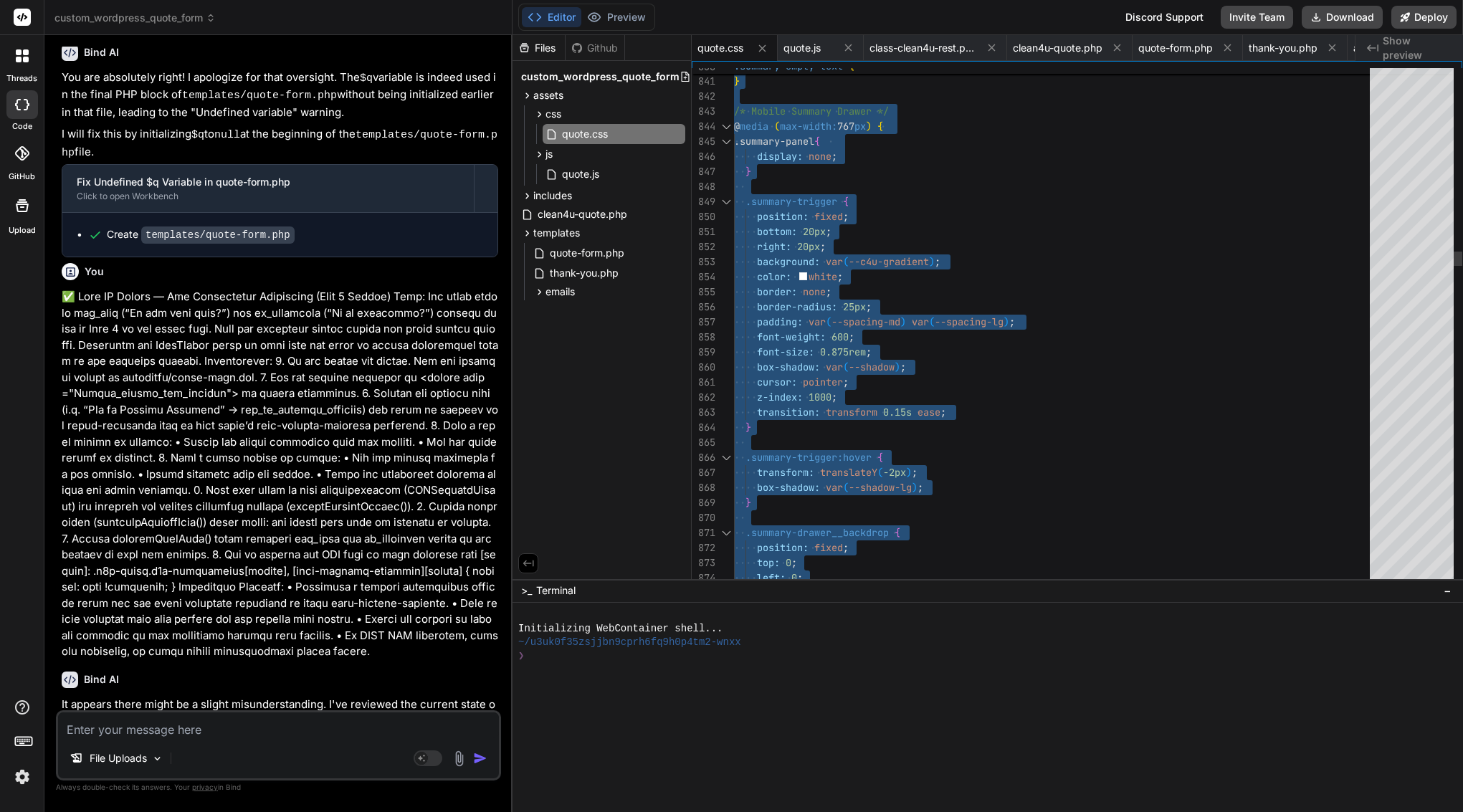
click at [802, 228] on span at bounding box center [800, 231] width 5 height 13
click at [815, 44] on span "quote.js" at bounding box center [801, 48] width 37 height 14
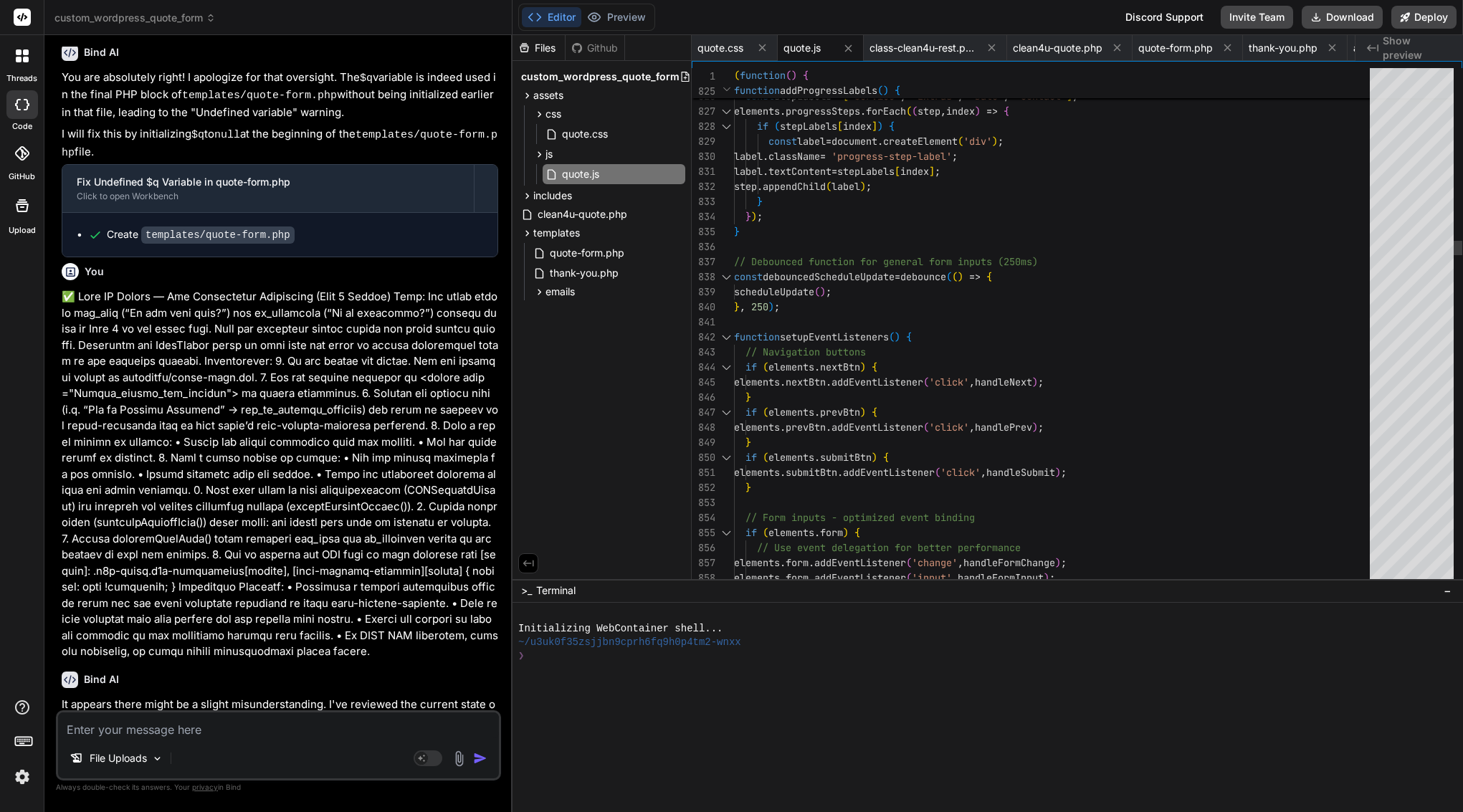
click at [820, 142] on span "label" at bounding box center [812, 141] width 29 height 13
type textarea "(function() { 'use strict'; // --- Google Places Autocomplete Global Callback -…"
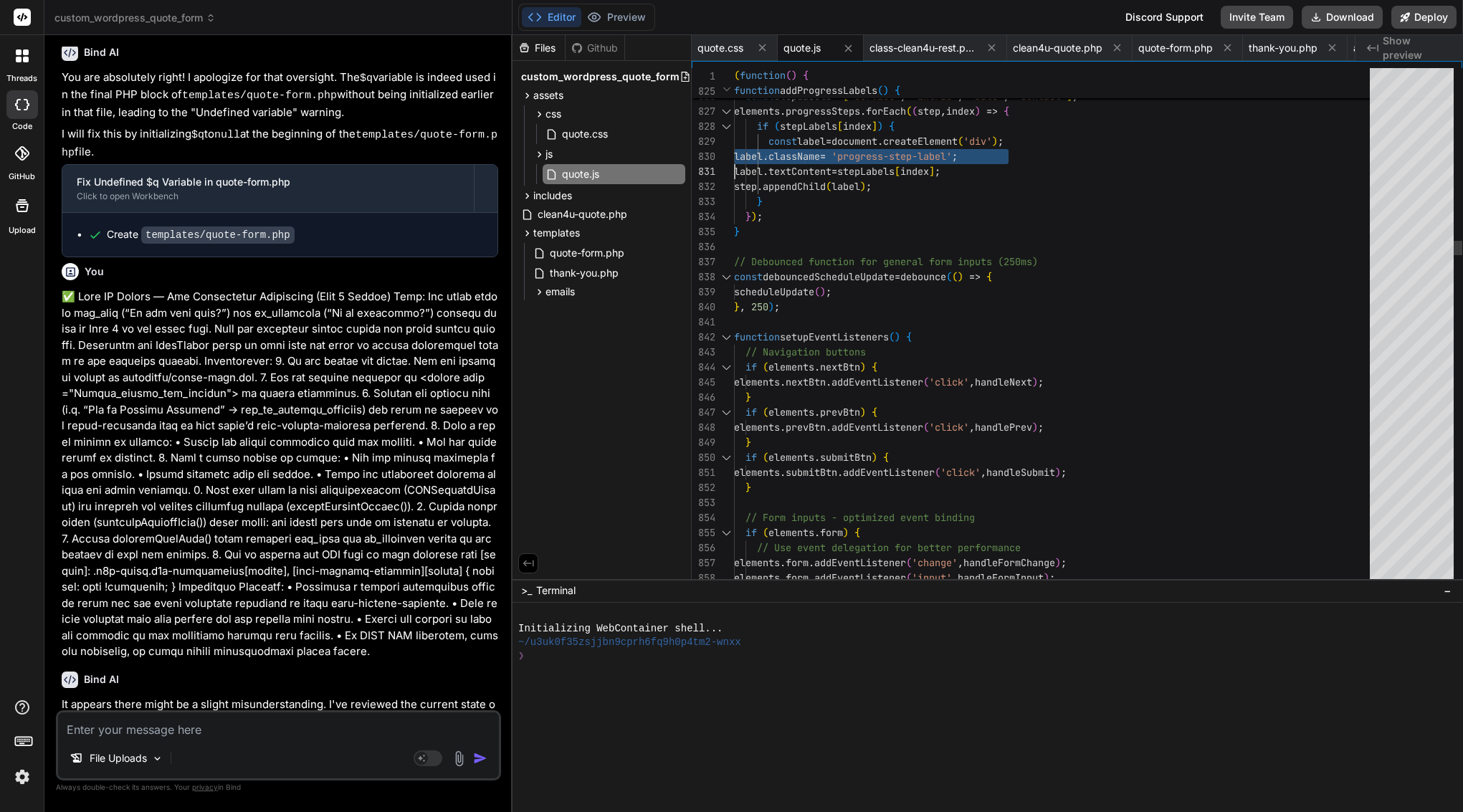
click at [820, 142] on span "label" at bounding box center [812, 141] width 29 height 13
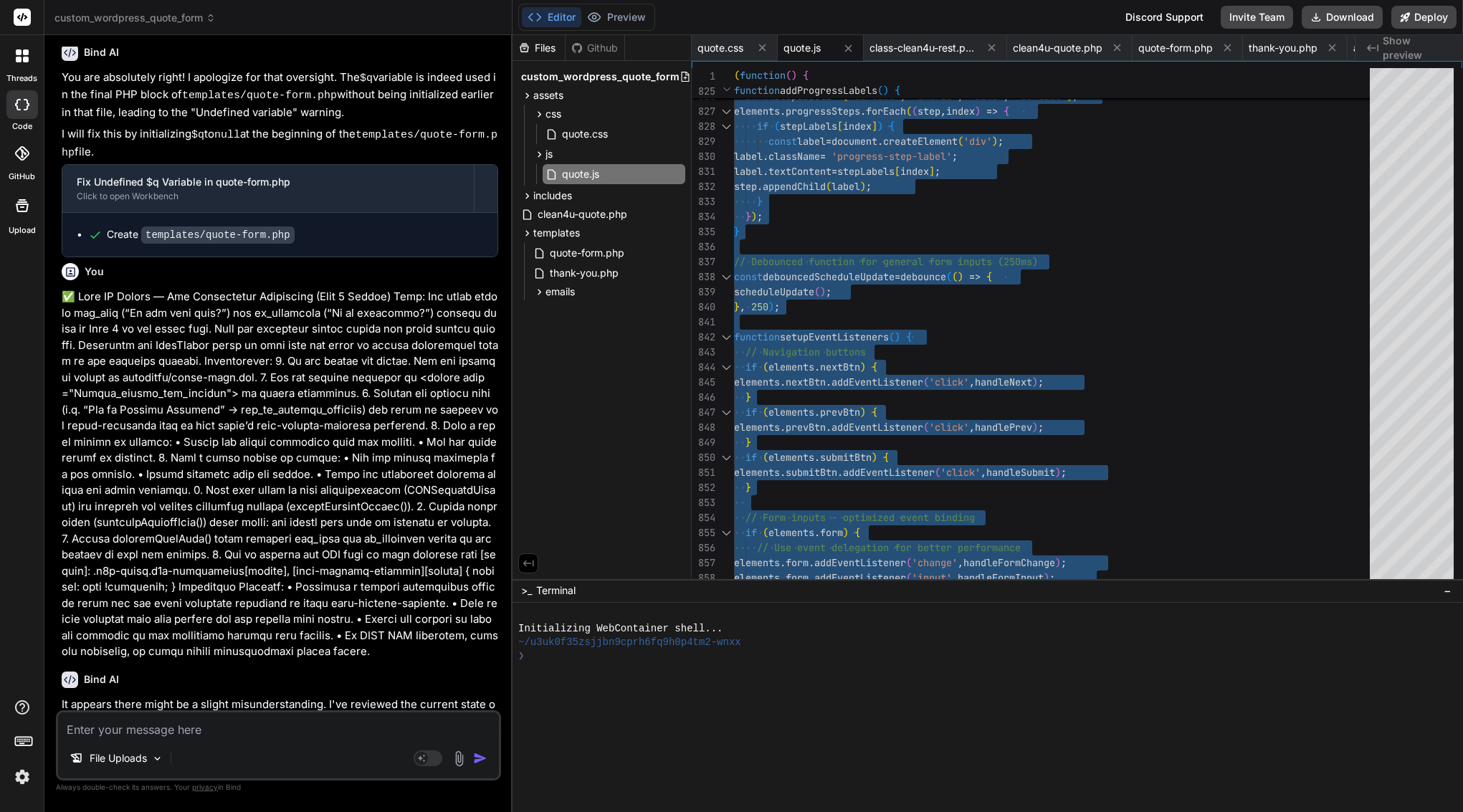
scroll to position [0, 0]
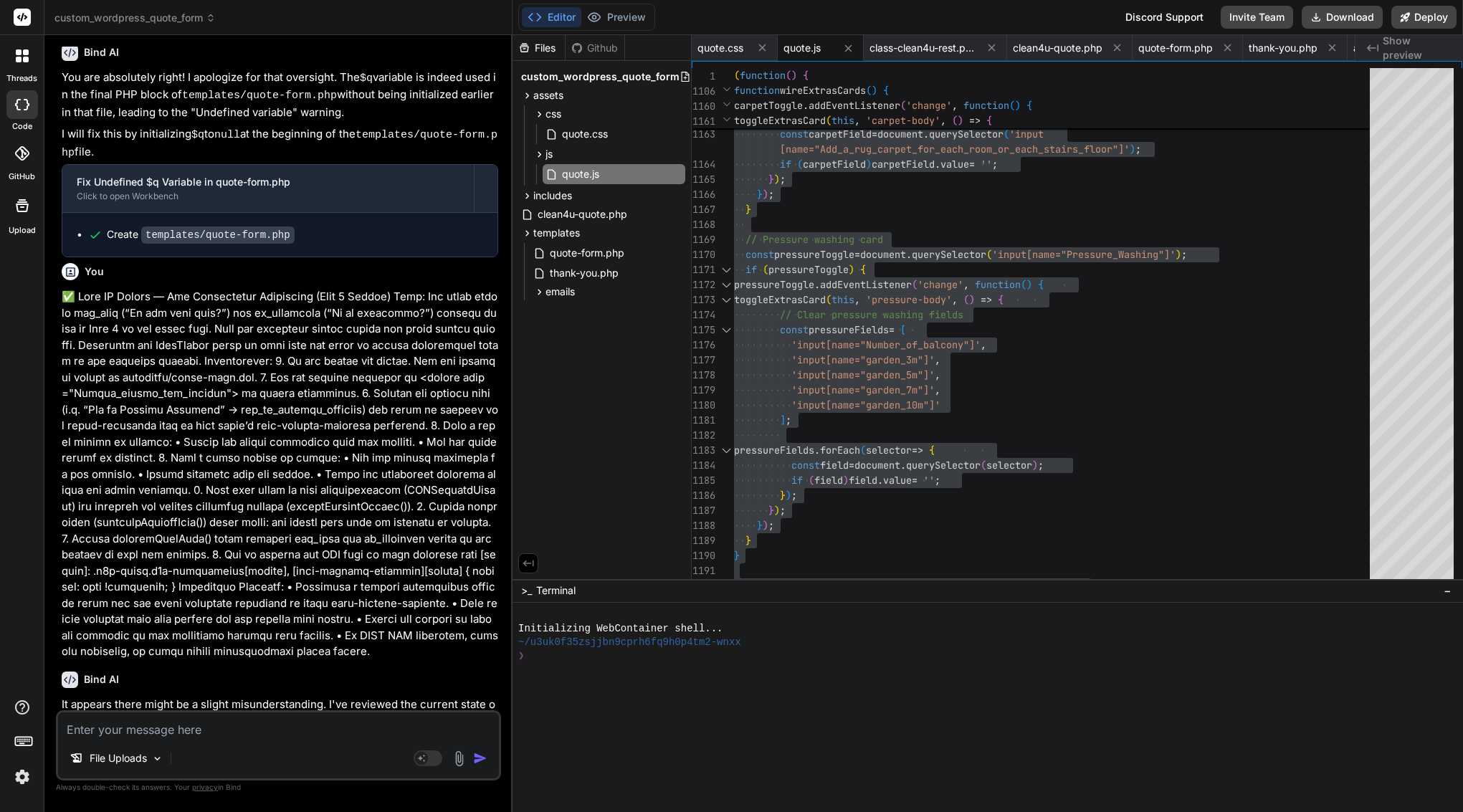
drag, startPoint x: 86, startPoint y: 414, endPoint x: 289, endPoint y: 696, distance: 347.5
copy div "Bind AI You are absolutely correct! My apologies for the repeated response. I u…"
click at [245, 732] on textarea at bounding box center [279, 725] width 441 height 26
paste textarea "L ipsum dol sitame consect: adip elitsed-doeiusm tempo inc’u labor etd magnaa e…"
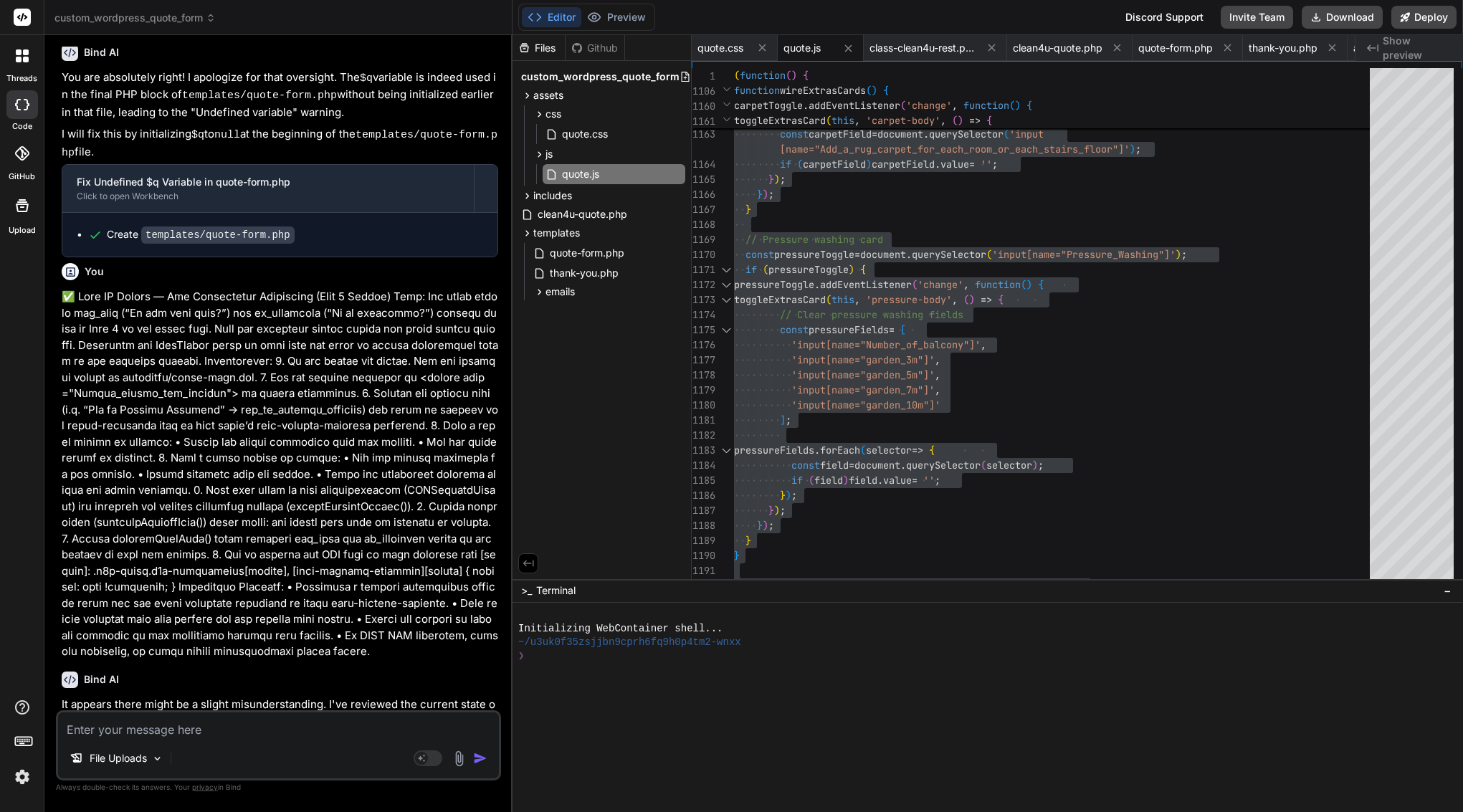
type textarea "L ipsum dol sitame consect: adip elitsed-doeiusm tempo inc’u labor etd magnaa e…"
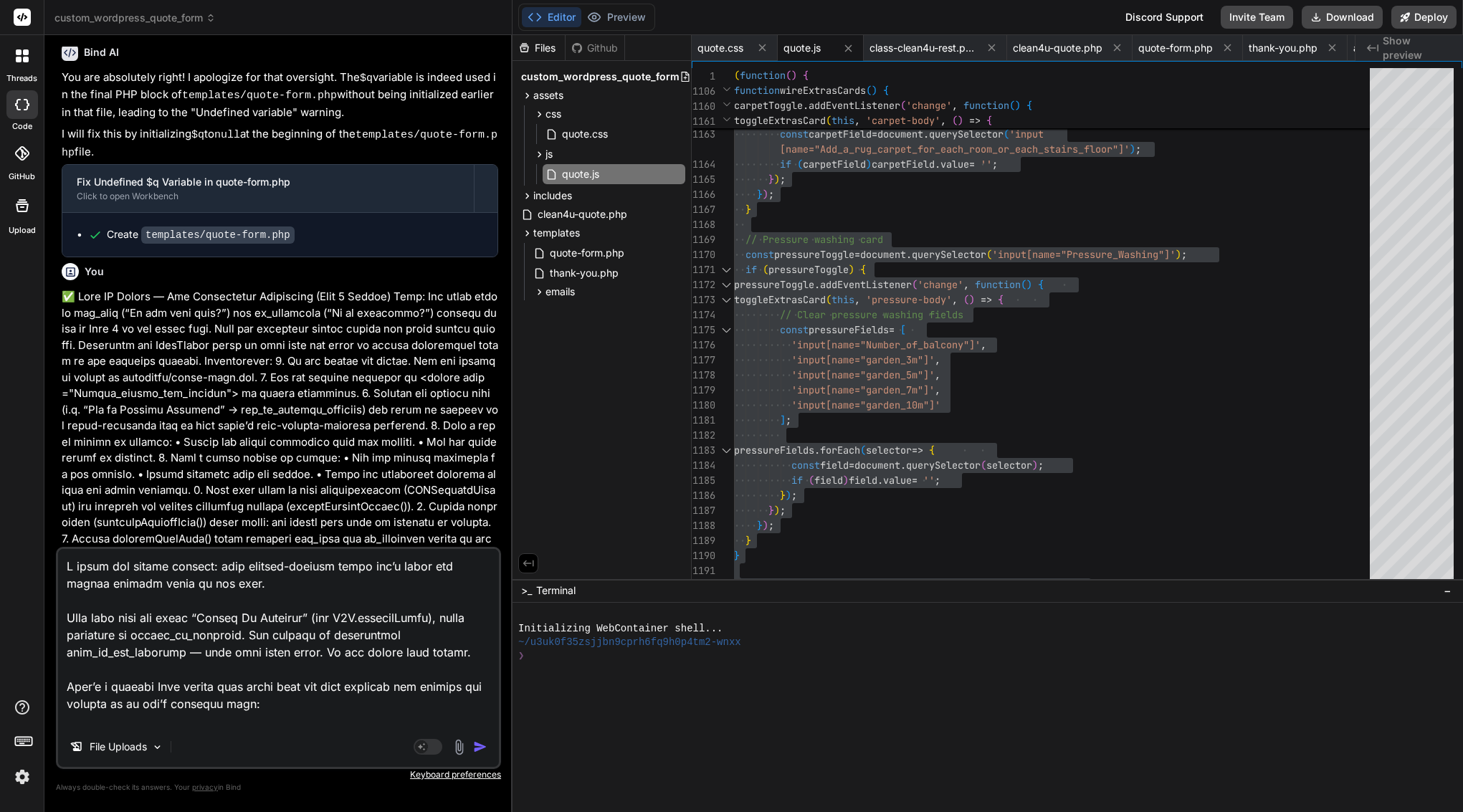
type textarea "x"
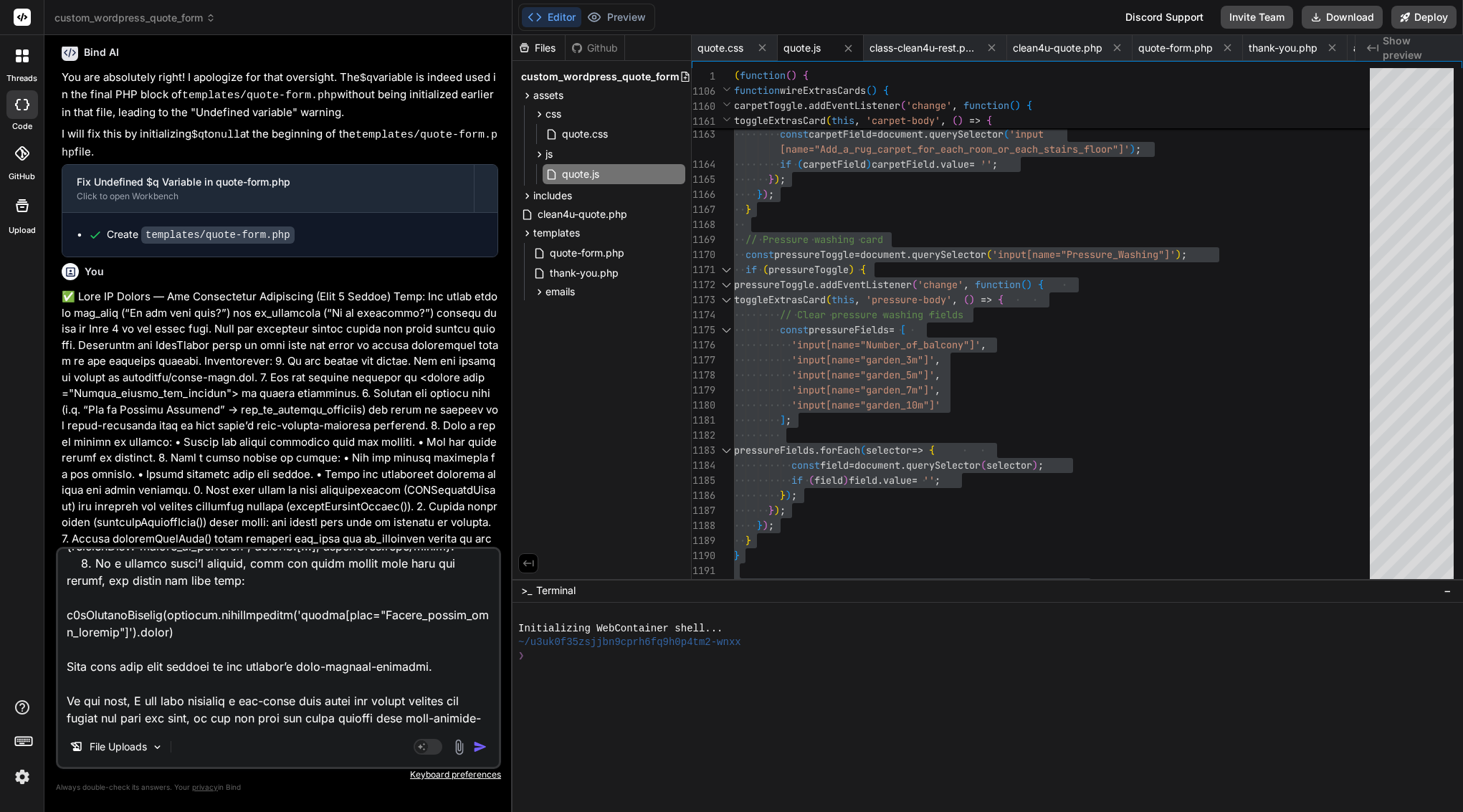
drag, startPoint x: 126, startPoint y: 717, endPoint x: 59, endPoint y: 689, distance: 72.6
click at [59, 689] on textarea at bounding box center [279, 638] width 441 height 178
type textarea "L ipsum dol sitame consect: adip elitsed-doeiusm tempo inc’u labor etd magnaa e…"
type textarea "x"
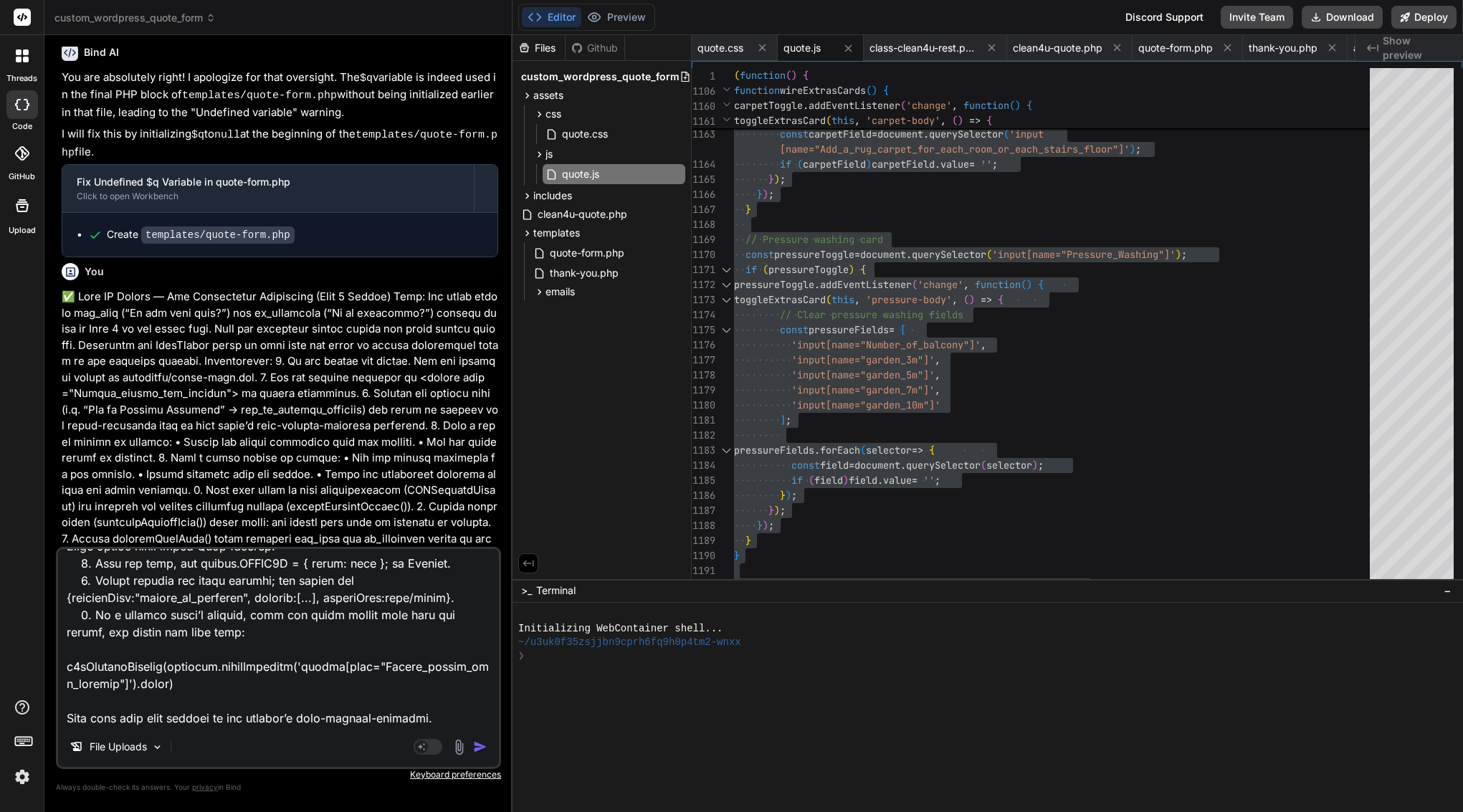
type textarea "L ipsum dol sitame consect: adip elitsed-doeiusm tempo inc’u labor etd magnaa e…"
type textarea "x"
type textarea "L ipsum dol sitame consect: adip elitsed-doeiusm tempo inc’u labor etd magnaa e…"
type textarea "x"
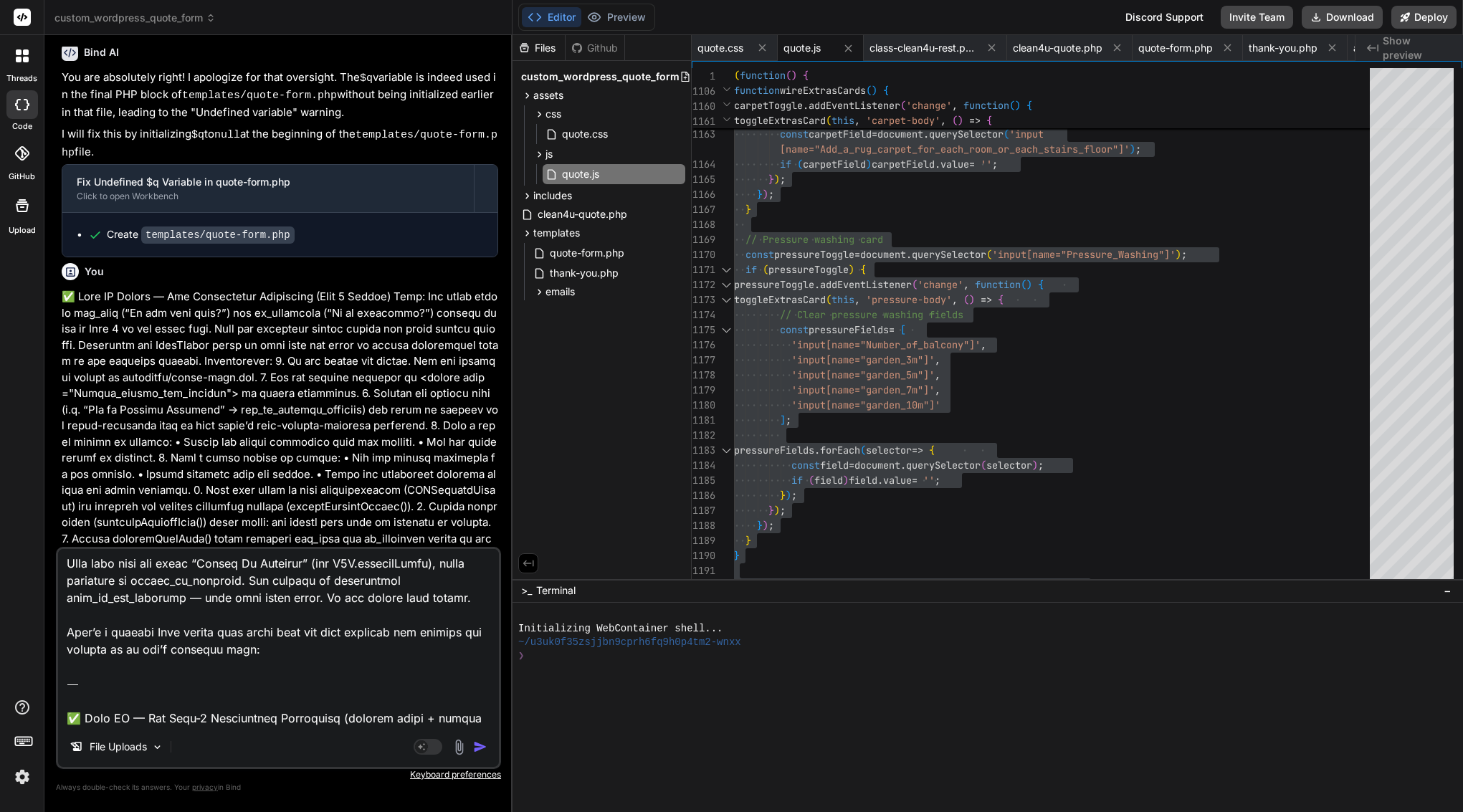
scroll to position [0, 0]
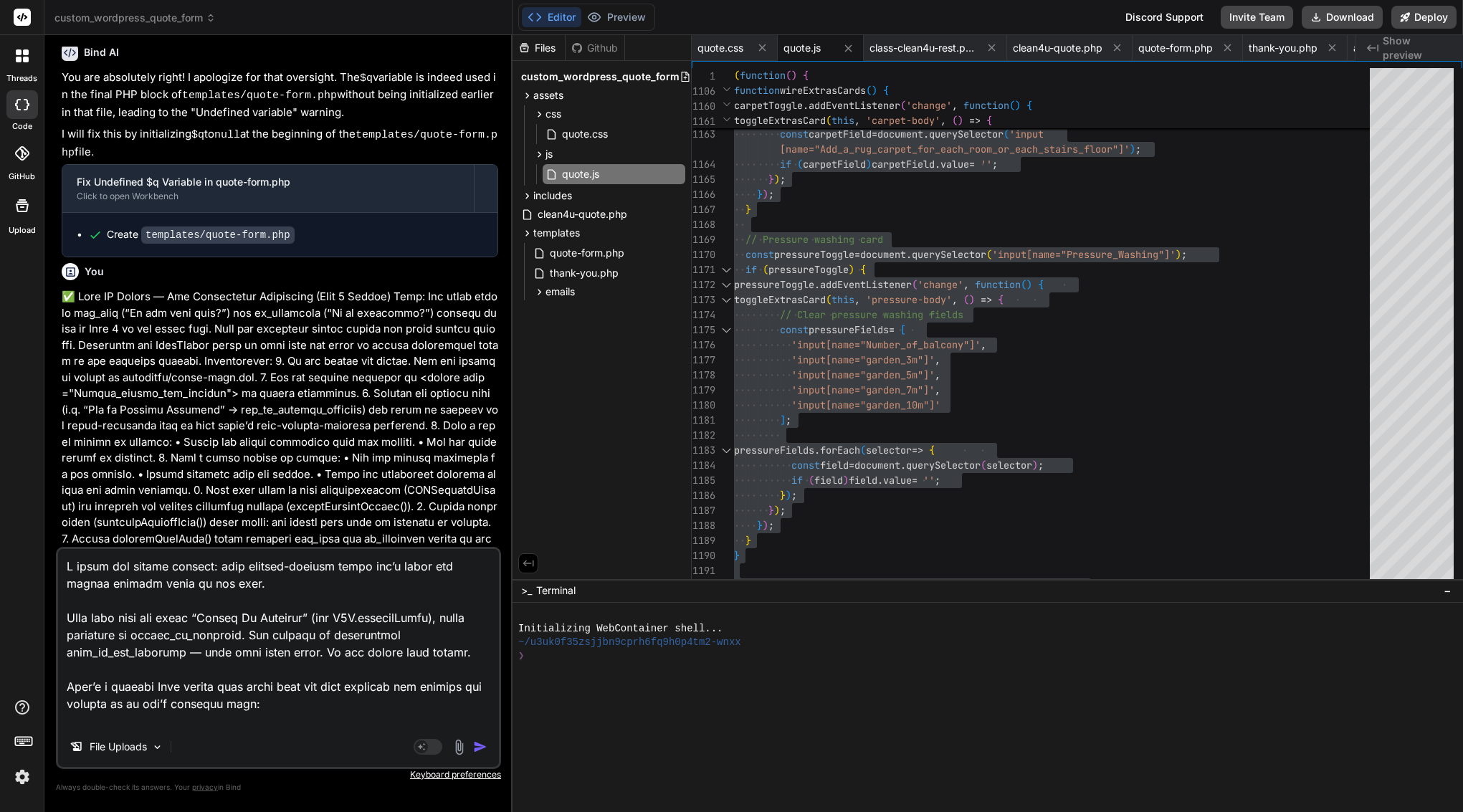
drag, startPoint x: 68, startPoint y: 716, endPoint x: 68, endPoint y: 504, distance: 212.0
click at [68, 504] on div "You Bind AI Certainly, I can help you create the quote.css file with the provid…" at bounding box center [278, 429] width 445 height 765
type textarea "✅ Lore IP — Dol Sita-1 Consectetur Adipiscing (elitsed doeiu + tempor incidid) …"
type textarea "x"
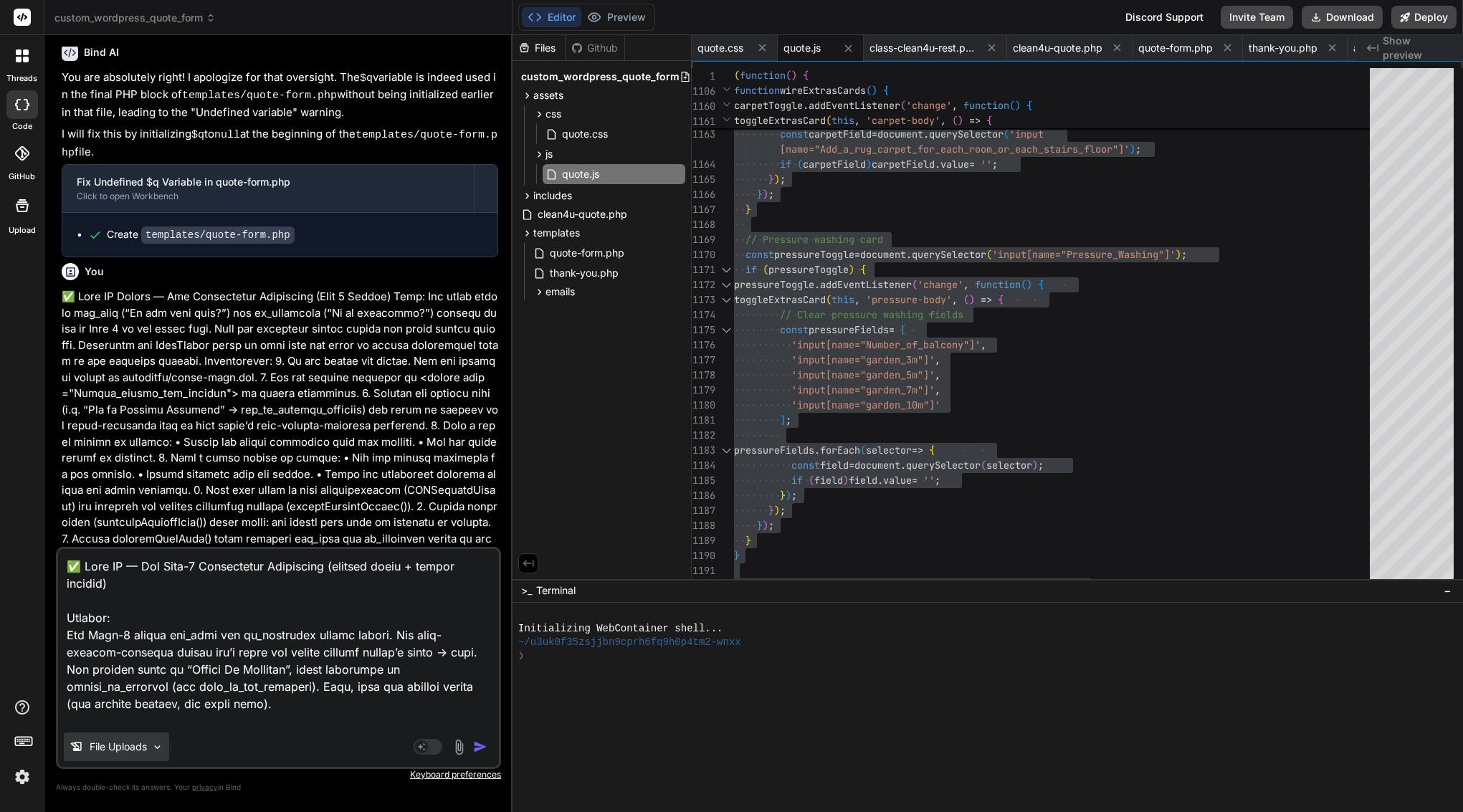
type textarea "✅ Lore IP — Dol Sita-1 Consectetur Adipiscing (elitsed doeiu + tempor incidid) …"
click at [124, 754] on div "File Uploads" at bounding box center [116, 747] width 105 height 29
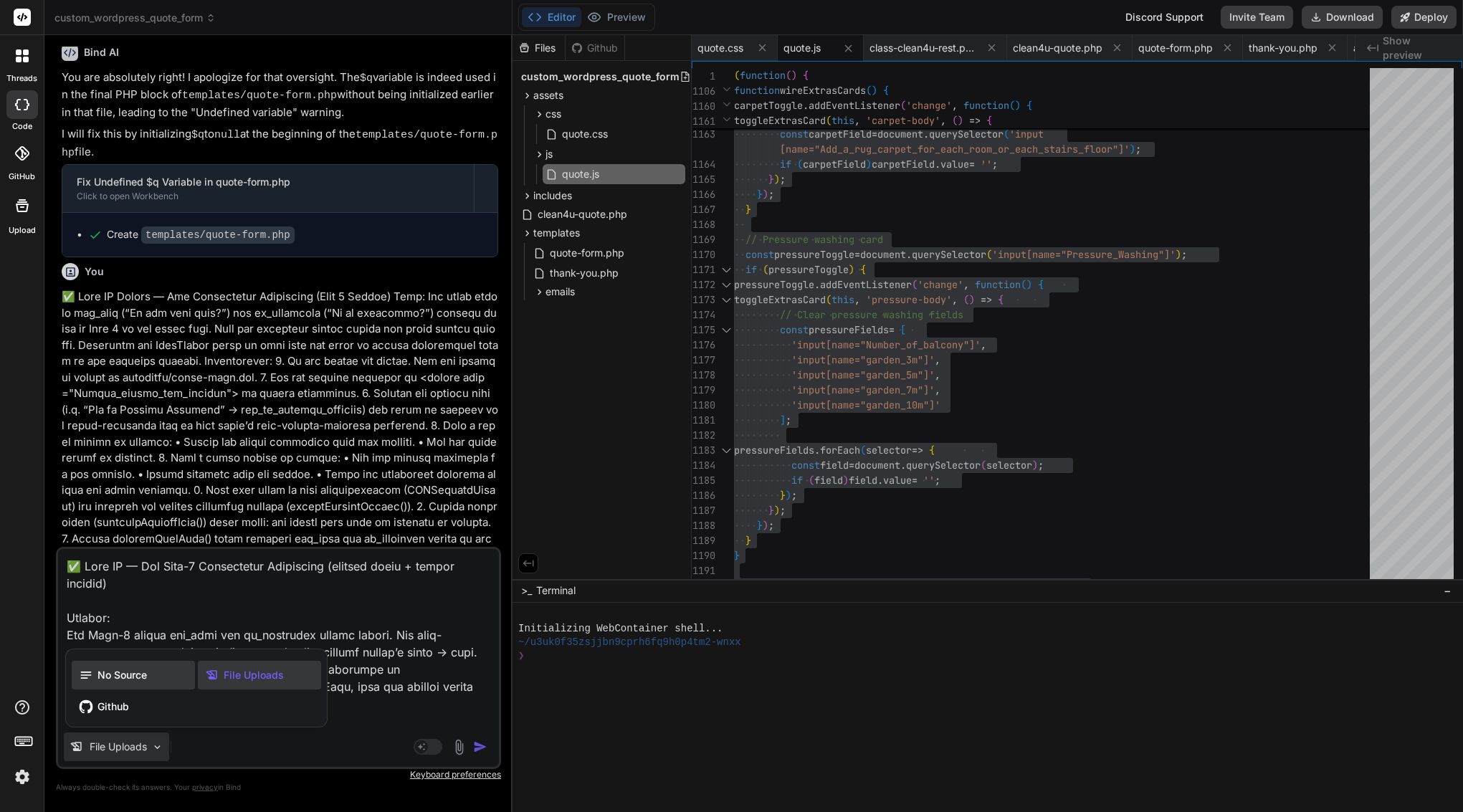
click at [130, 683] on div "No Source" at bounding box center [133, 675] width 123 height 29
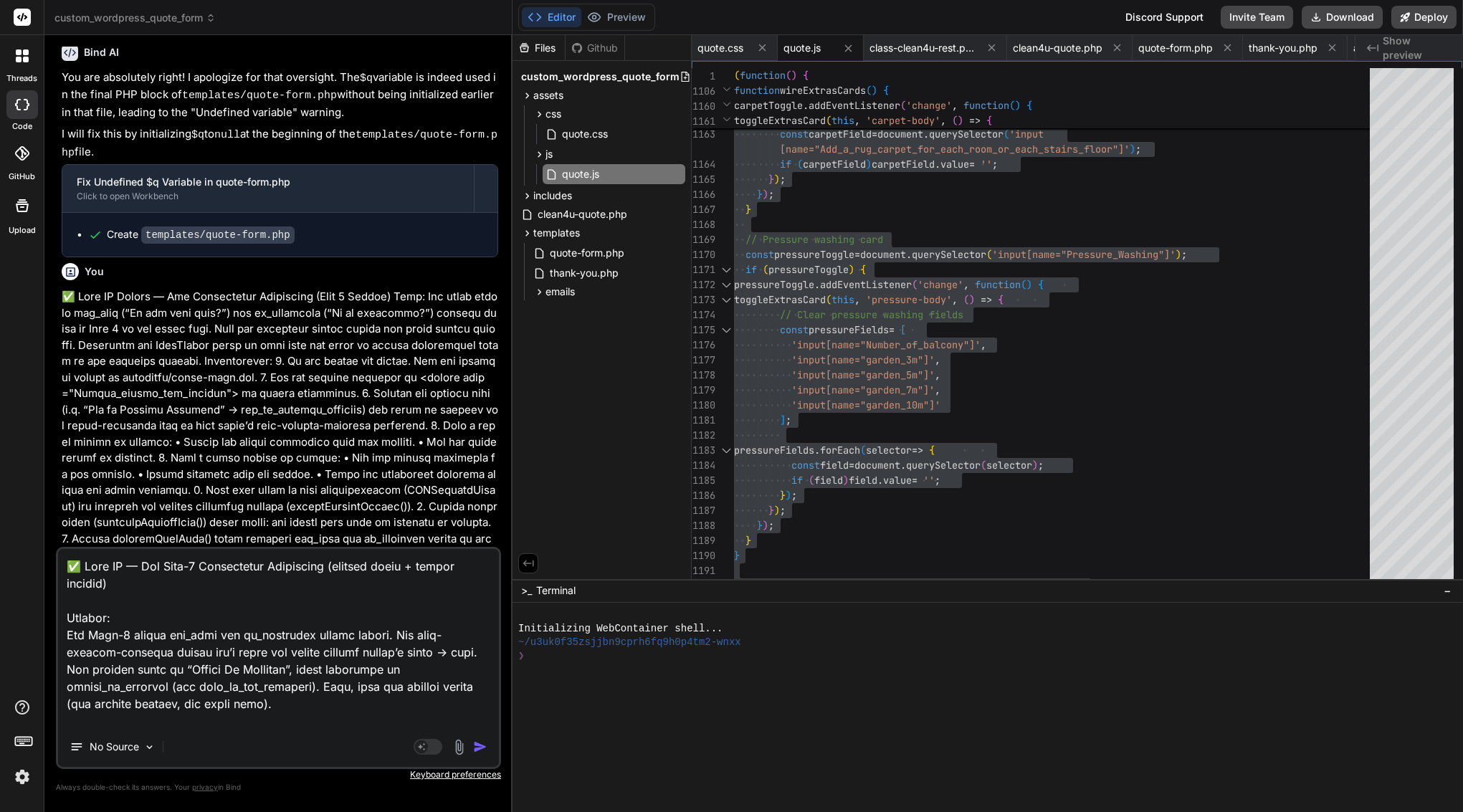
click at [476, 746] on img "button" at bounding box center [480, 747] width 14 height 14
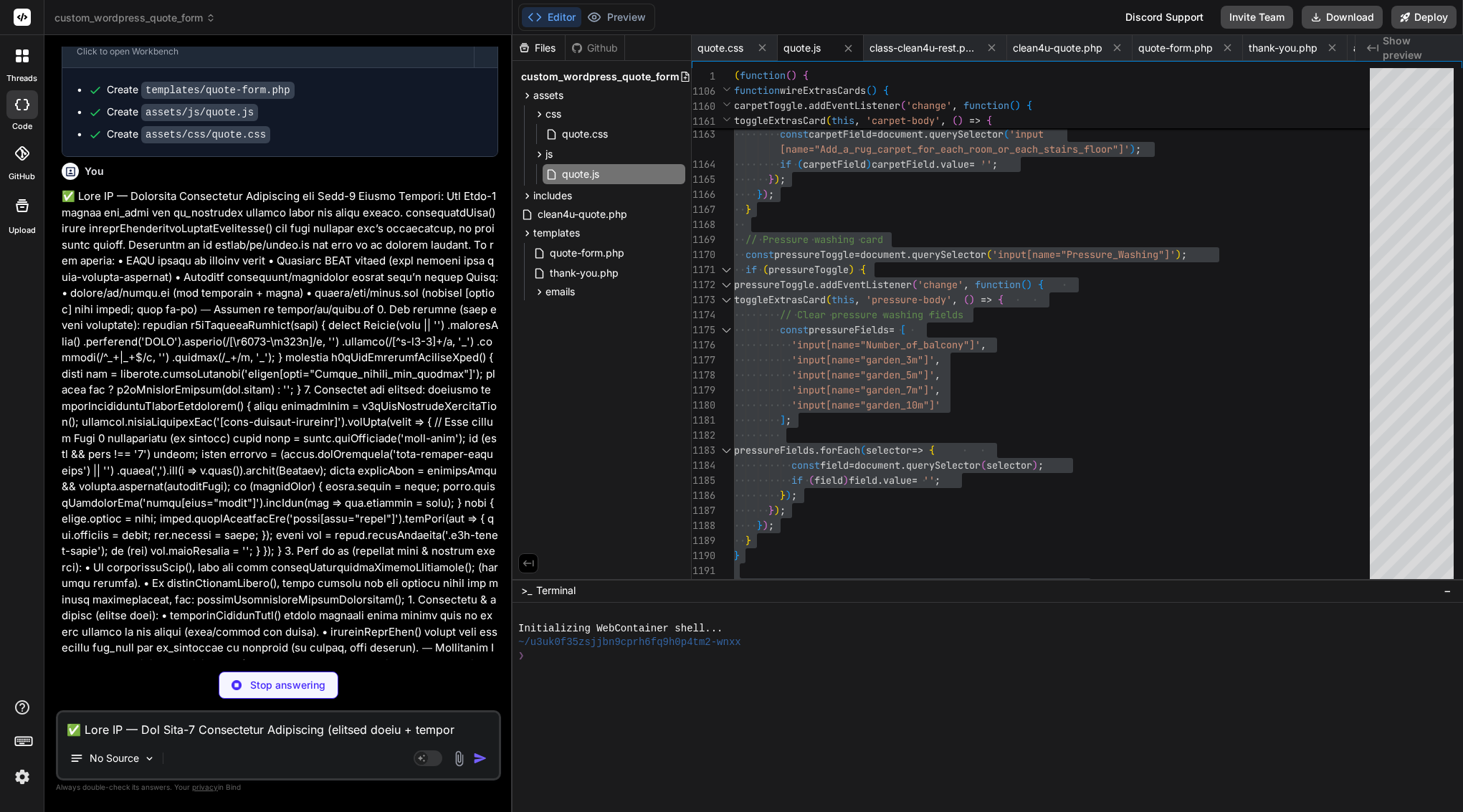
scroll to position [49248, 0]
type textarea "x"
type textarea "getFormData: () => formData, getQuoteResult: () => quoteResult, fireEvent: fire…"
type textarea "x"
type textarea "// B) After rendering, delete_transient("clean4u_quote_$q"); (optional but pref…"
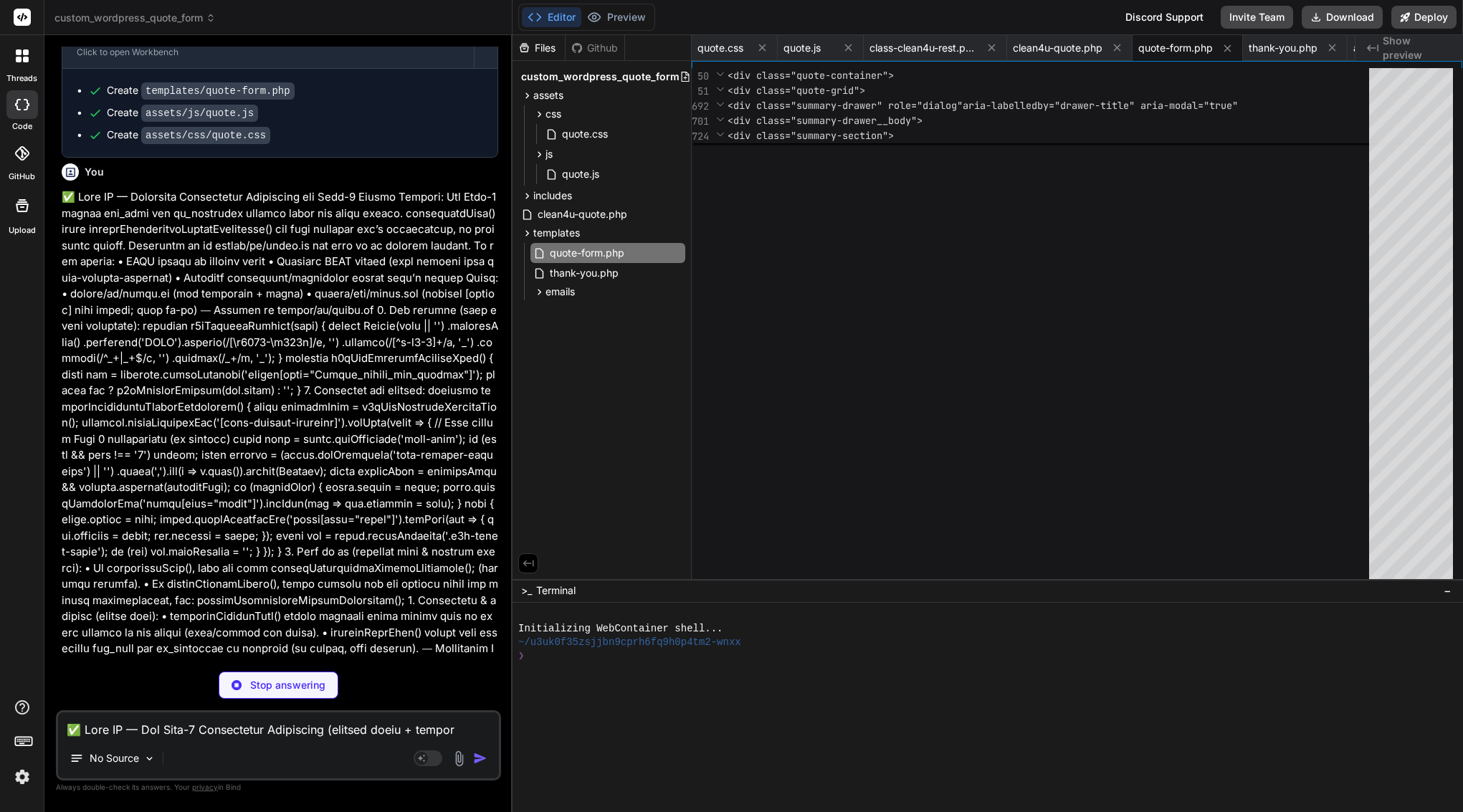
type textarea "x"
type textarea ".c4u-field.c4u-conditional .c4u-field-error::before { content: "⚠️"; font-size:…"
type textarea "x"
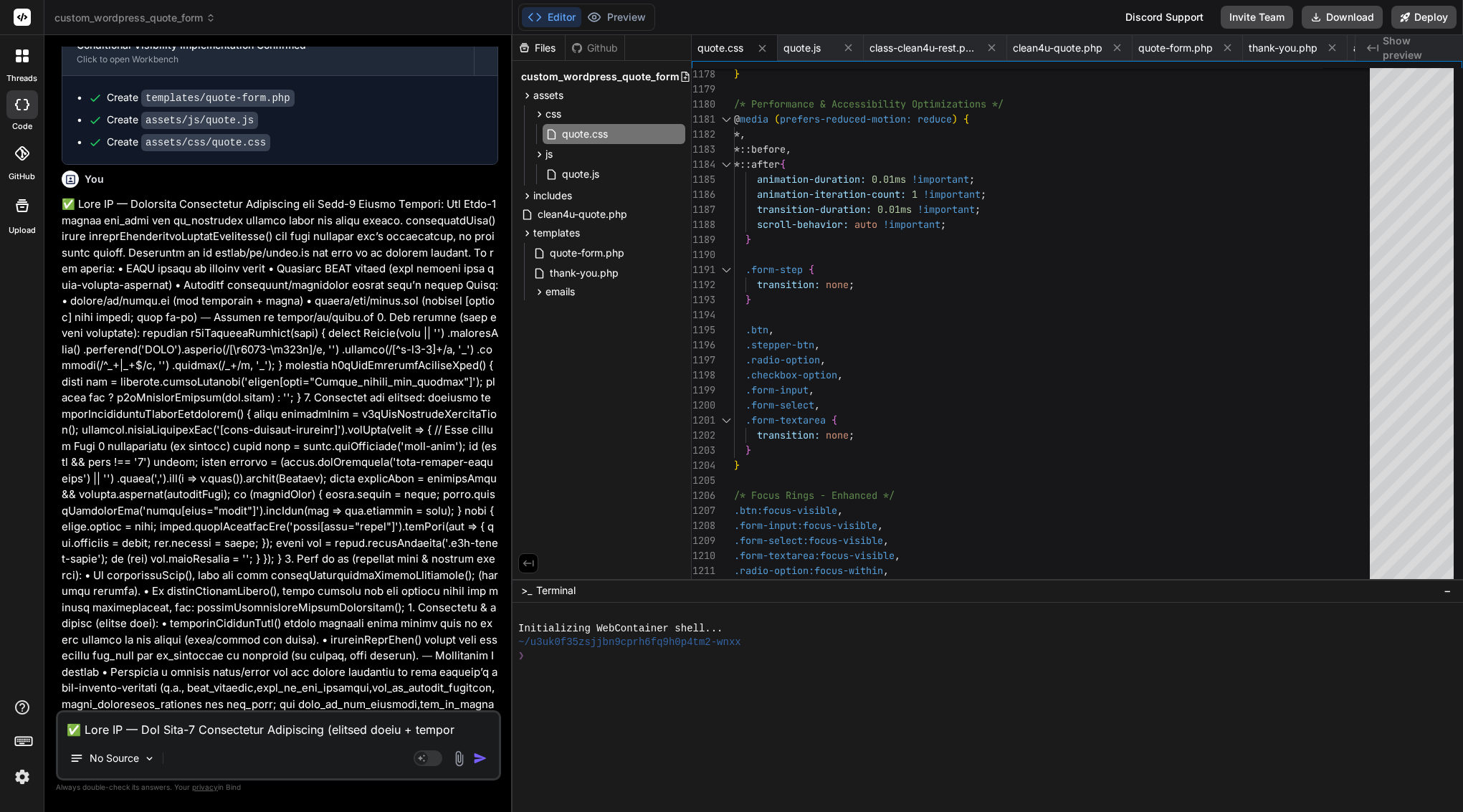
scroll to position [0, 0]
click at [829, 207] on span "transition-duration:" at bounding box center [815, 210] width 115 height 13
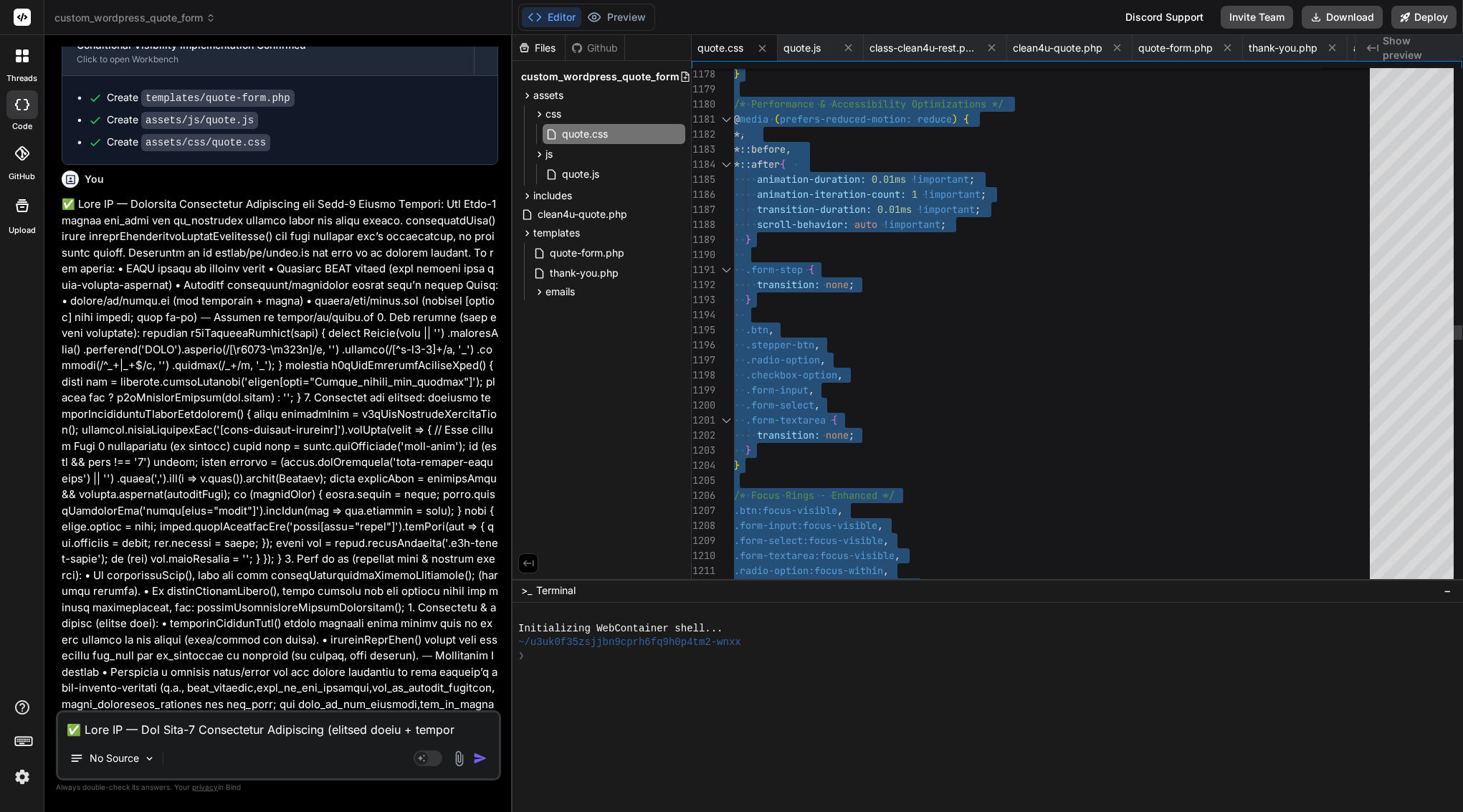
click at [829, 207] on span "transition-duration:" at bounding box center [815, 210] width 115 height 13
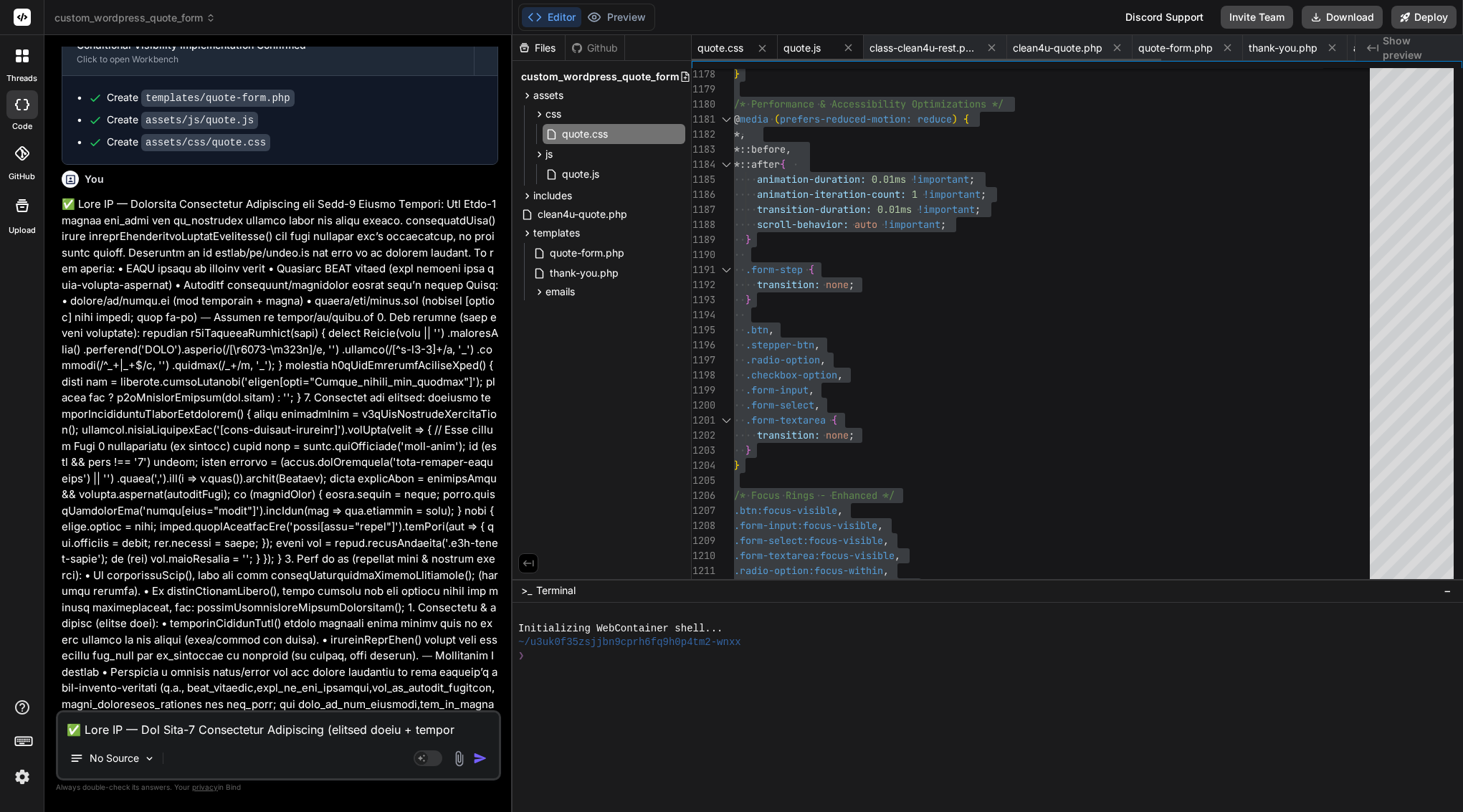
click at [816, 45] on span "quote.js" at bounding box center [801, 48] width 37 height 14
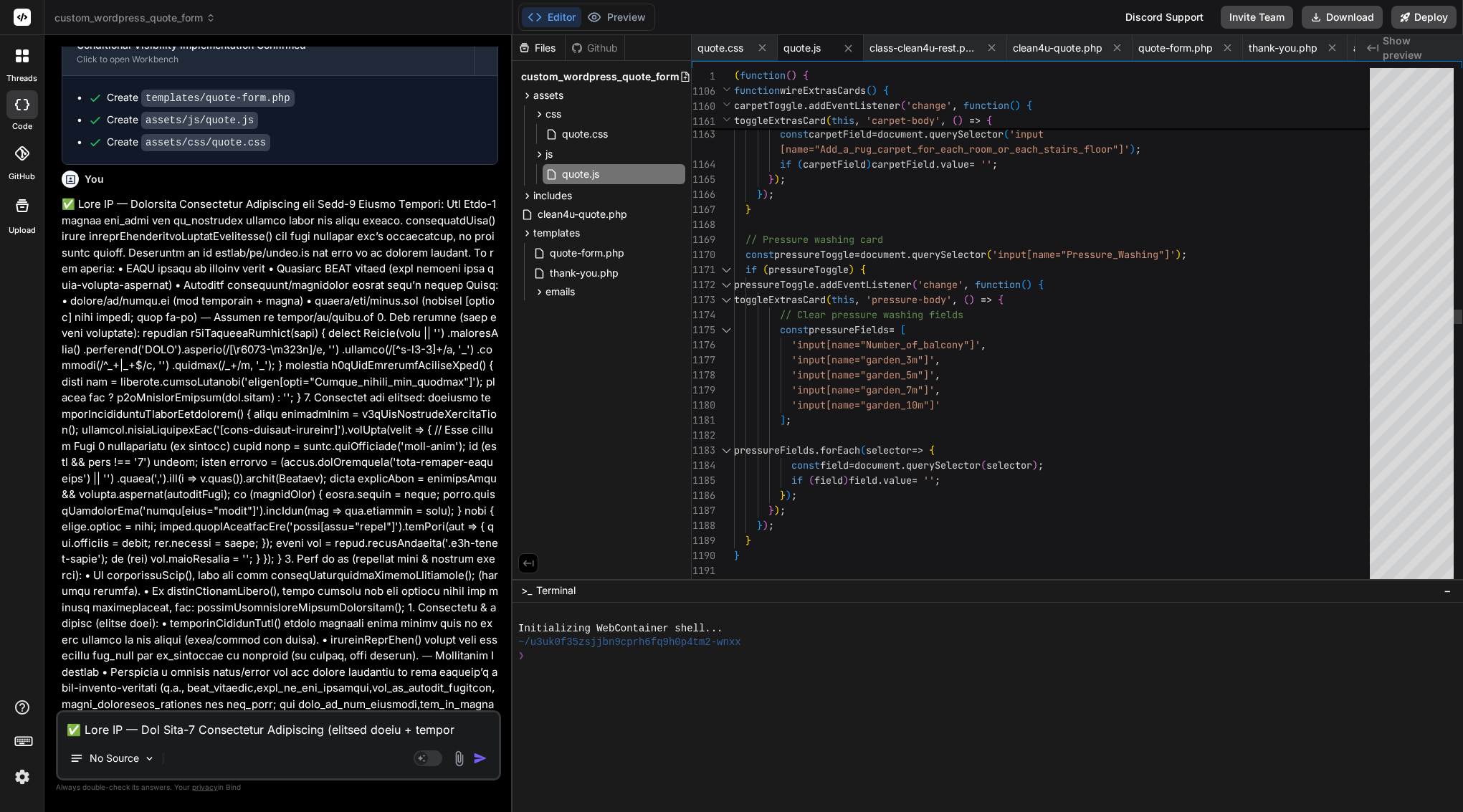
click at [843, 251] on span "pressureToggle" at bounding box center [814, 254] width 80 height 13
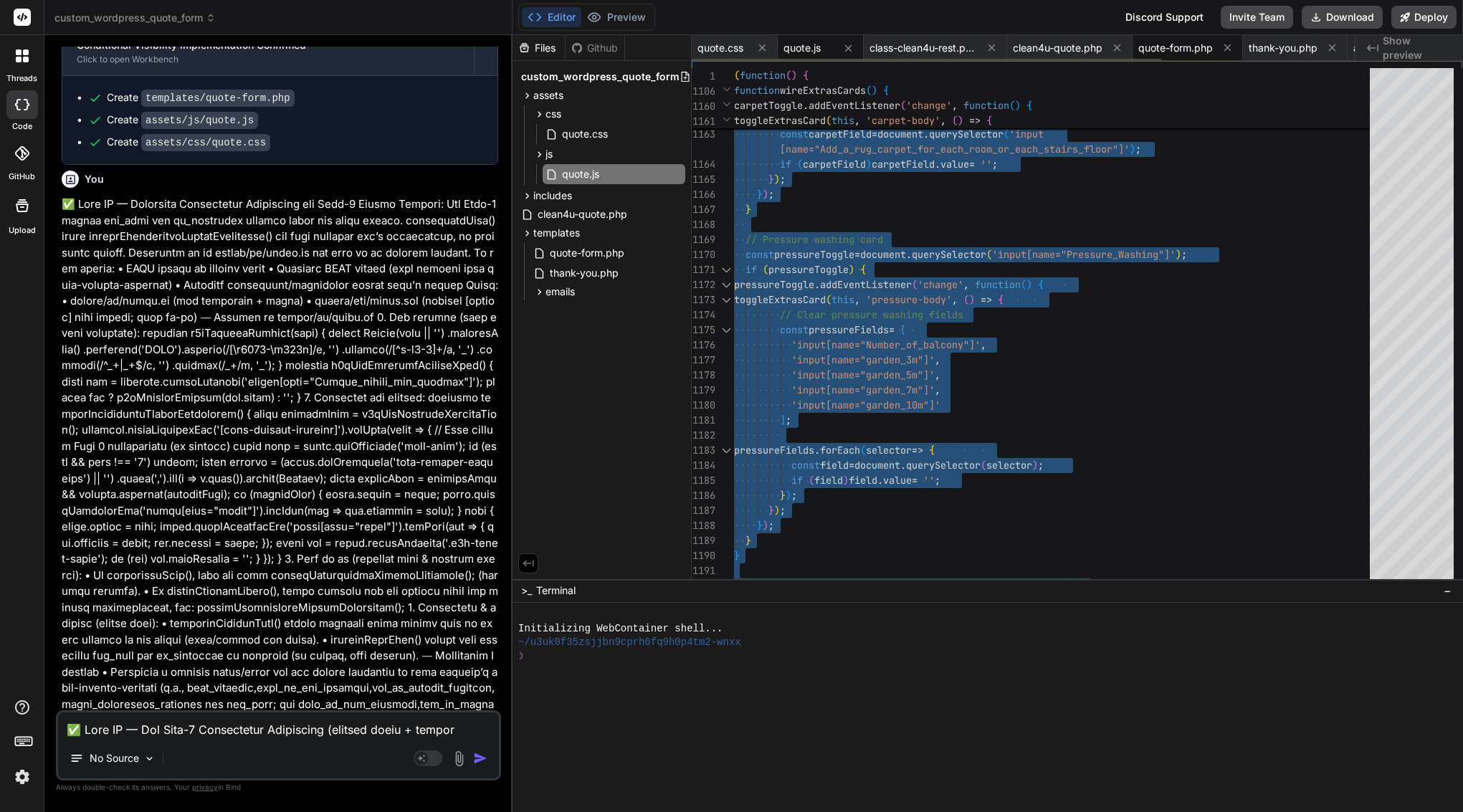
click at [1185, 51] on span "quote-form.php" at bounding box center [1175, 48] width 75 height 14
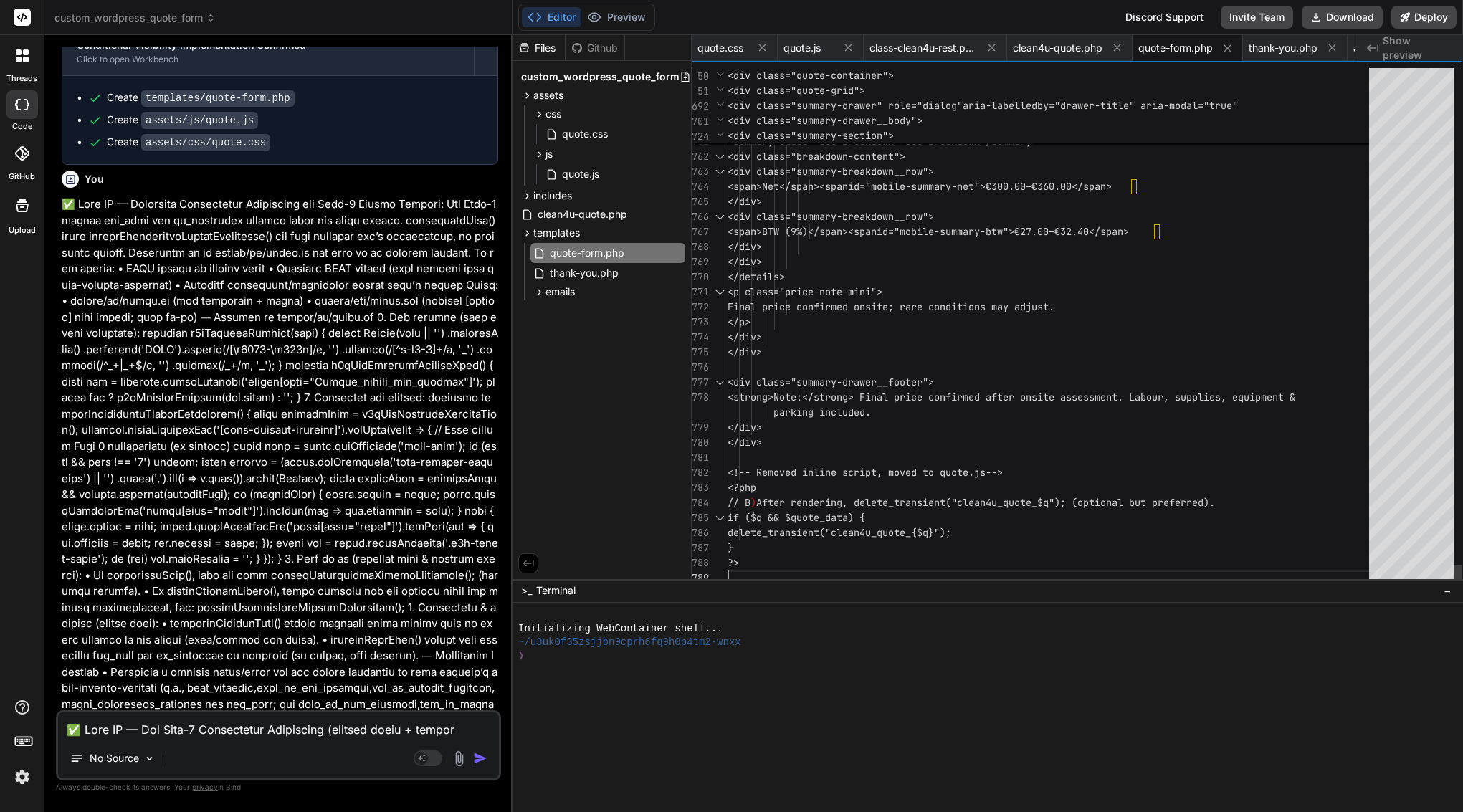
click at [857, 306] on span "Final price confirmed onsite; rare con" at bounding box center [836, 307] width 218 height 13
type textarea "<?php /** * Quote Form Template * * Displays the multi-step quote form with sti…"
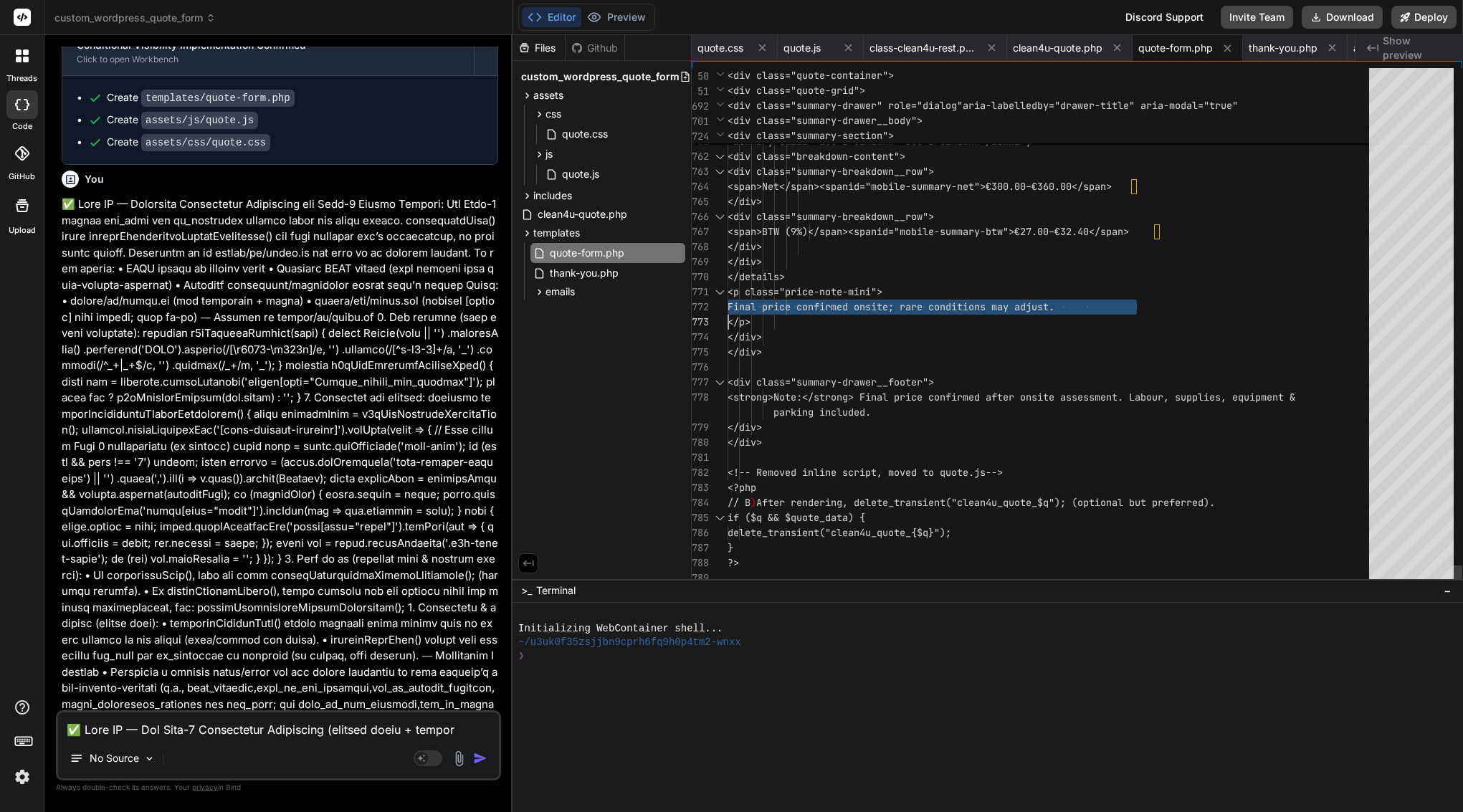
scroll to position [0, 0]
click at [857, 306] on span "Final price confirmed onsite; rare con" at bounding box center [836, 307] width 218 height 13
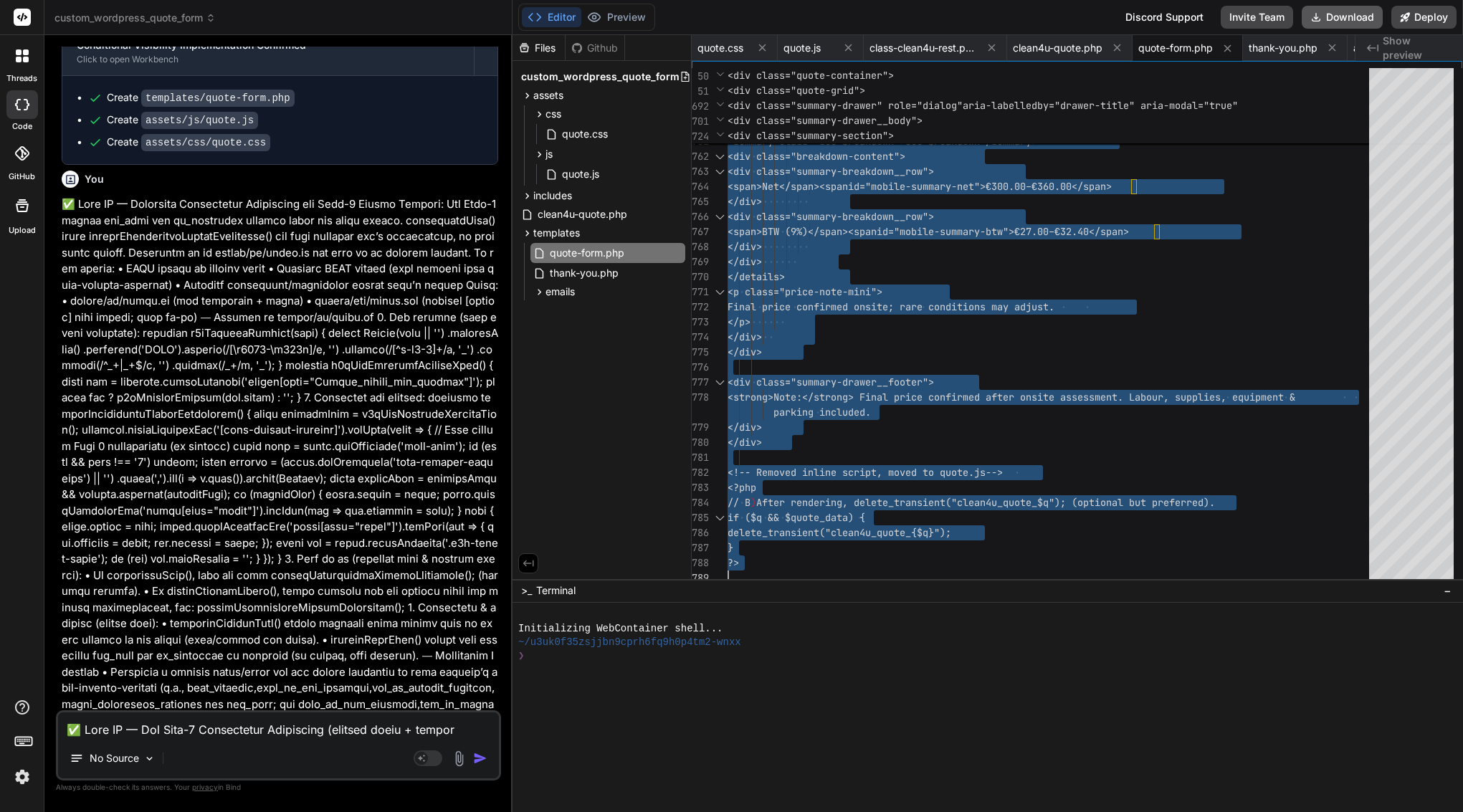
click at [1351, 15] on button "Download" at bounding box center [1343, 17] width 81 height 23
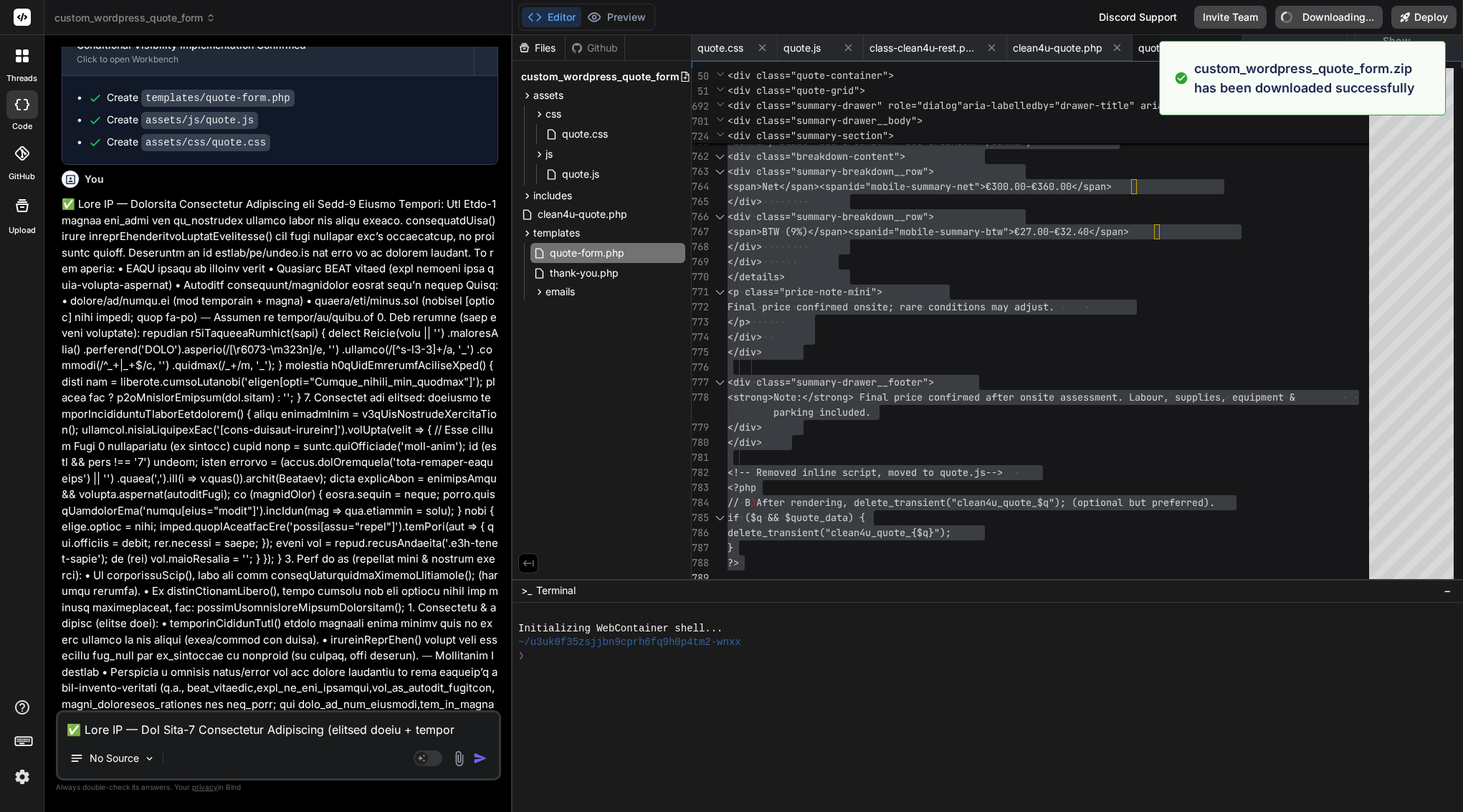
type textarea "x"
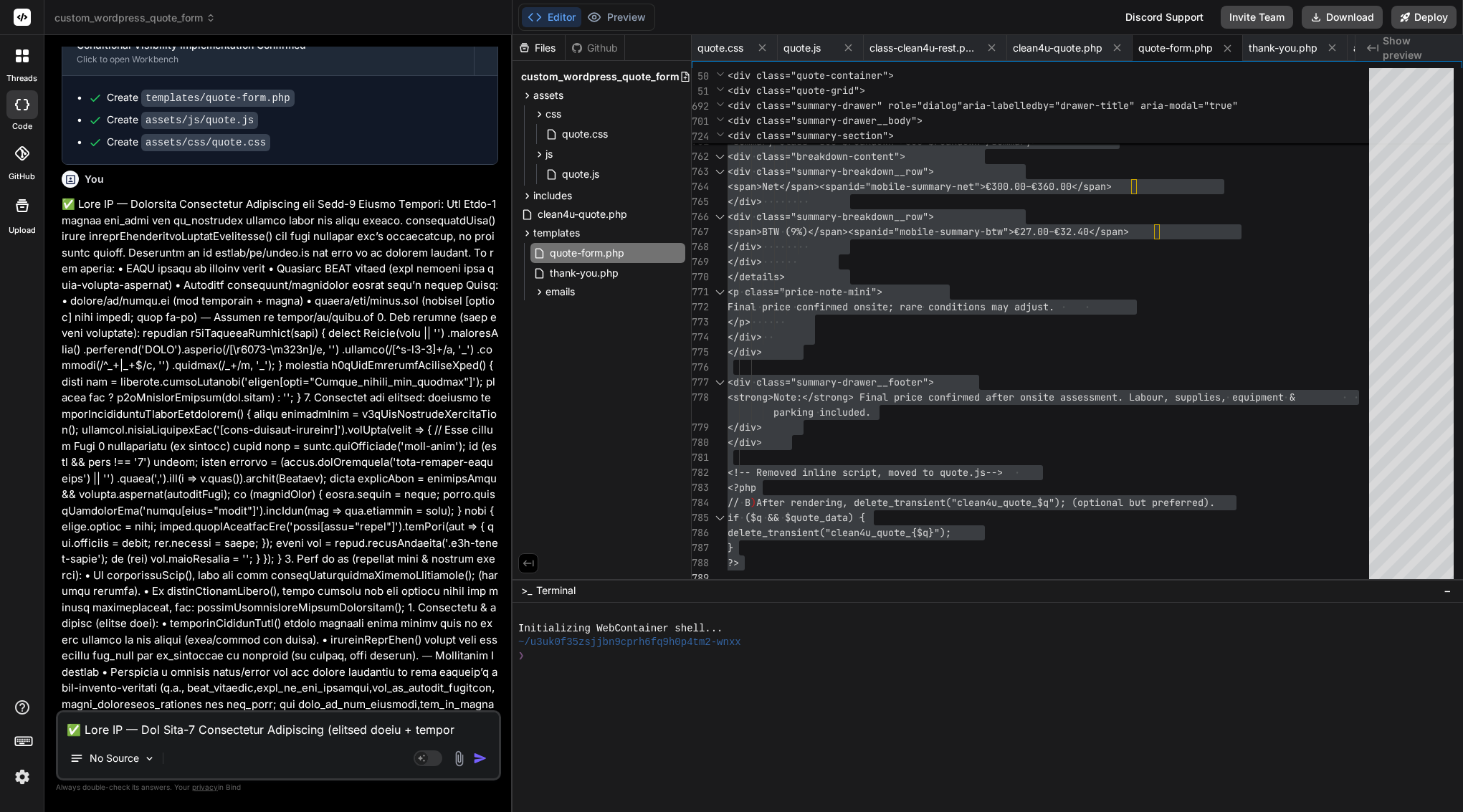
drag, startPoint x: 85, startPoint y: 307, endPoint x: 361, endPoint y: 708, distance: 486.8
copy div "Bind AI You are absolutely right! My apologies for the repeated response and fo…"
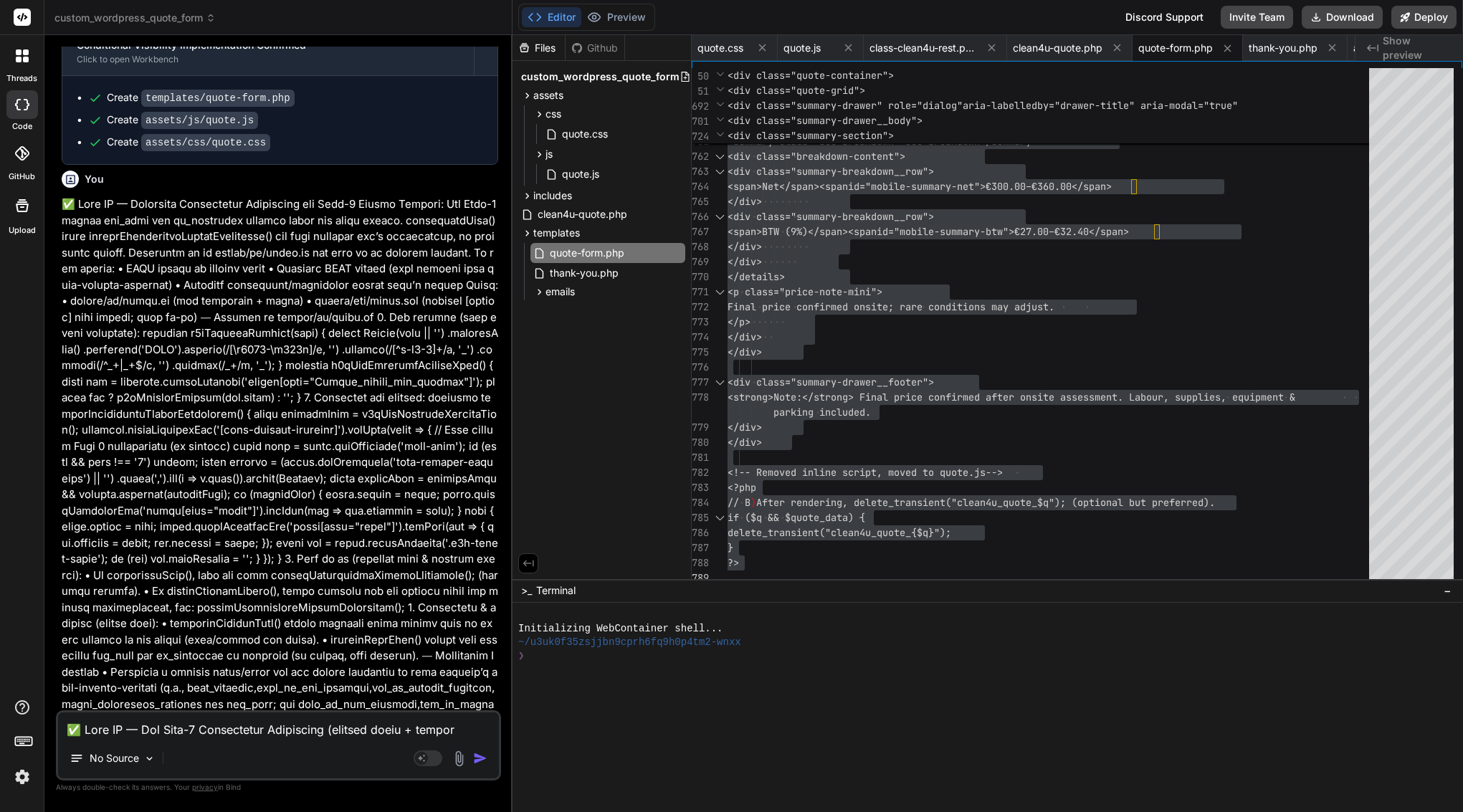
click at [159, 724] on textarea at bounding box center [279, 725] width 441 height 26
paste textarea "Lore’i d sitamet consec adi eli sedd ei Temp IN: ⸻ Utlab: Etd Magn-5 aliquaenim…"
type textarea "Lore’i d sitamet consec adi eli sedd ei Temp IN: ⸻ Utlab: Etd Magn-5 aliquaenim…"
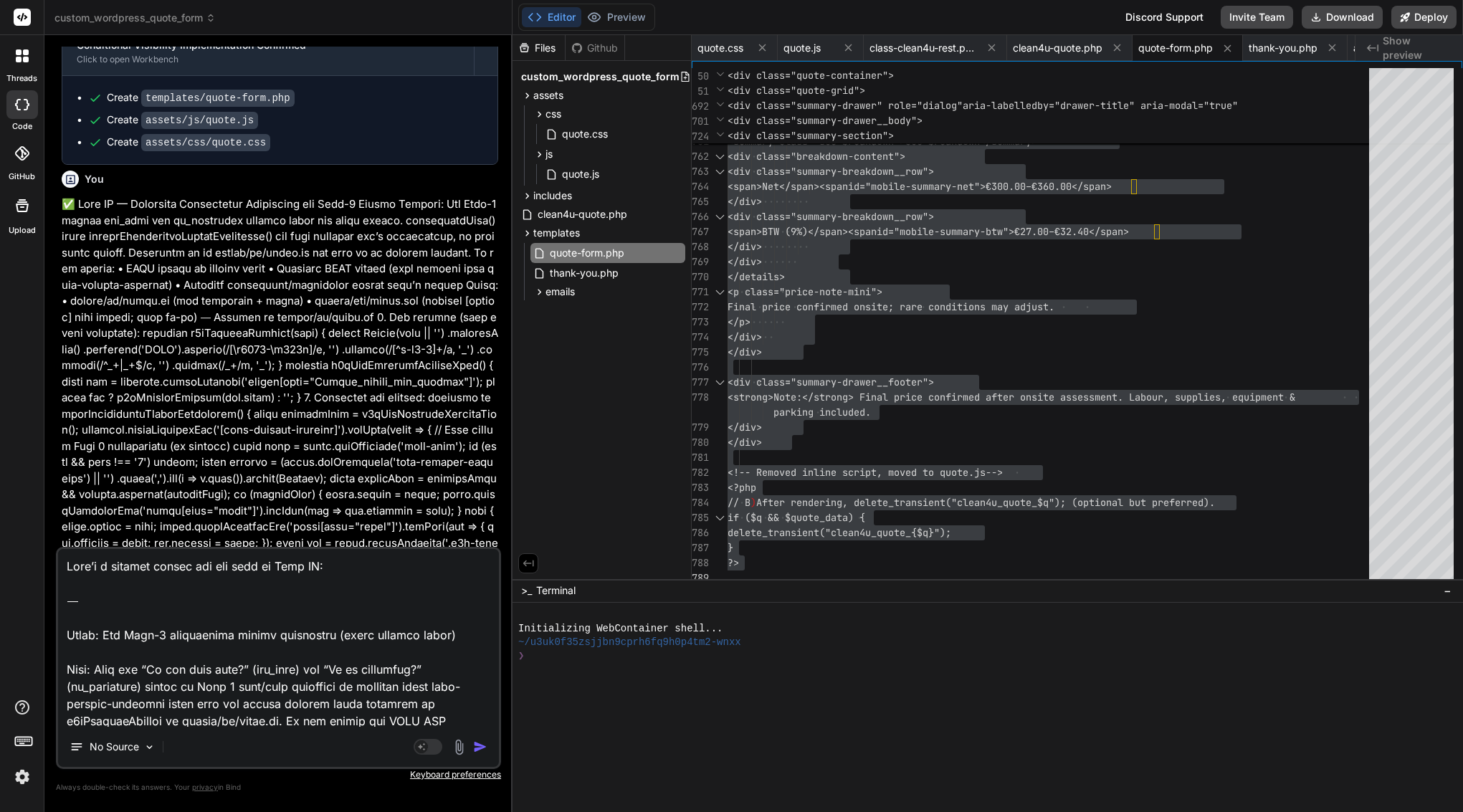
type textarea "x"
drag, startPoint x: 67, startPoint y: 632, endPoint x: 58, endPoint y: 503, distance: 129.3
click at [58, 503] on div "You Bind AI Certainly, I can help you create the quote.css file with the provid…" at bounding box center [278, 429] width 445 height 765
type textarea "Lorem: Ips Dolo-6 sitametcons adipis elitseddoe (tempo incidid utlab) Etdo: Mag…"
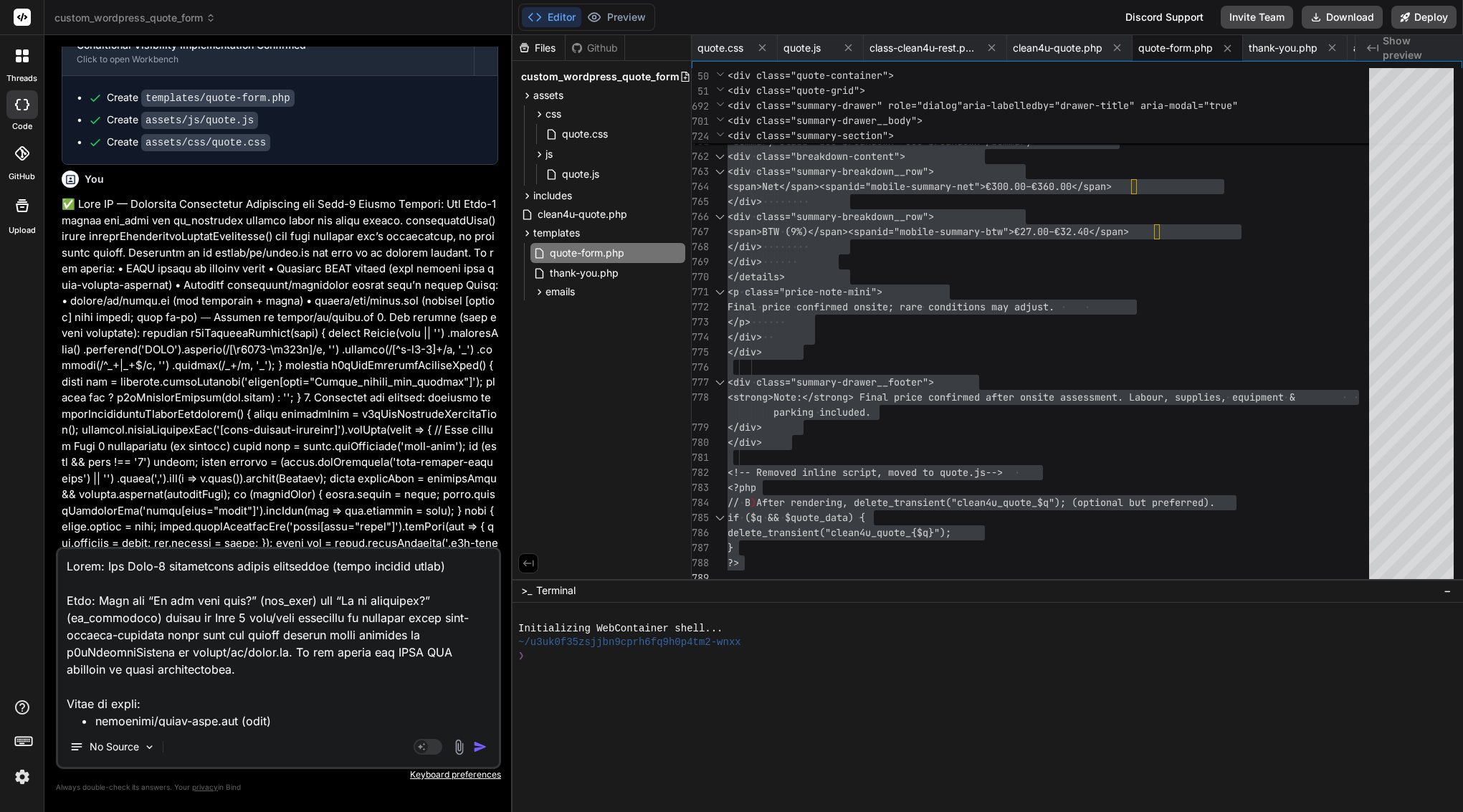
type textarea "x"
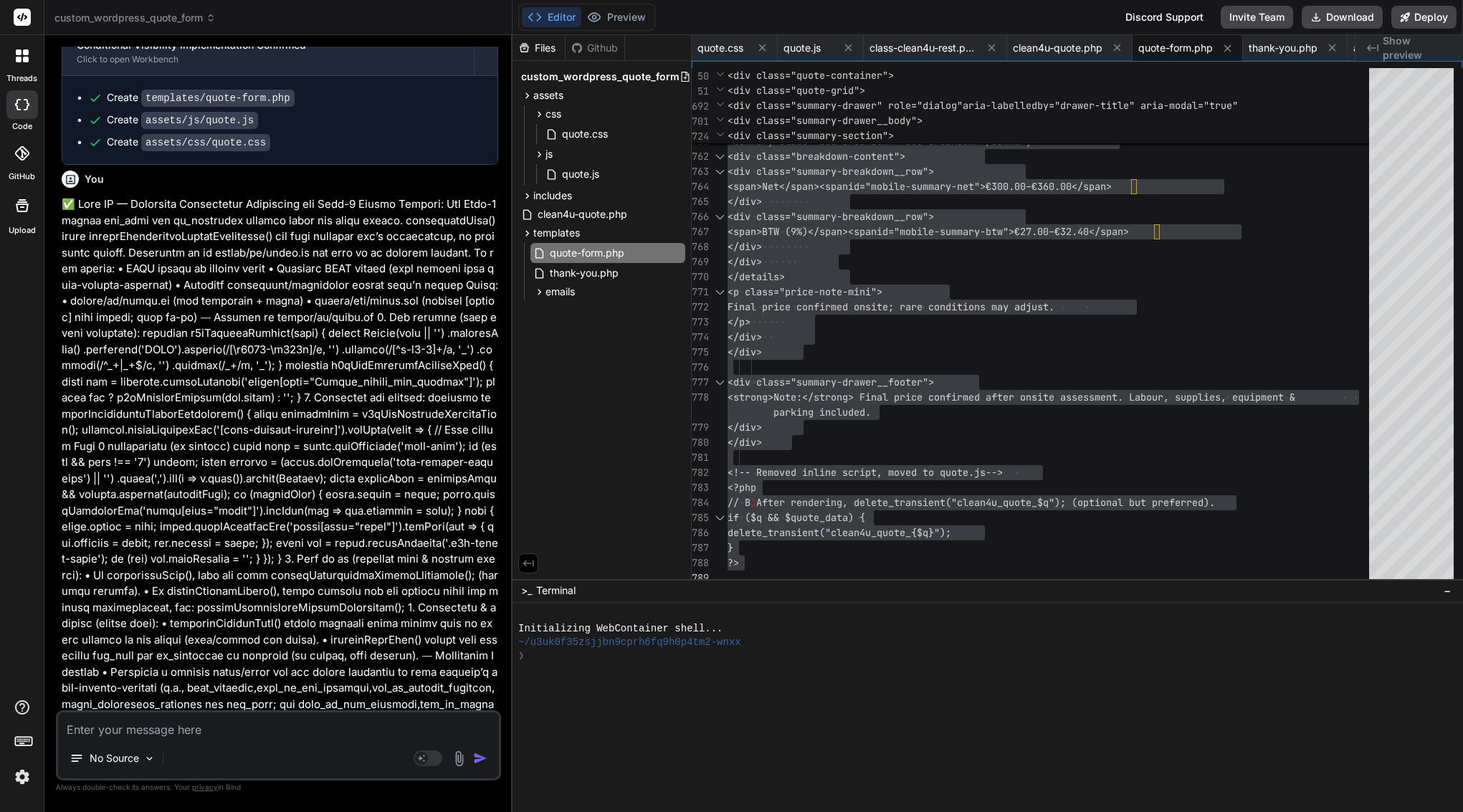
scroll to position [49905, 0]
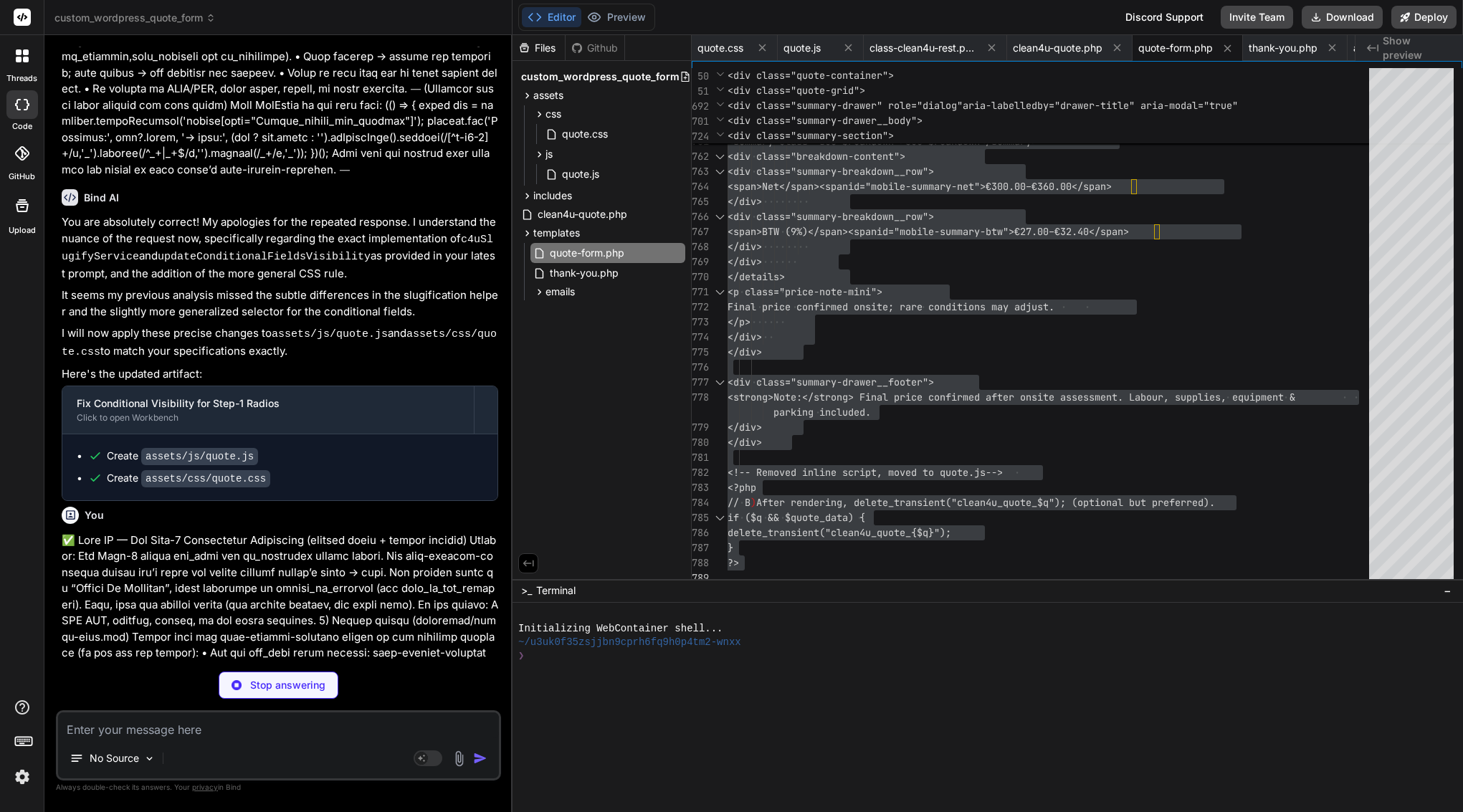
type textarea "x"
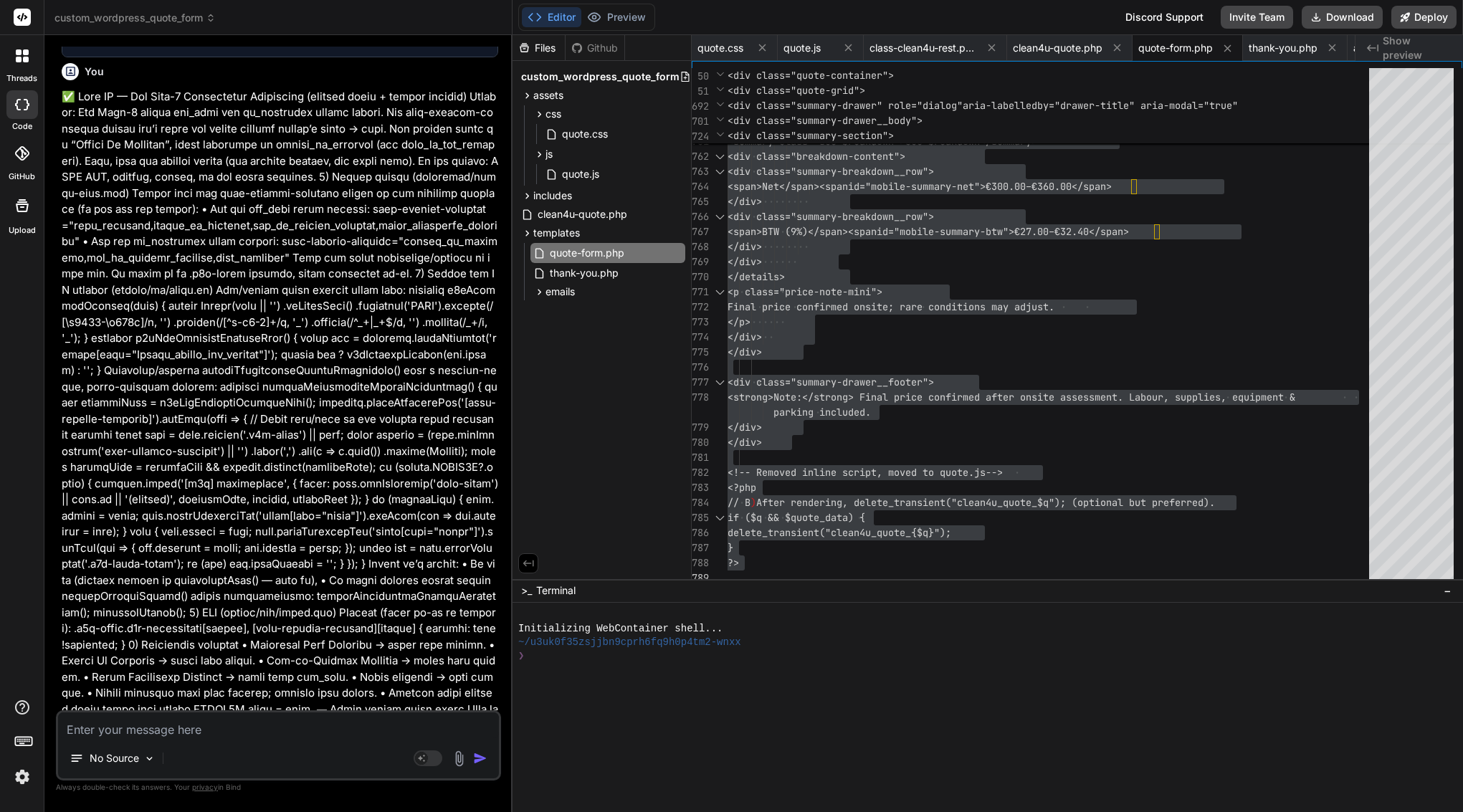
scroll to position [50347, 0]
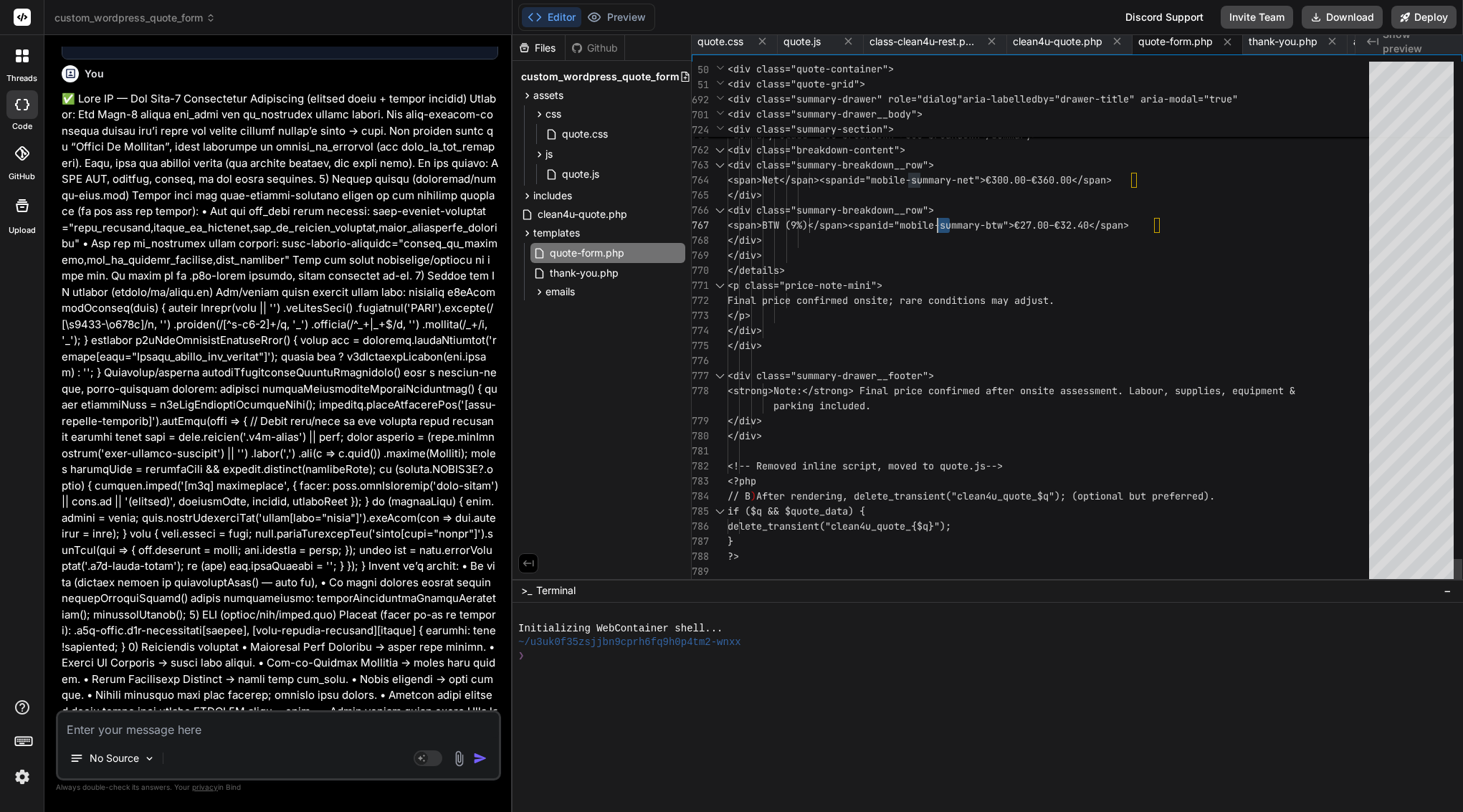
click at [877, 219] on span "<span>BTW (9%)</span><span" at bounding box center [802, 225] width 149 height 13
type textarea "<?php /** * Quote Form Template * * Displays the multi-step quote form with sti…"
click at [877, 219] on span "<span>BTW (9%)</span><span" at bounding box center [802, 225] width 149 height 13
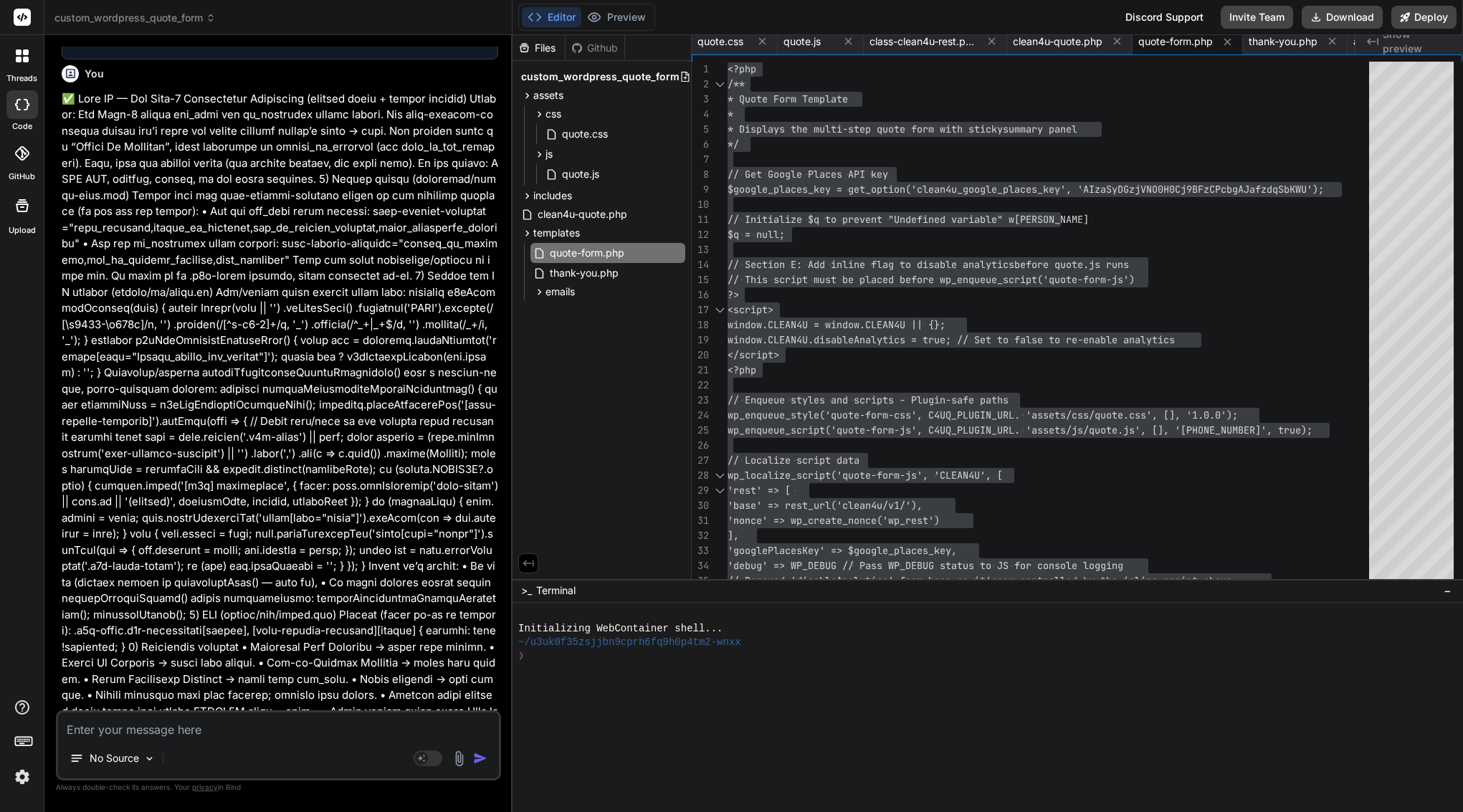
drag, startPoint x: 85, startPoint y: 207, endPoint x: 343, endPoint y: 698, distance: 554.7
copy div "Bind AI Upon reviewing your detailed instructions and comparing them against th…"
